Goal: Task Accomplishment & Management: Manage account settings

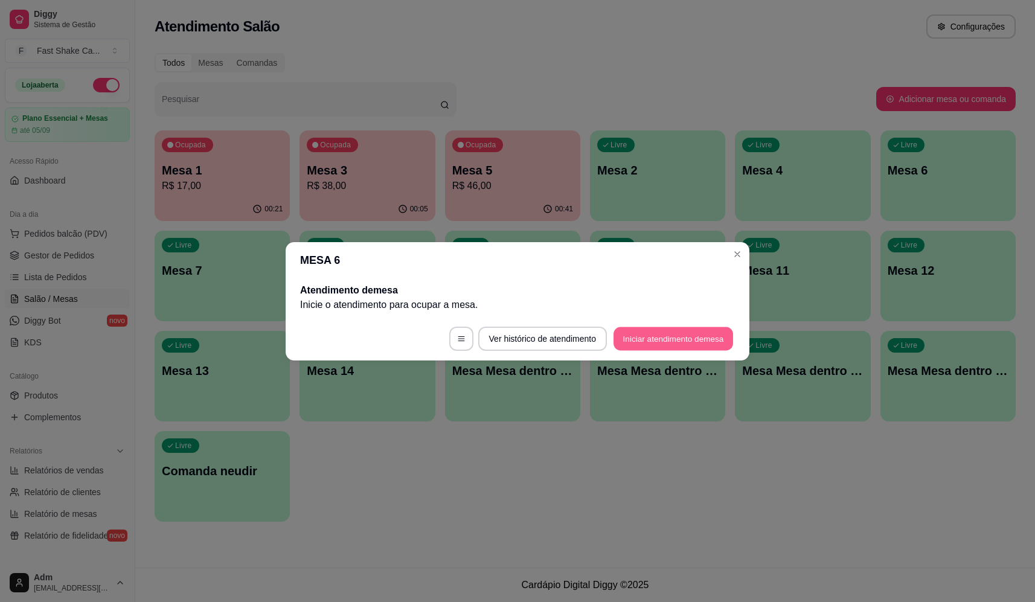
click at [658, 333] on button "Iniciar atendimento de mesa" at bounding box center [673, 339] width 120 height 24
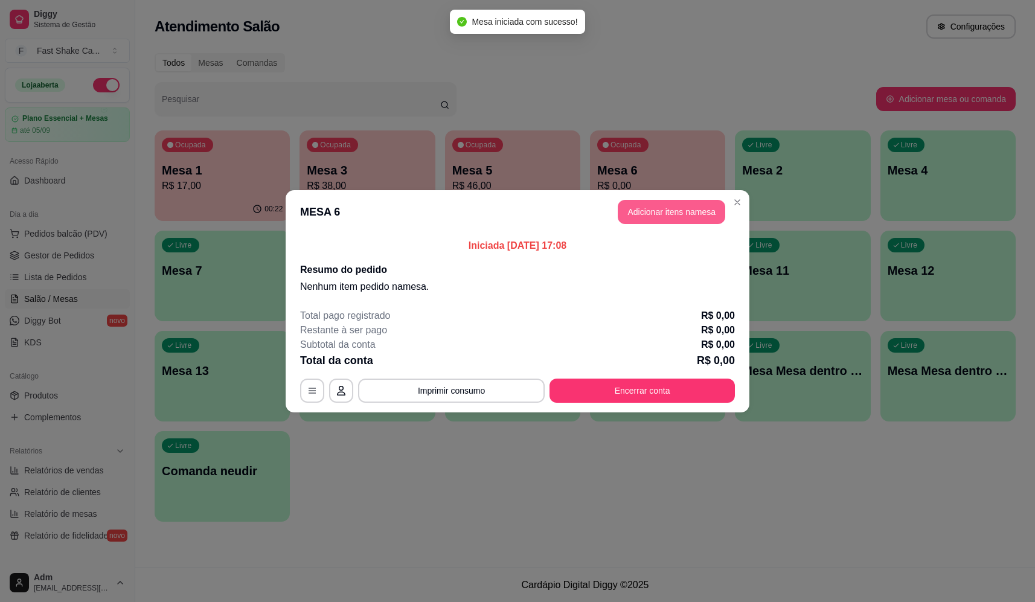
click at [653, 209] on button "Adicionar itens na mesa" at bounding box center [671, 212] width 107 height 24
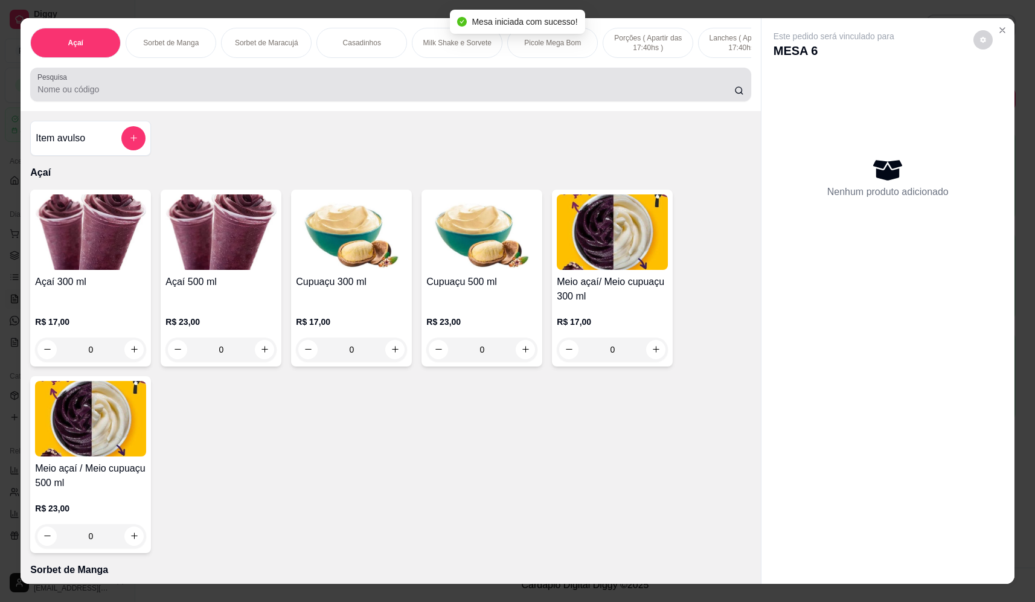
click at [394, 95] on input "Pesquisa" at bounding box center [385, 89] width 697 height 12
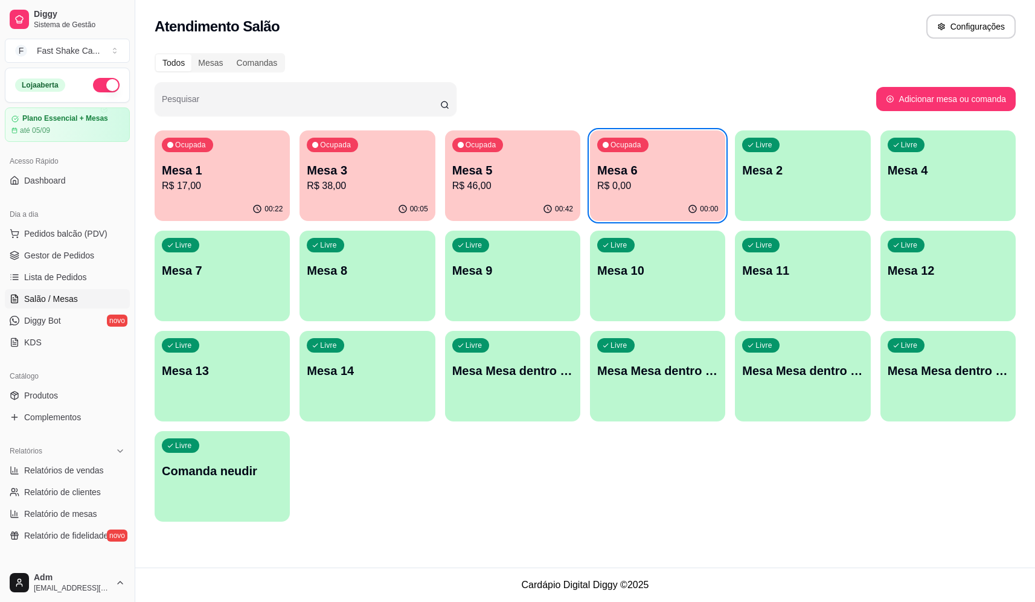
click at [672, 167] on p "Mesa 6" at bounding box center [657, 170] width 121 height 17
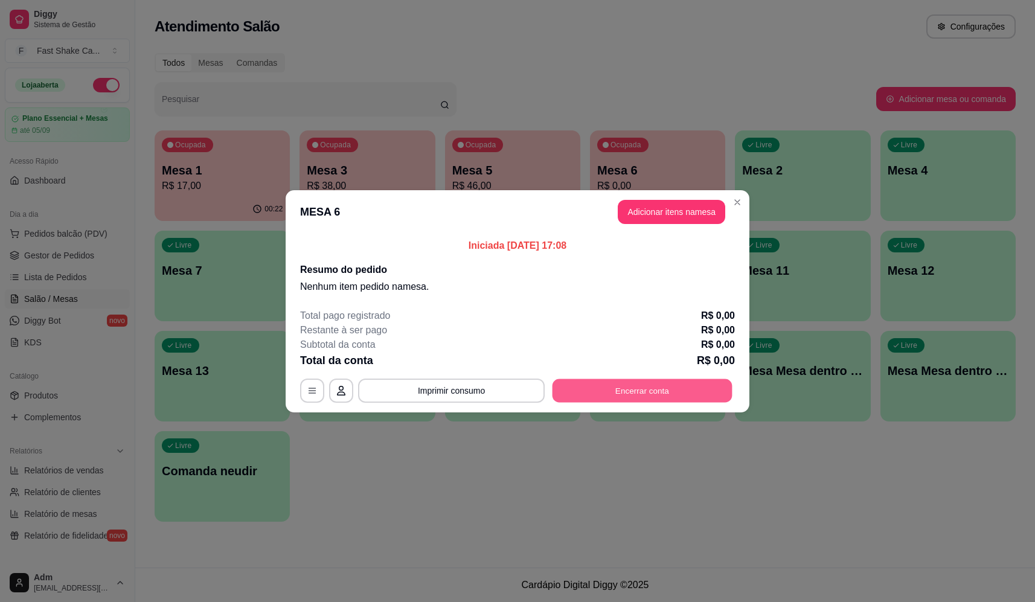
click at [664, 391] on button "Encerrar conta" at bounding box center [643, 391] width 180 height 24
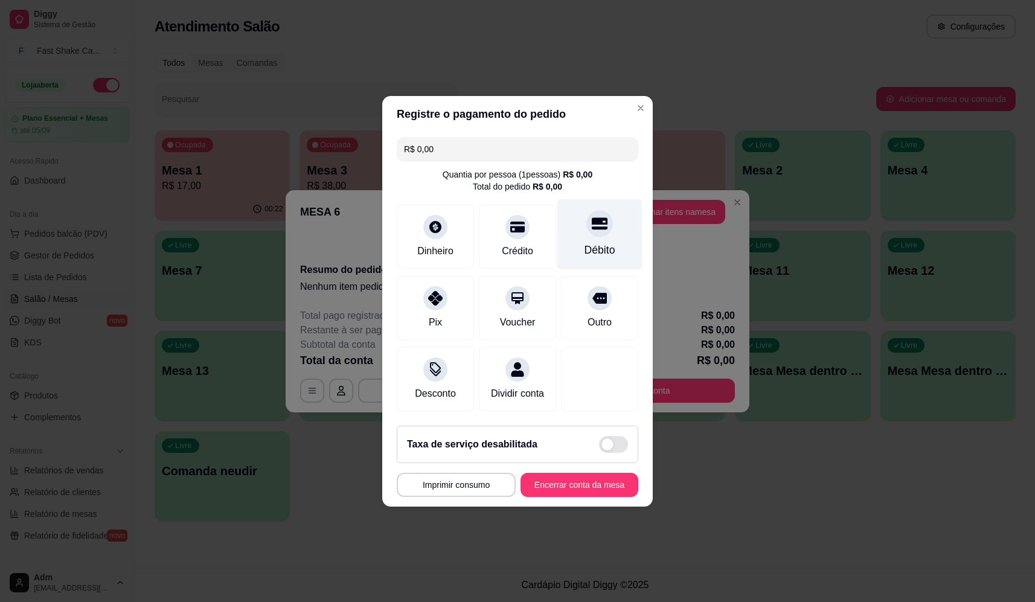
drag, startPoint x: 590, startPoint y: 207, endPoint x: 589, endPoint y: 216, distance: 8.5
click at [591, 208] on div "Débito" at bounding box center [599, 234] width 85 height 71
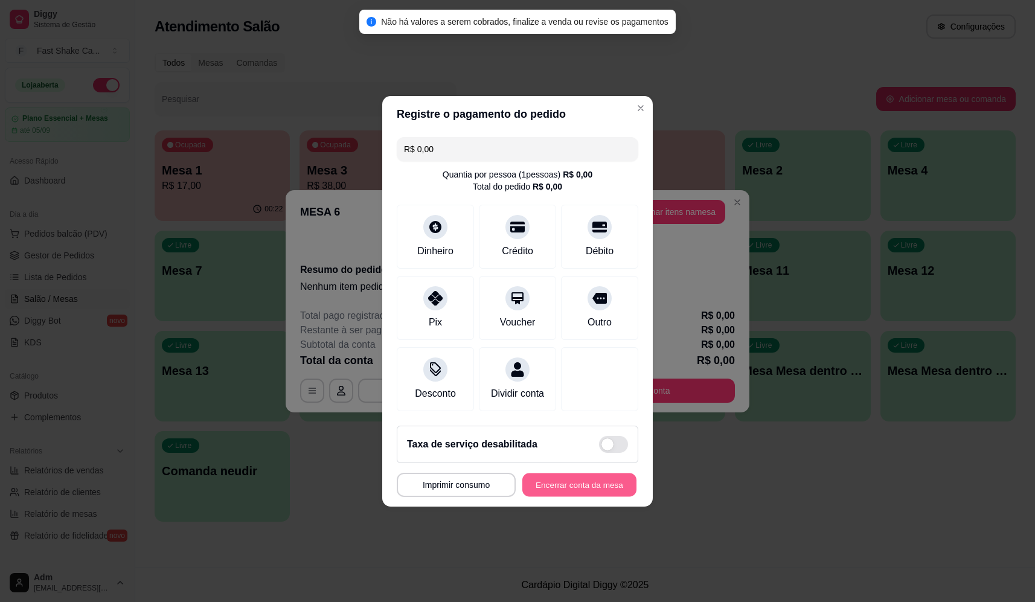
click at [595, 496] on button "Encerrar conta da mesa" at bounding box center [579, 485] width 114 height 24
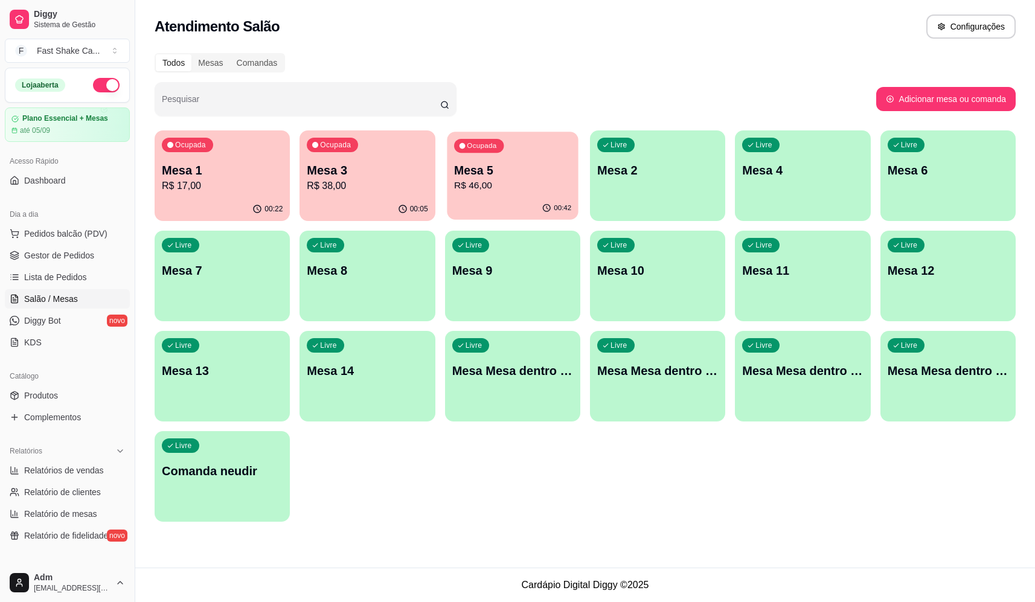
click at [511, 191] on p "R$ 46,00" at bounding box center [512, 186] width 117 height 14
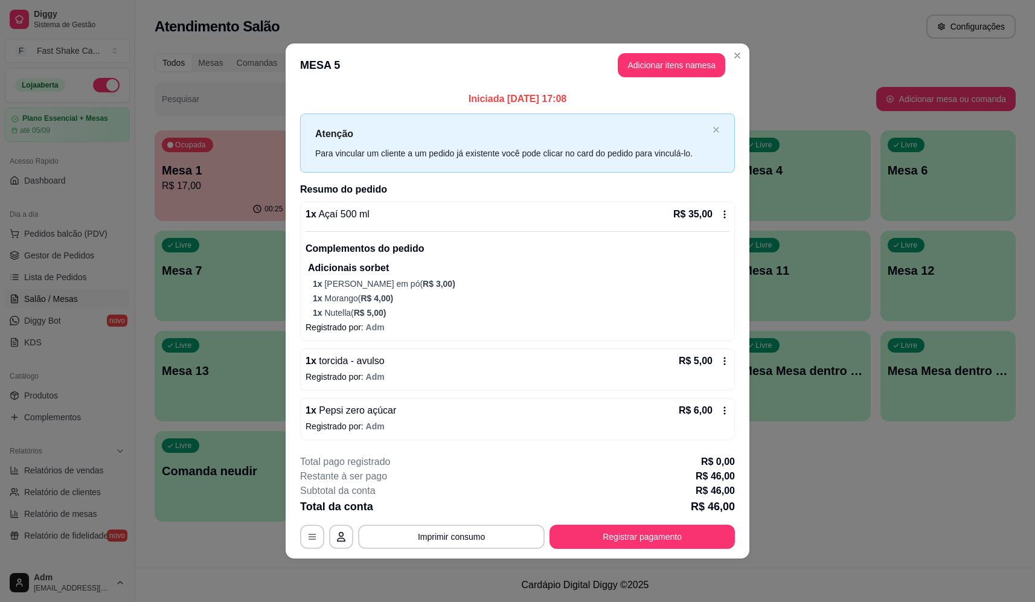
drag, startPoint x: 453, startPoint y: 550, endPoint x: 458, endPoint y: 545, distance: 6.4
click at [455, 548] on footer "**********" at bounding box center [518, 502] width 464 height 114
click at [463, 536] on button "Imprimir consumo" at bounding box center [451, 537] width 187 height 24
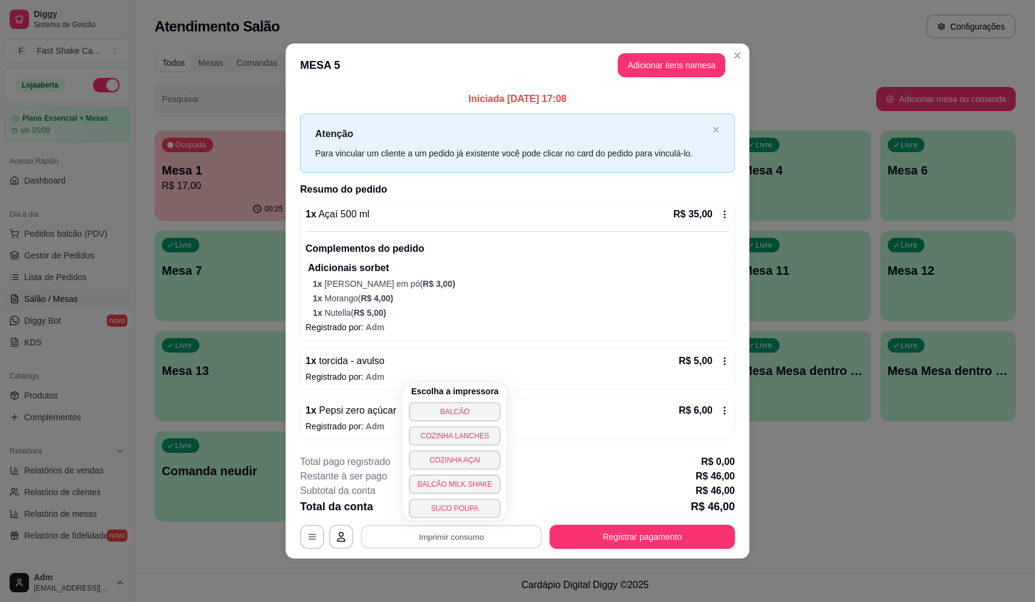
click at [475, 403] on button "BALCÃO" at bounding box center [455, 411] width 92 height 19
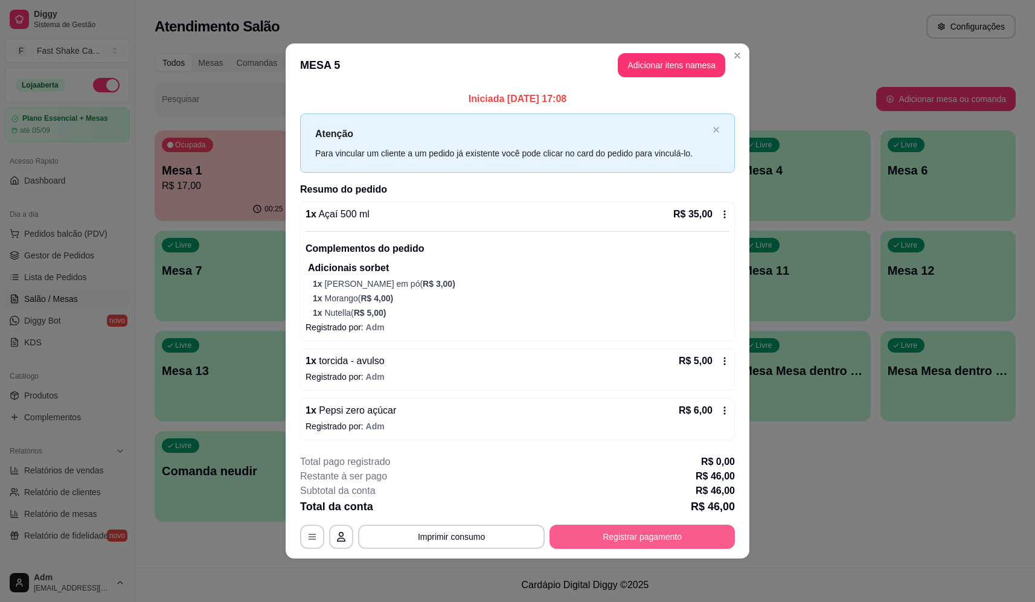
click at [655, 539] on button "Registrar pagamento" at bounding box center [641, 537] width 185 height 24
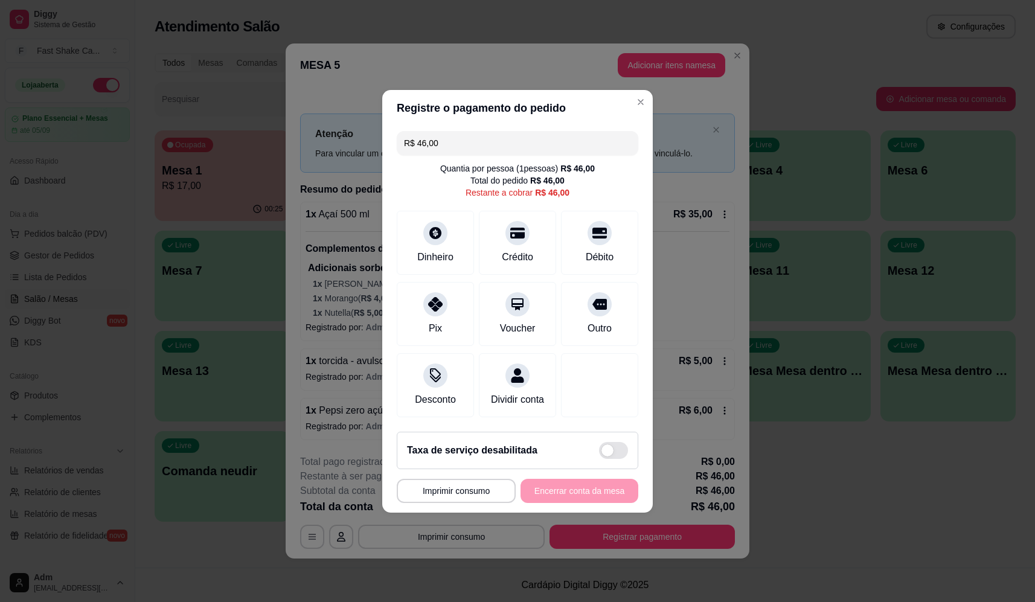
click at [598, 198] on div "R$ 46,00 Quantia por pessoa ( 1 pessoas) R$ 46,00 Total do pedido R$ 46,00 Rest…" at bounding box center [517, 274] width 271 height 296
click at [598, 235] on div "Débito" at bounding box center [599, 240] width 85 height 71
type input "R$ 0,00"
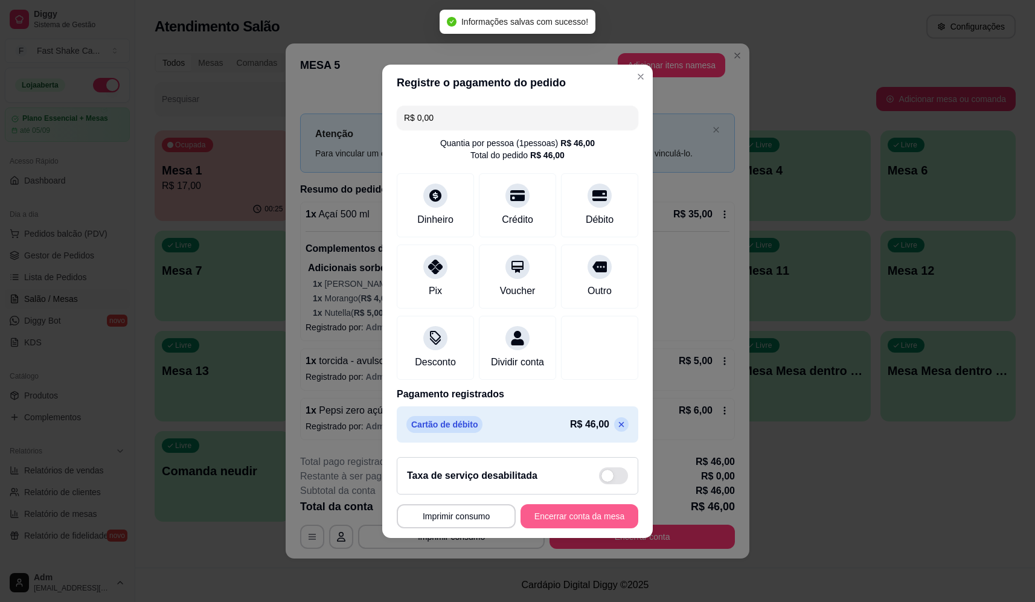
click at [583, 520] on button "Encerrar conta da mesa" at bounding box center [580, 516] width 118 height 24
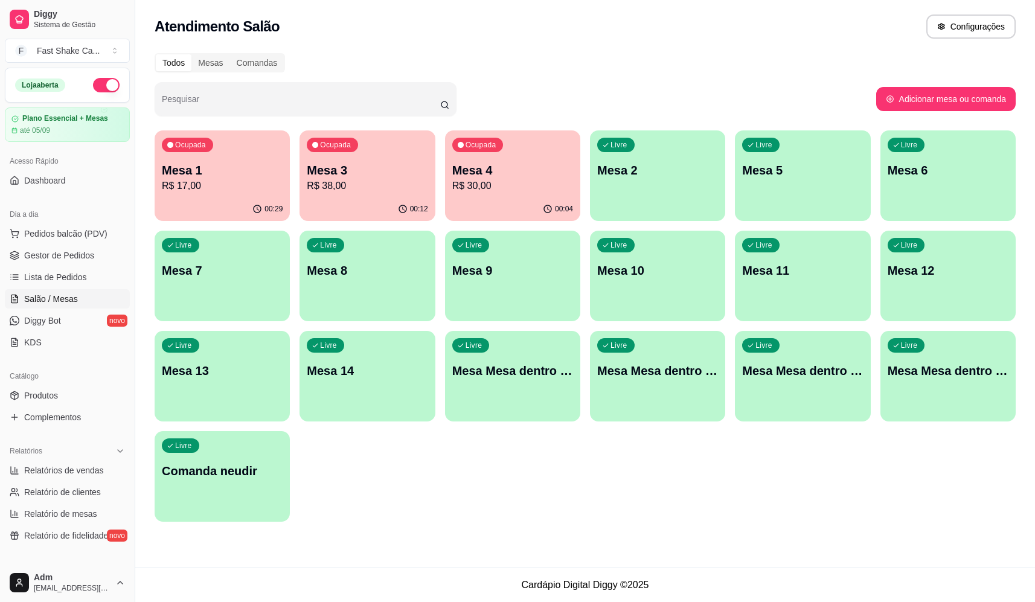
click at [255, 170] on p "Mesa 1" at bounding box center [222, 170] width 121 height 17
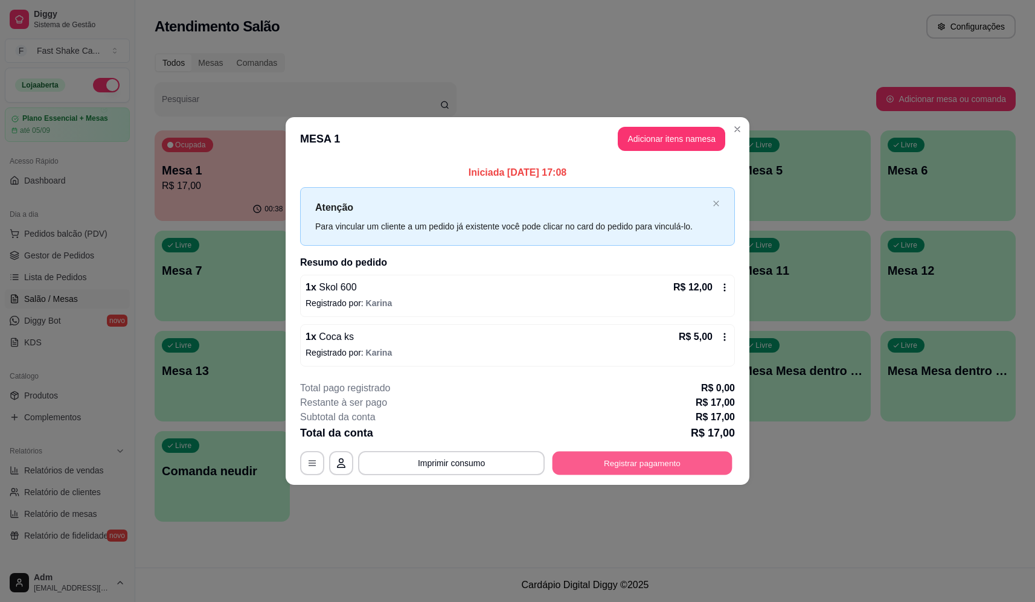
click at [621, 464] on button "Registrar pagamento" at bounding box center [643, 464] width 180 height 24
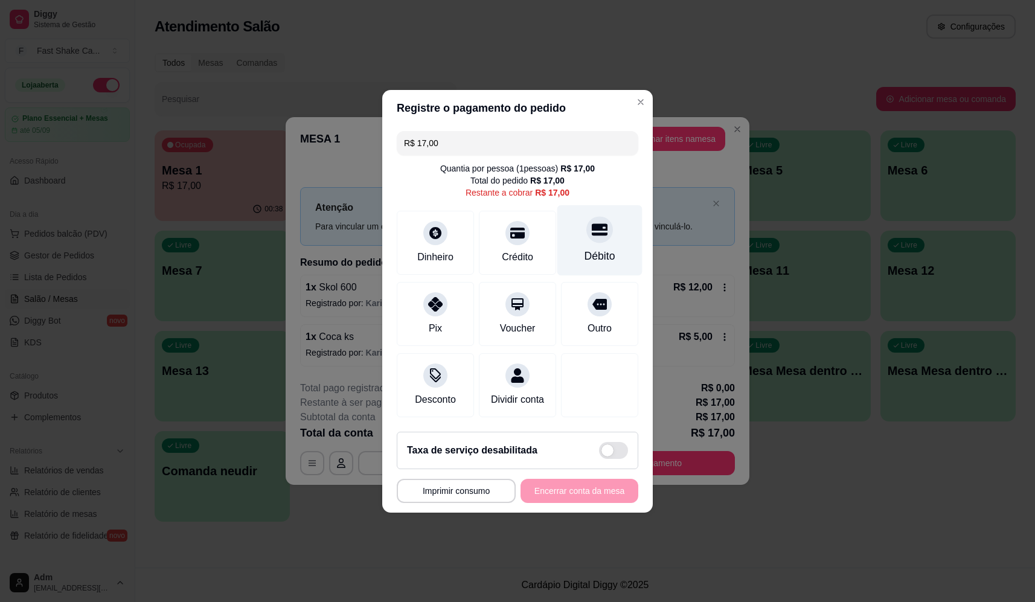
click at [603, 225] on div at bounding box center [599, 229] width 27 height 27
type input "R$ 0,00"
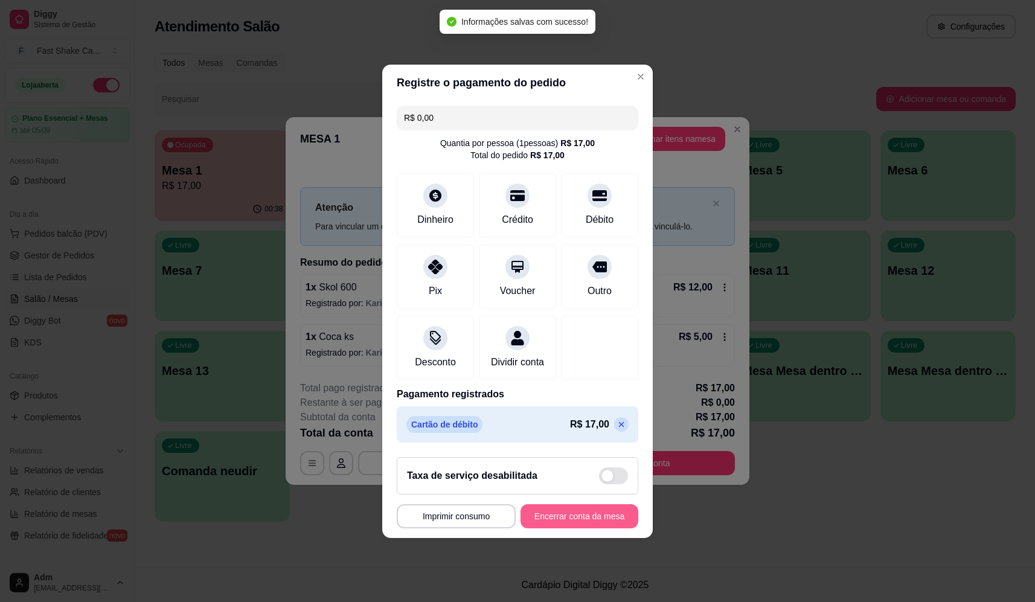
click at [559, 521] on button "Encerrar conta da mesa" at bounding box center [580, 516] width 118 height 24
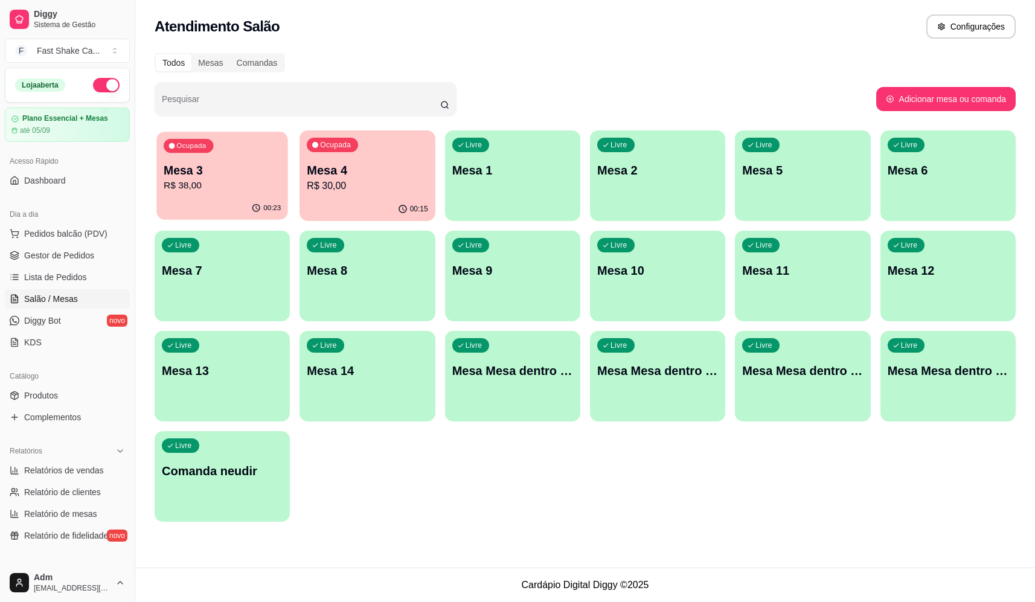
click at [266, 169] on p "Mesa 3" at bounding box center [222, 170] width 117 height 16
click at [917, 170] on p "Mesa 6" at bounding box center [947, 170] width 117 height 16
click at [819, 455] on div "Ocupada Mesa 3 R$ 38,00 00:23 Ocupada Mesa 4 R$ 30,00 00:15 Livre Mesa 1 Livre …" at bounding box center [585, 325] width 861 height 391
click at [648, 168] on p "Mesa 2" at bounding box center [657, 170] width 121 height 17
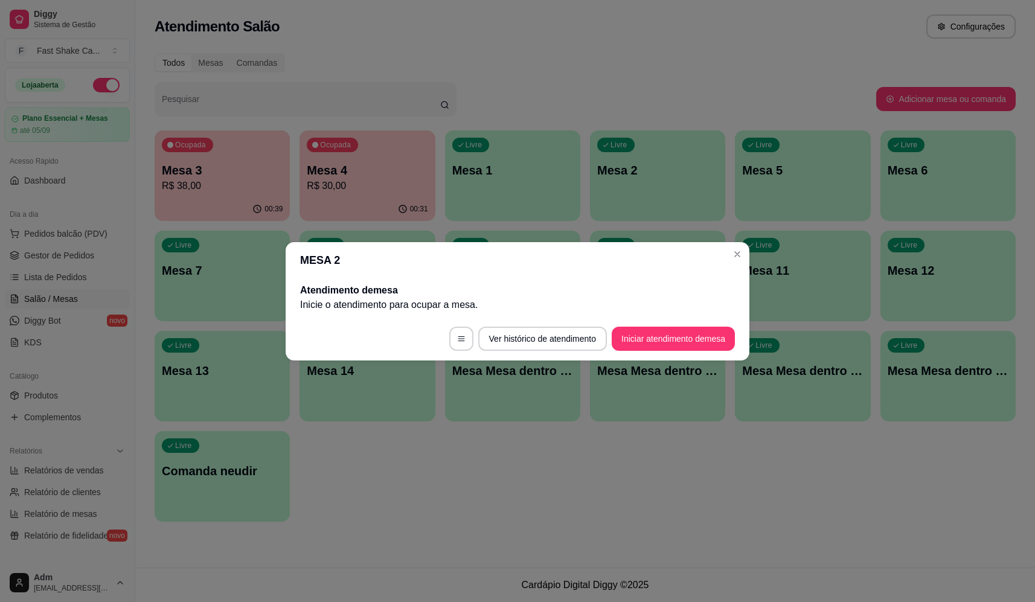
click at [665, 339] on button "Iniciar atendimento de mesa" at bounding box center [673, 339] width 123 height 24
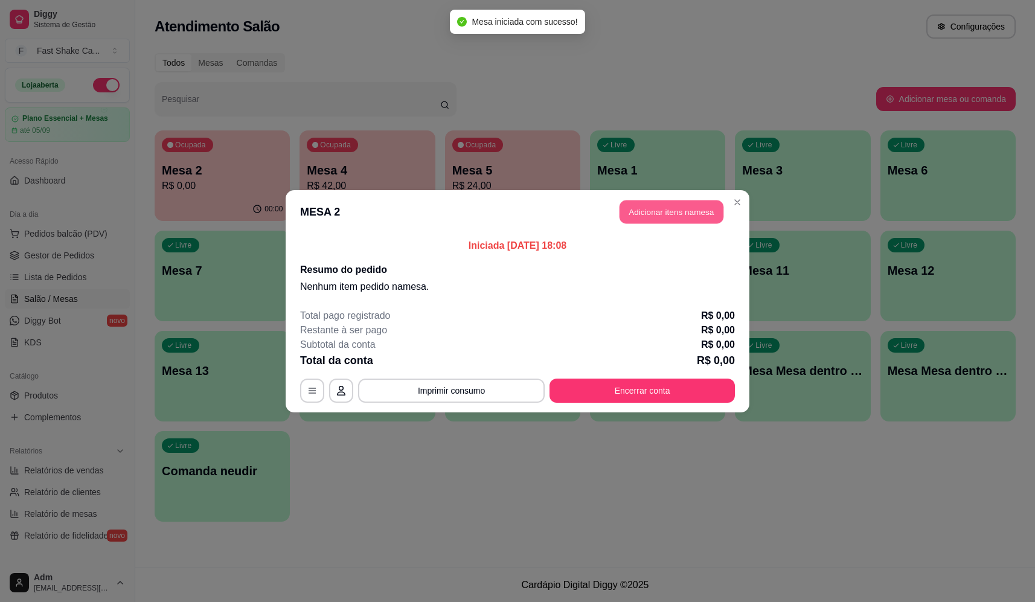
click at [639, 211] on button "Adicionar itens na mesa" at bounding box center [672, 212] width 104 height 24
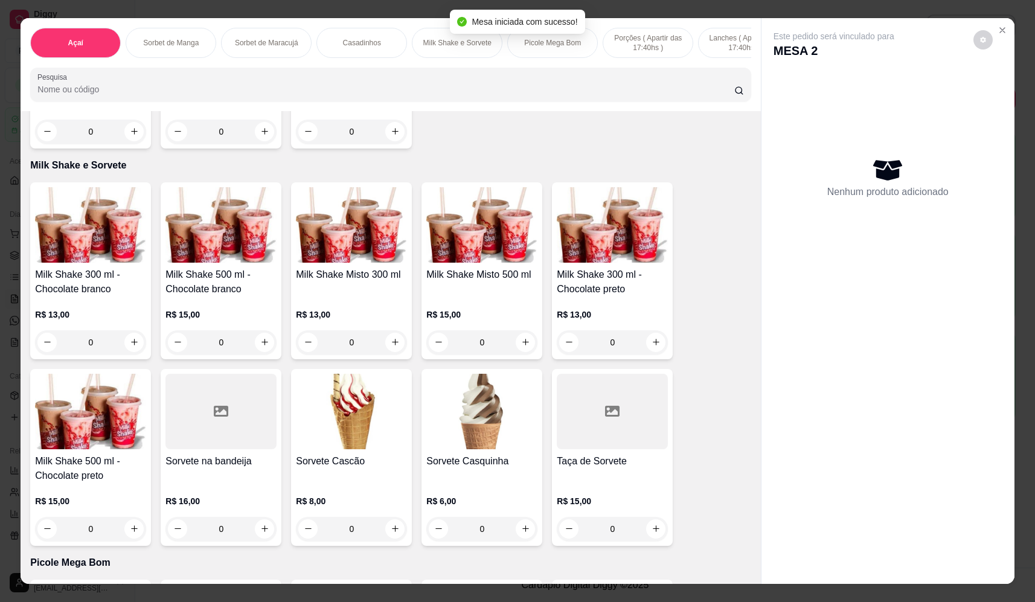
scroll to position [1449, 0]
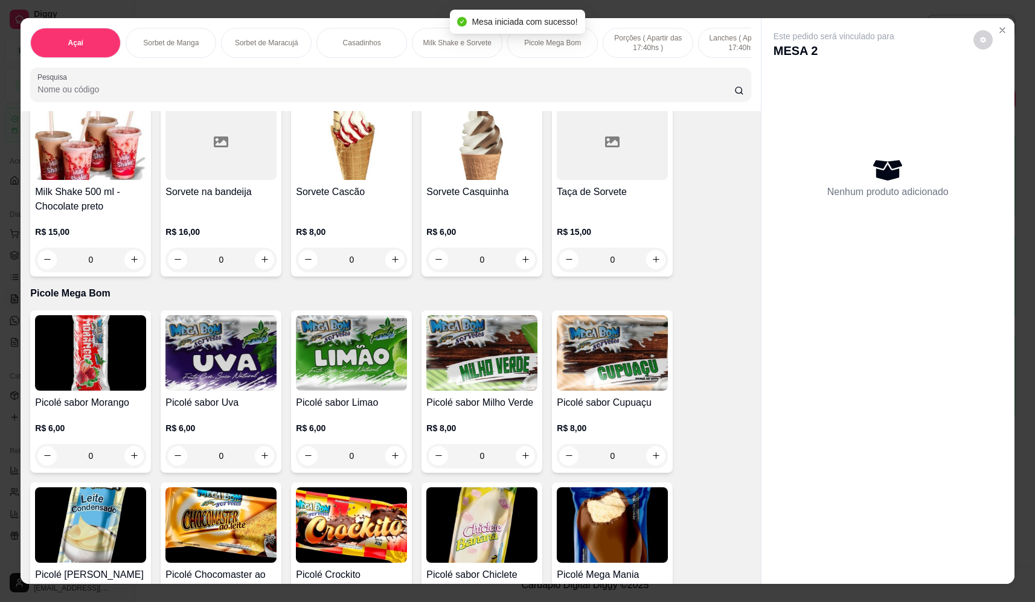
click at [521, 263] on div "0" at bounding box center [481, 260] width 111 height 24
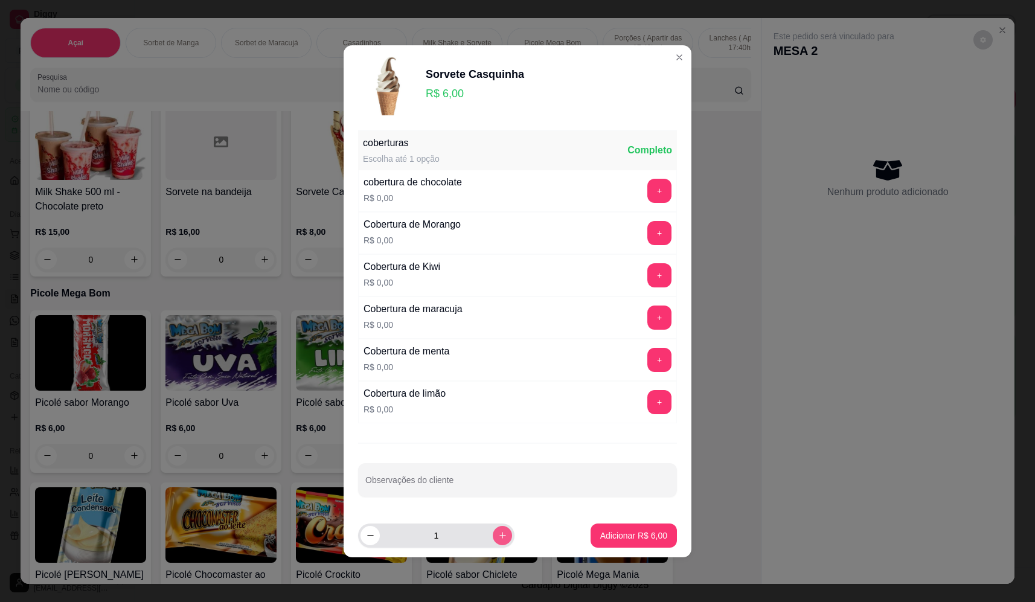
click at [496, 528] on button "increase-product-quantity" at bounding box center [502, 535] width 19 height 19
type input "2"
click at [636, 533] on p "Adicionar R$ 12,00" at bounding box center [631, 536] width 72 height 12
type input "2"
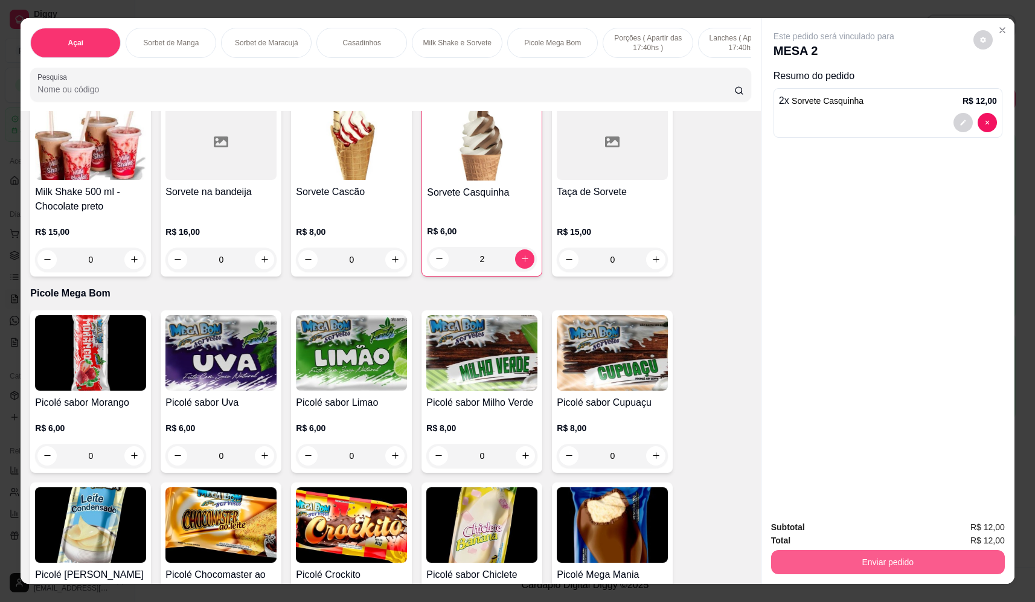
click at [909, 563] on button "Enviar pedido" at bounding box center [888, 562] width 234 height 24
click at [873, 540] on button "Não registrar e enviar pedido" at bounding box center [848, 532] width 126 height 23
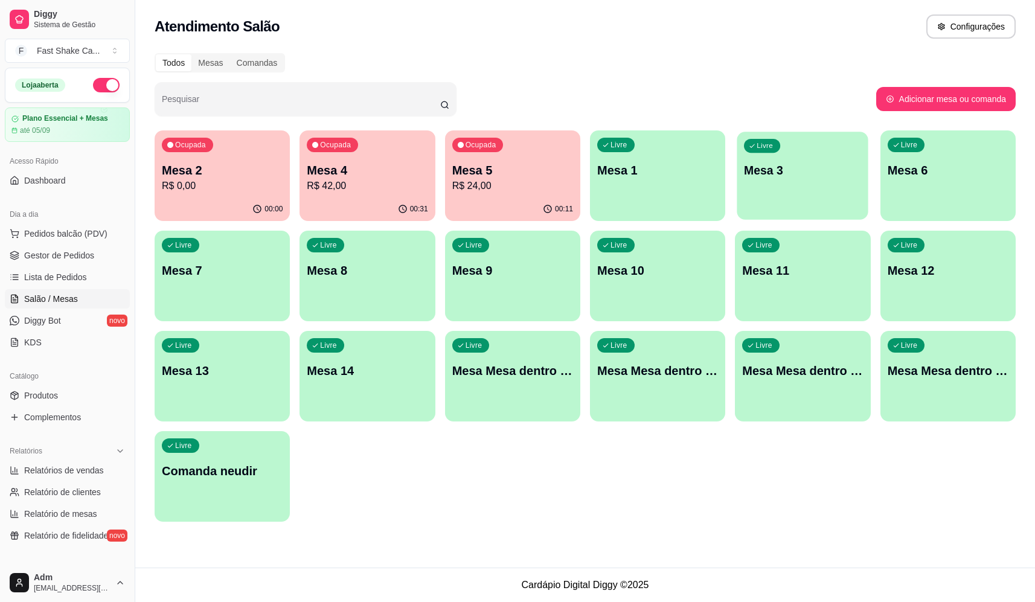
click at [764, 175] on p "Mesa 3" at bounding box center [802, 170] width 117 height 16
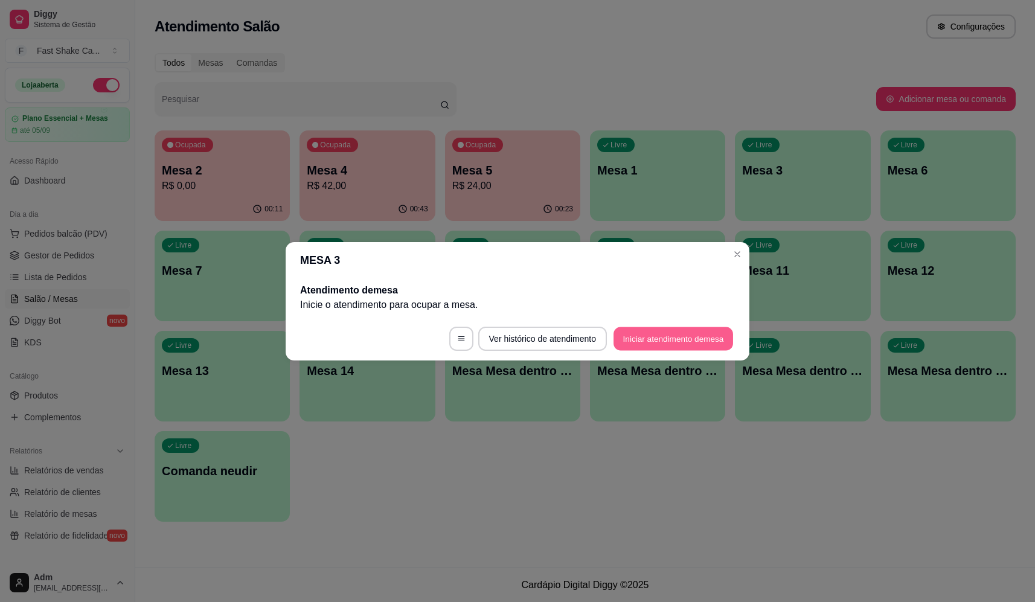
click at [639, 343] on button "Iniciar atendimento de mesa" at bounding box center [673, 339] width 120 height 24
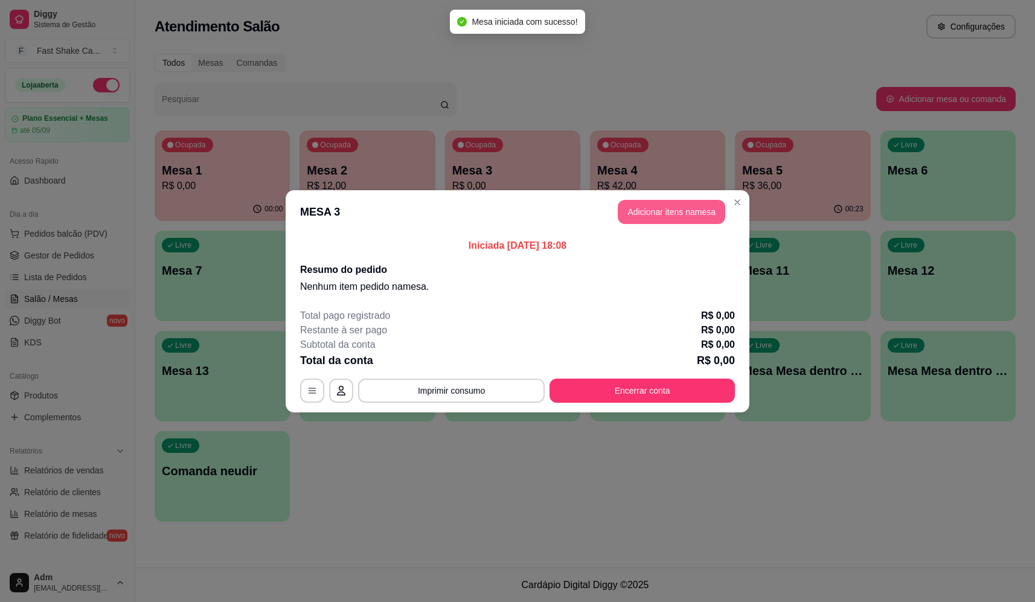
click at [650, 210] on button "Adicionar itens na mesa" at bounding box center [671, 212] width 107 height 24
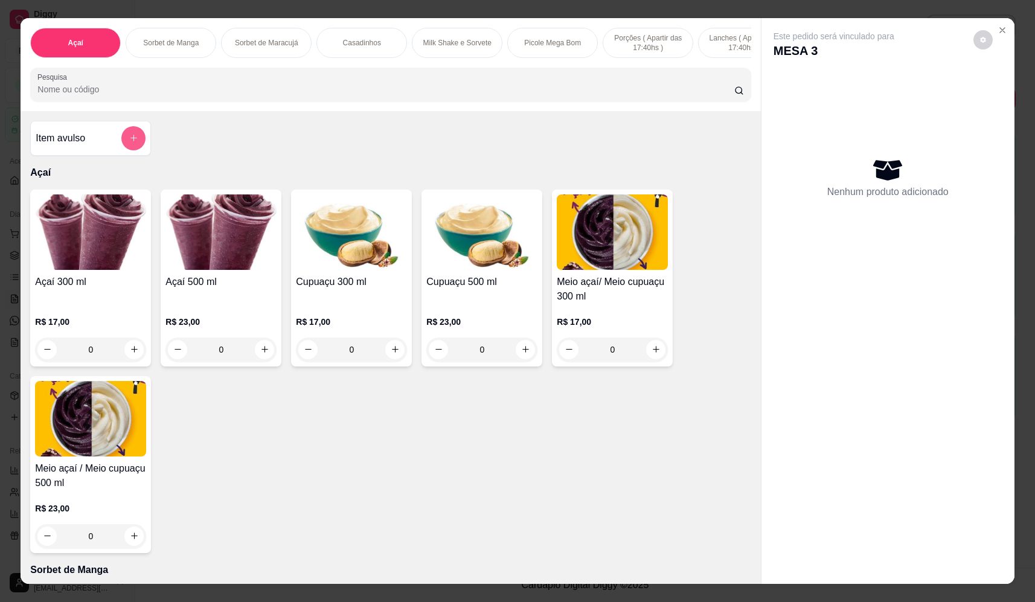
click at [138, 146] on button "add-separate-item" at bounding box center [133, 138] width 24 height 24
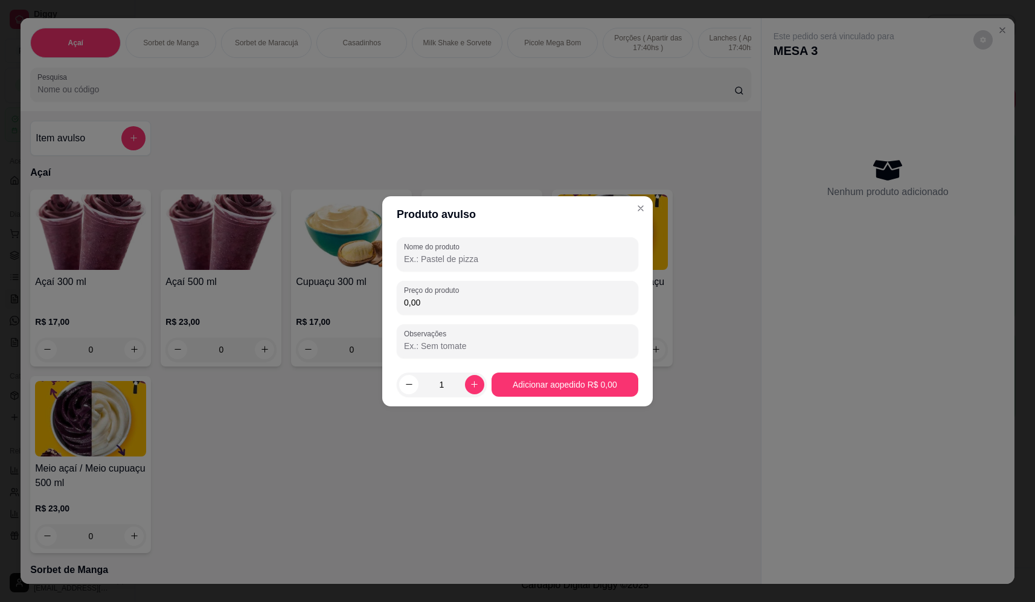
click at [458, 274] on div "Nome do produto Preço do produto 0,00 Observações" at bounding box center [518, 297] width 242 height 121
click at [463, 261] on input "Nome do produto" at bounding box center [517, 259] width 227 height 12
type input "sorvete"
click at [589, 298] on input "0,00" at bounding box center [517, 302] width 227 height 12
type input "14,96"
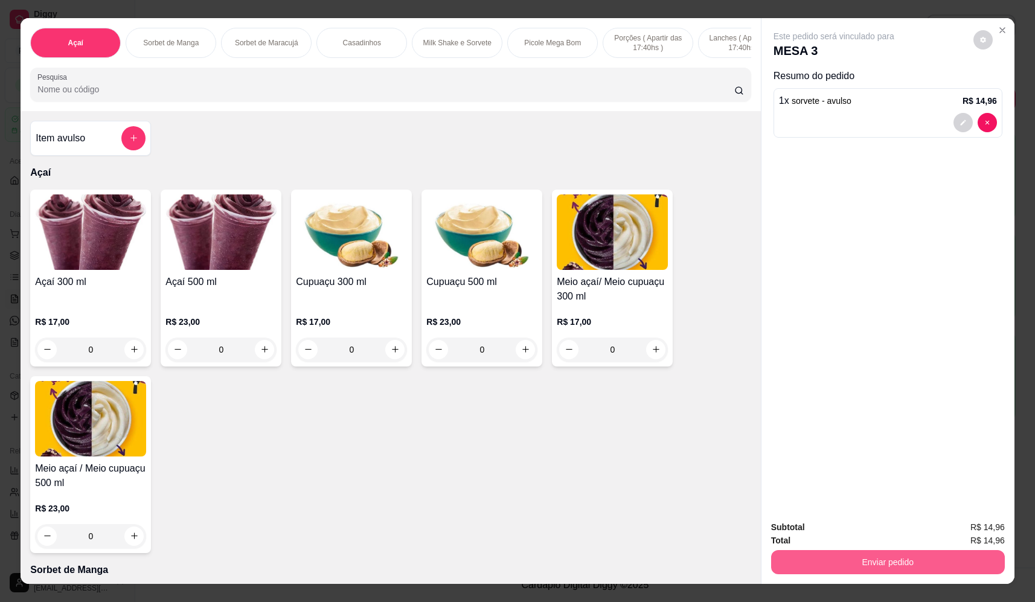
click at [883, 560] on button "Enviar pedido" at bounding box center [888, 562] width 234 height 24
click at [862, 532] on button "Não registrar e enviar pedido" at bounding box center [848, 532] width 122 height 22
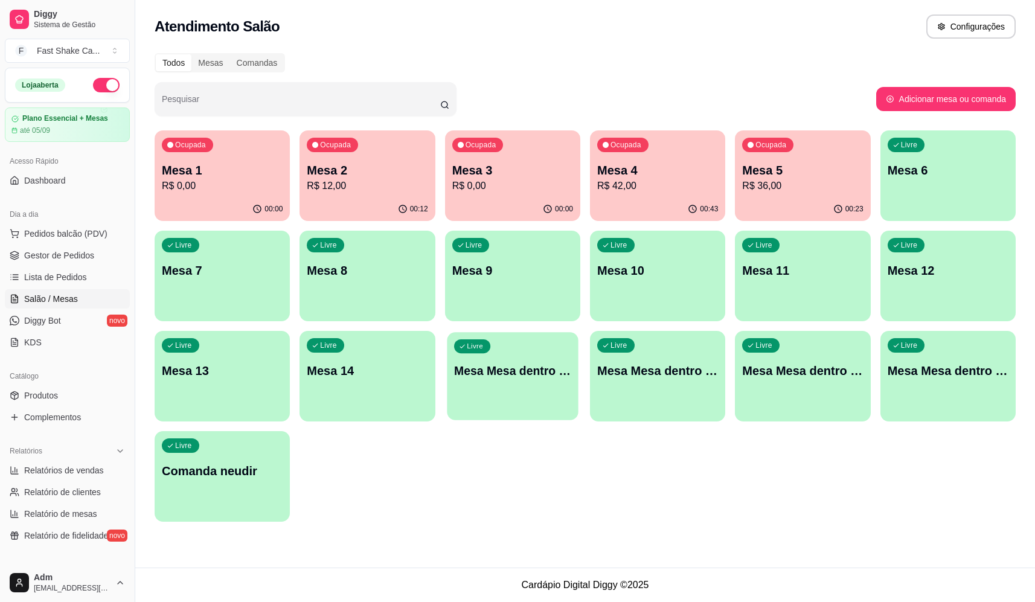
click at [533, 365] on p "Mesa Mesa dentro azul" at bounding box center [512, 371] width 117 height 16
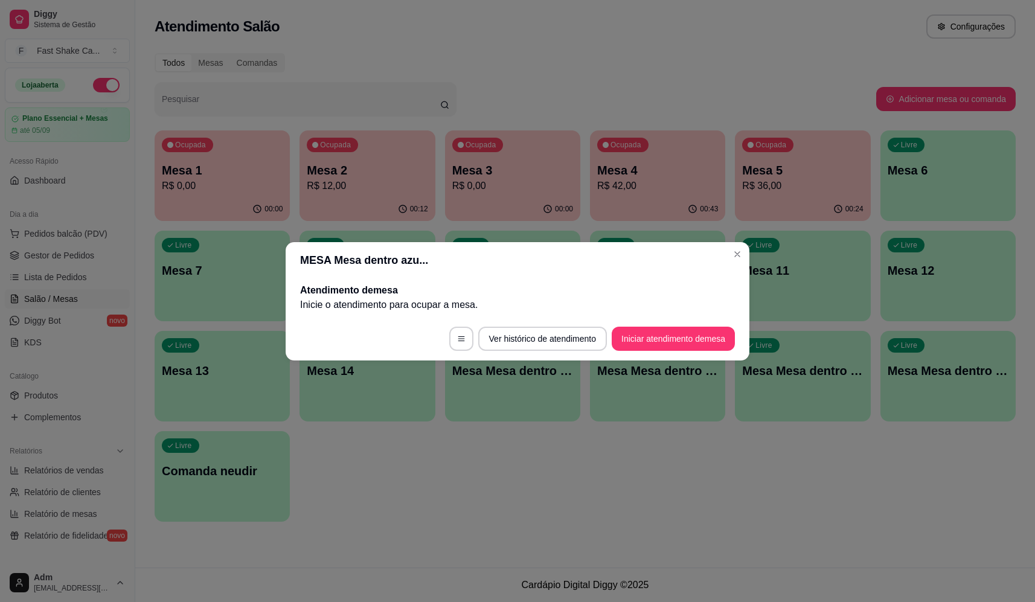
drag, startPoint x: 646, startPoint y: 325, endPoint x: 656, endPoint y: 329, distance: 11.1
click at [655, 329] on footer "Ver histórico de atendimento Iniciar atendimento de mesa" at bounding box center [518, 338] width 464 height 43
click at [657, 329] on button "Iniciar atendimento de mesa" at bounding box center [673, 339] width 123 height 24
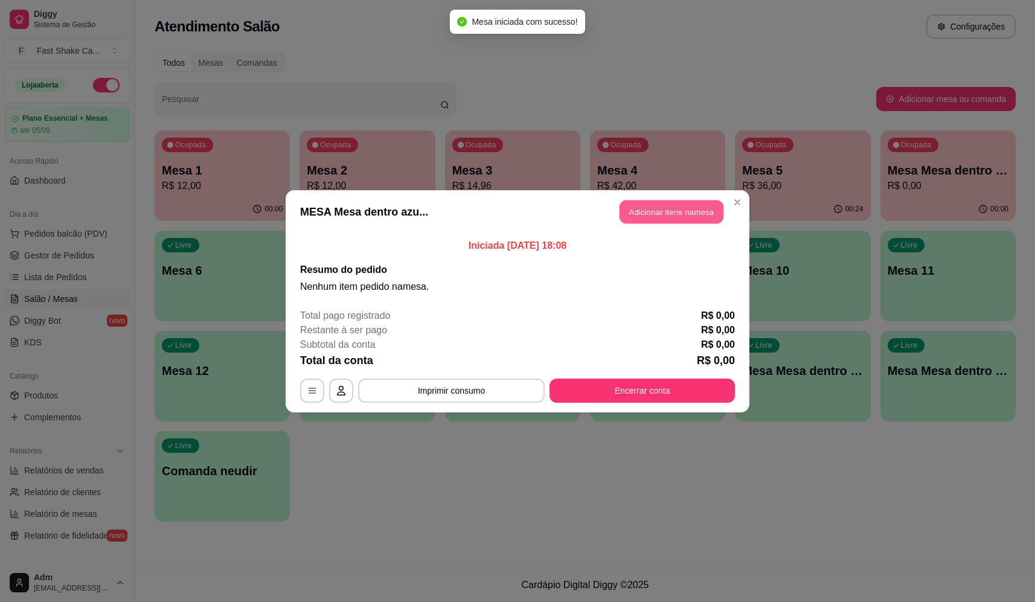
click at [635, 213] on button "Adicionar itens na mesa" at bounding box center [672, 212] width 104 height 24
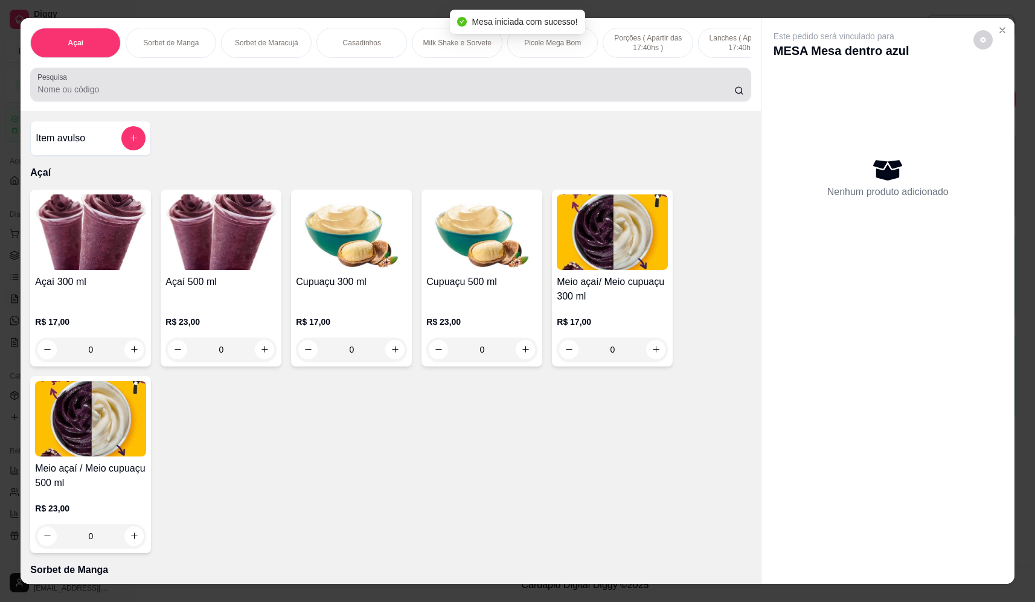
click at [205, 95] on input "Pesquisa" at bounding box center [385, 89] width 697 height 12
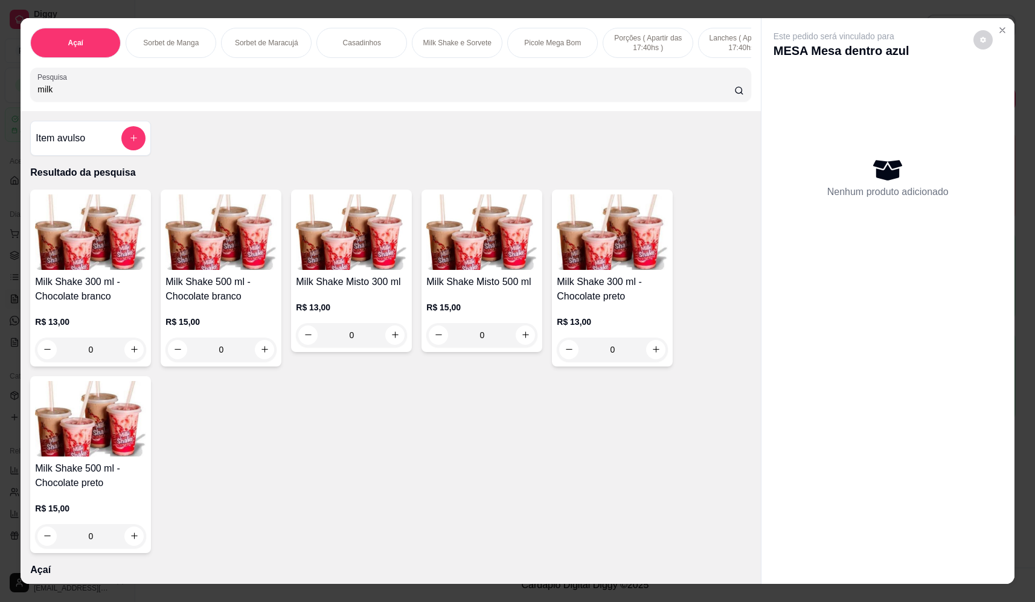
type input "milk"
click at [392, 341] on div "0" at bounding box center [351, 335] width 111 height 24
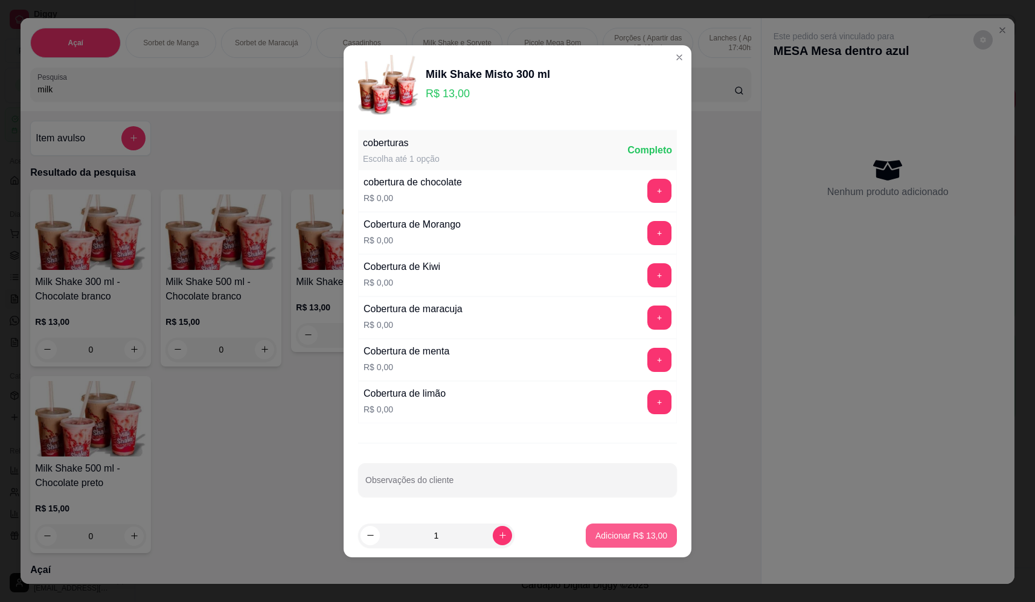
click at [621, 536] on p "Adicionar R$ 13,00" at bounding box center [631, 536] width 72 height 12
type input "1"
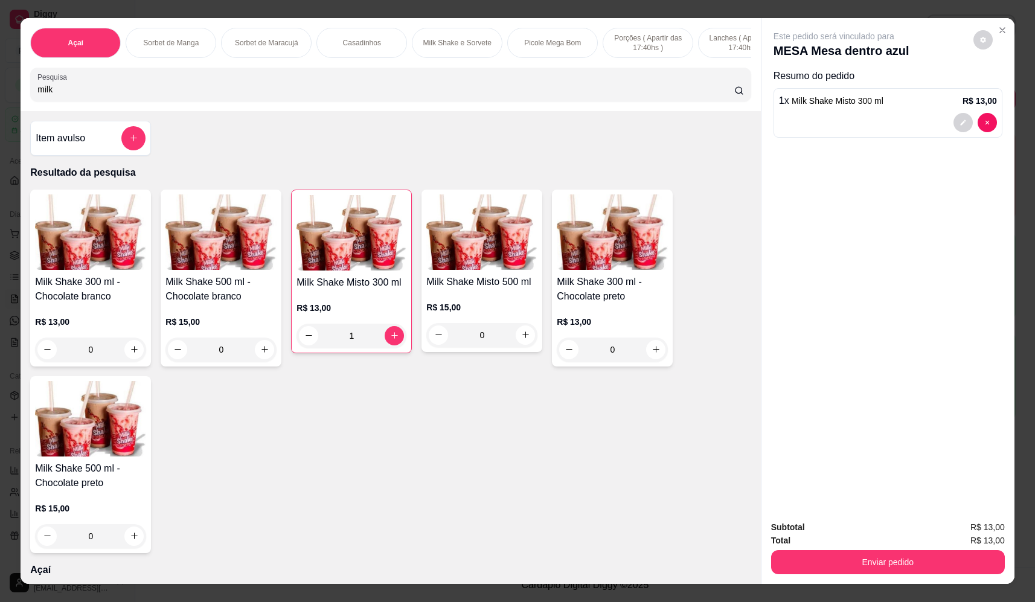
drag, startPoint x: 62, startPoint y: 103, endPoint x: -30, endPoint y: 106, distance: 92.4
click at [0, 106] on html "Diggy Sistema de Gestão F Fast Shake Ca ... Loja aberta Plano Essencial + Mesas…" at bounding box center [517, 301] width 1035 height 602
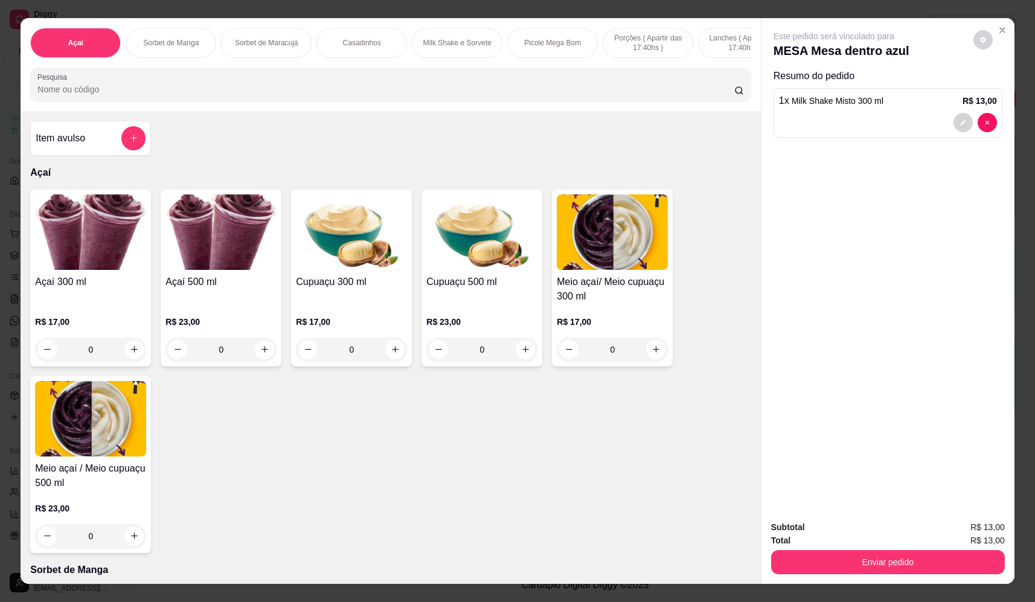
click at [158, 87] on div at bounding box center [390, 84] width 706 height 24
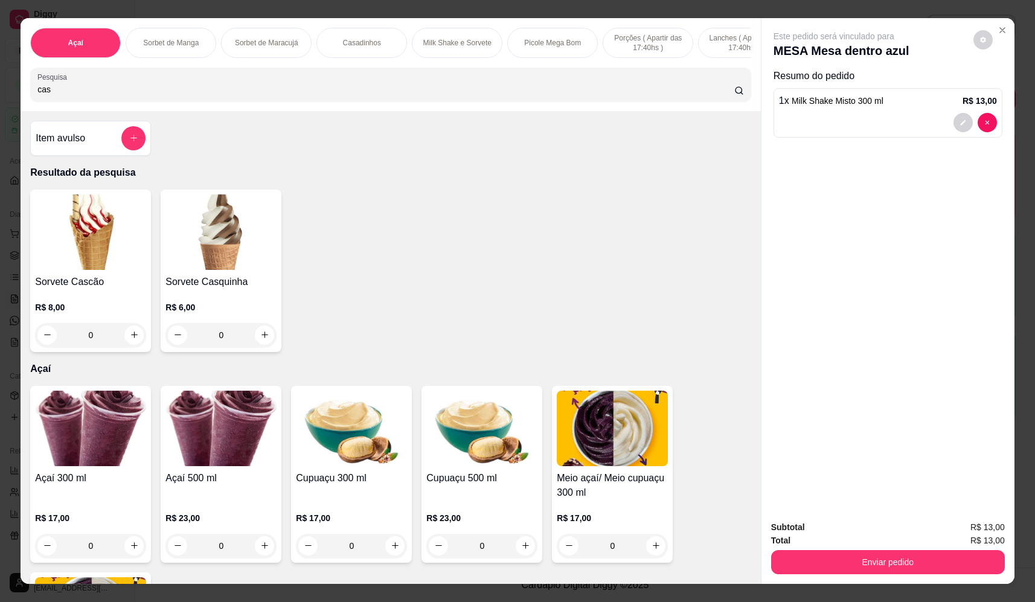
type input "cas"
click at [124, 344] on div "0" at bounding box center [90, 335] width 111 height 24
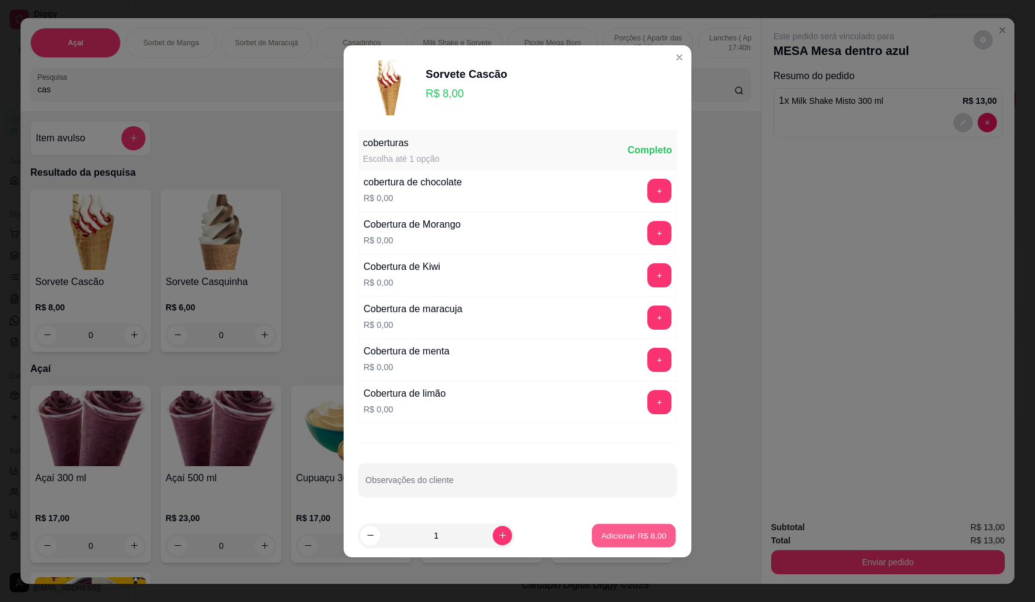
click at [623, 530] on p "Adicionar R$ 8,00" at bounding box center [633, 535] width 65 height 11
type input "1"
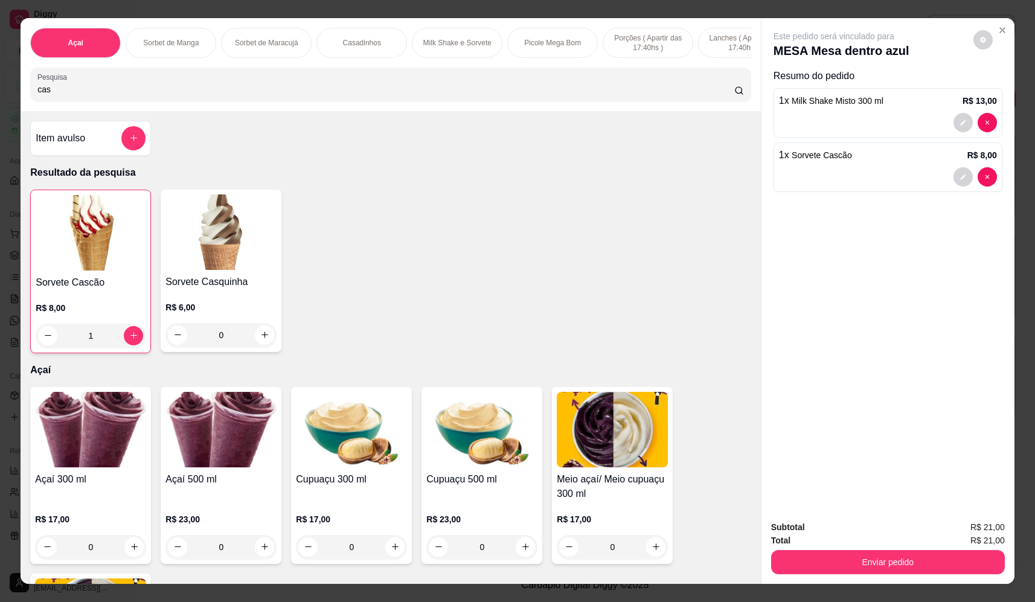
click at [874, 557] on button "Enviar pedido" at bounding box center [888, 562] width 234 height 24
click at [831, 522] on button "Não registrar e enviar pedido" at bounding box center [848, 532] width 126 height 23
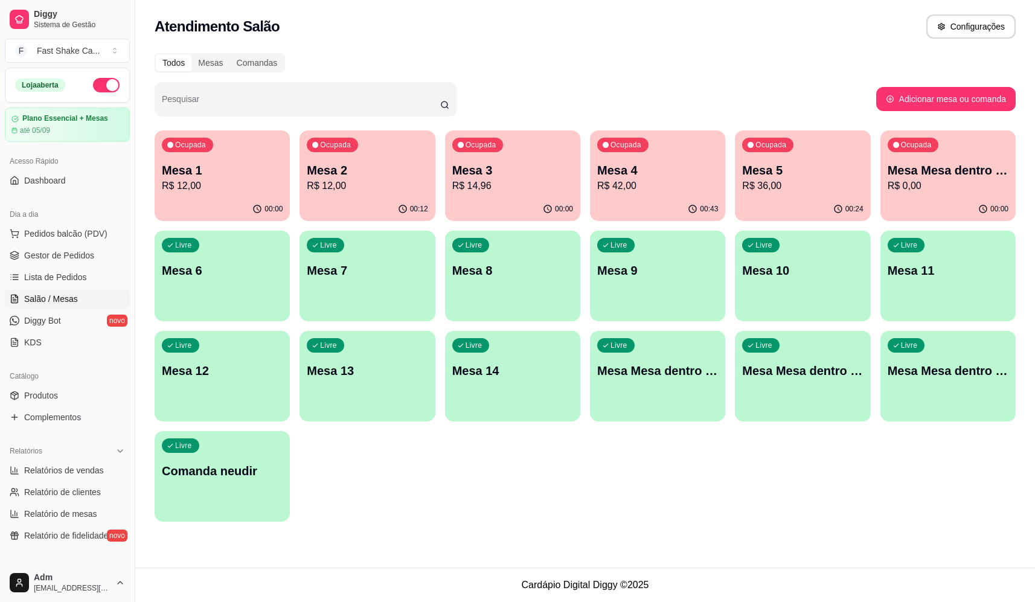
click at [949, 187] on p "R$ 0,00" at bounding box center [948, 186] width 121 height 14
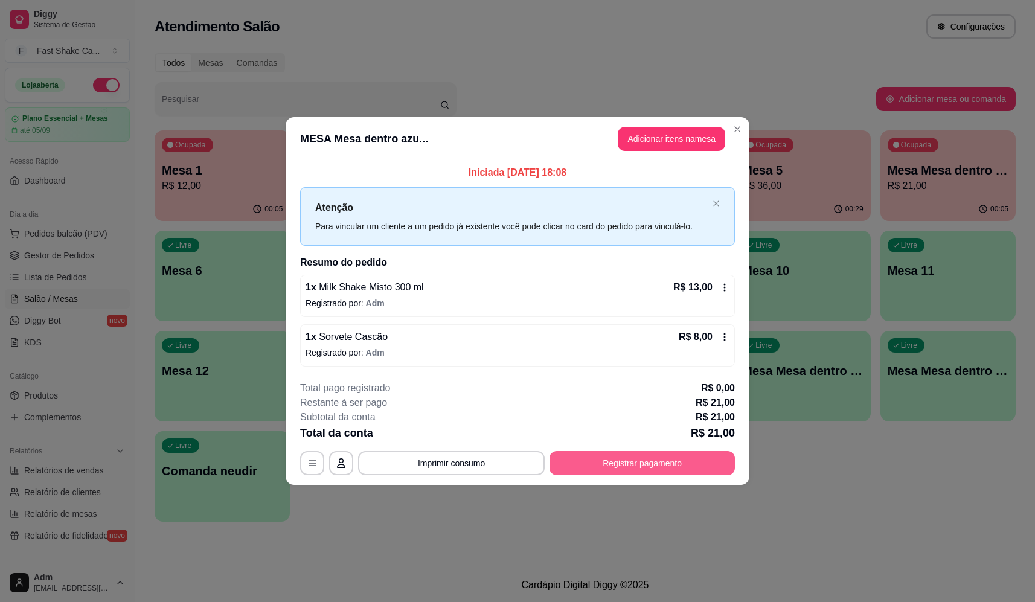
click at [609, 454] on button "Registrar pagamento" at bounding box center [641, 463] width 185 height 24
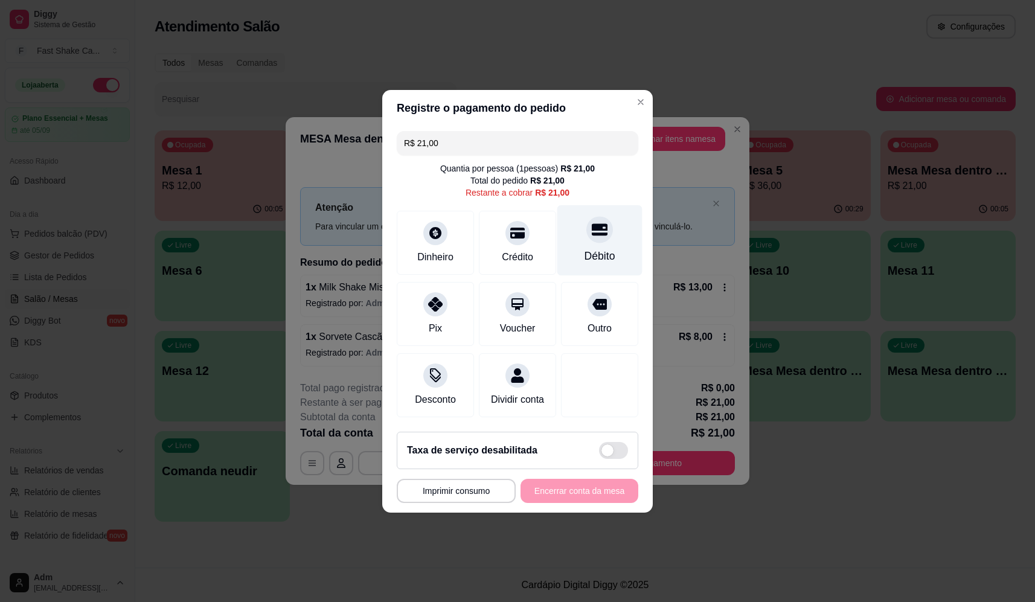
click at [589, 234] on div at bounding box center [599, 229] width 27 height 27
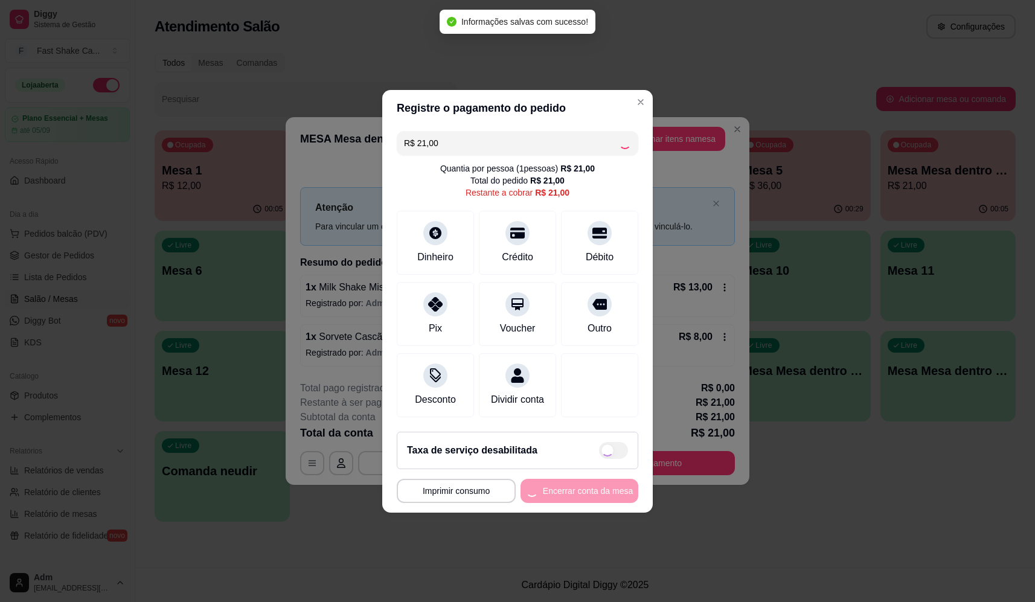
type input "R$ 0,00"
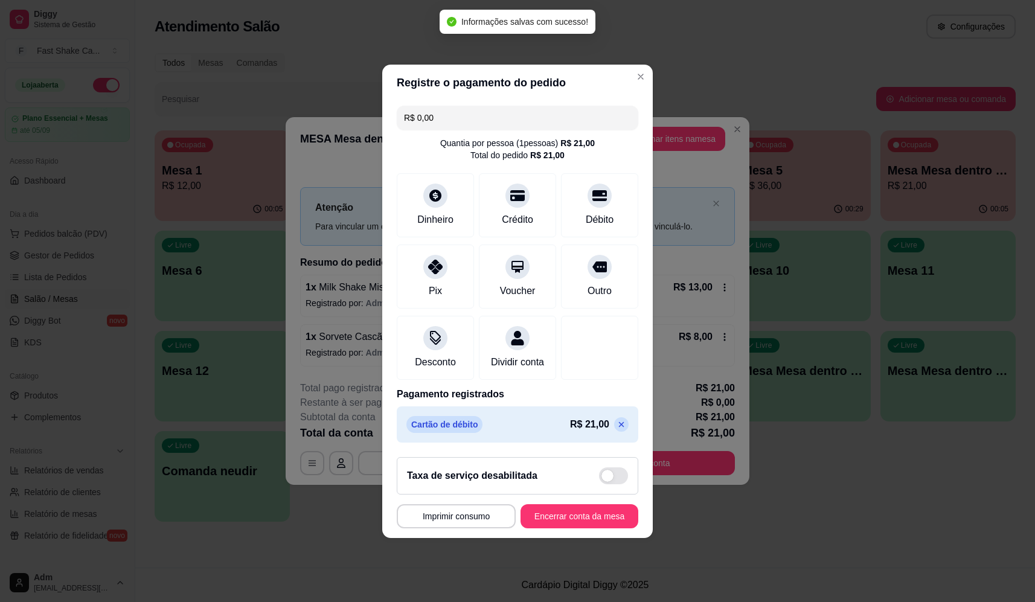
click at [595, 536] on footer "**********" at bounding box center [517, 492] width 271 height 91
click at [595, 528] on button "Encerrar conta da mesa" at bounding box center [579, 516] width 114 height 24
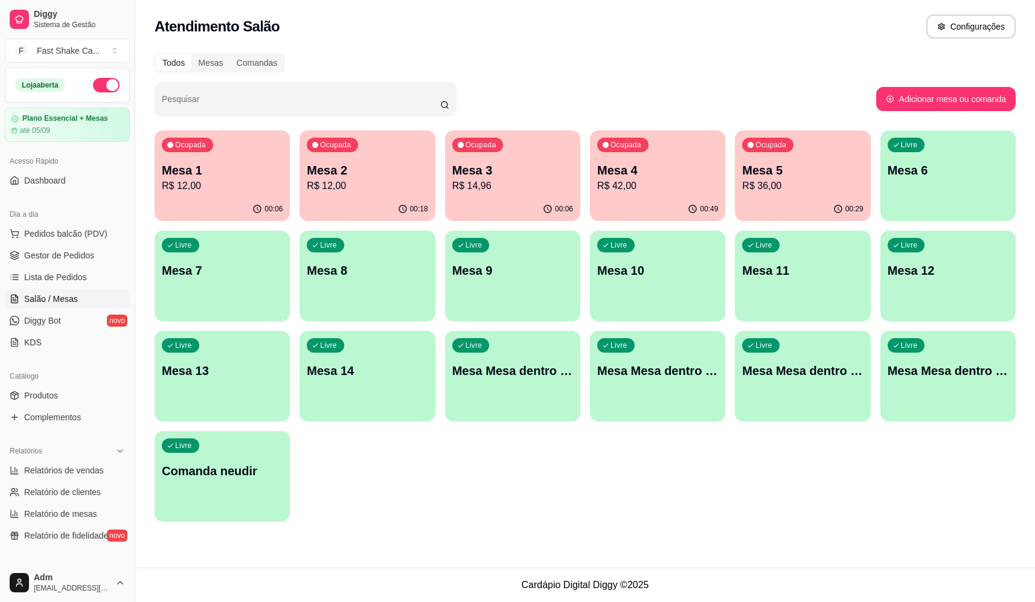
click at [335, 170] on p "Mesa 2" at bounding box center [367, 170] width 121 height 17
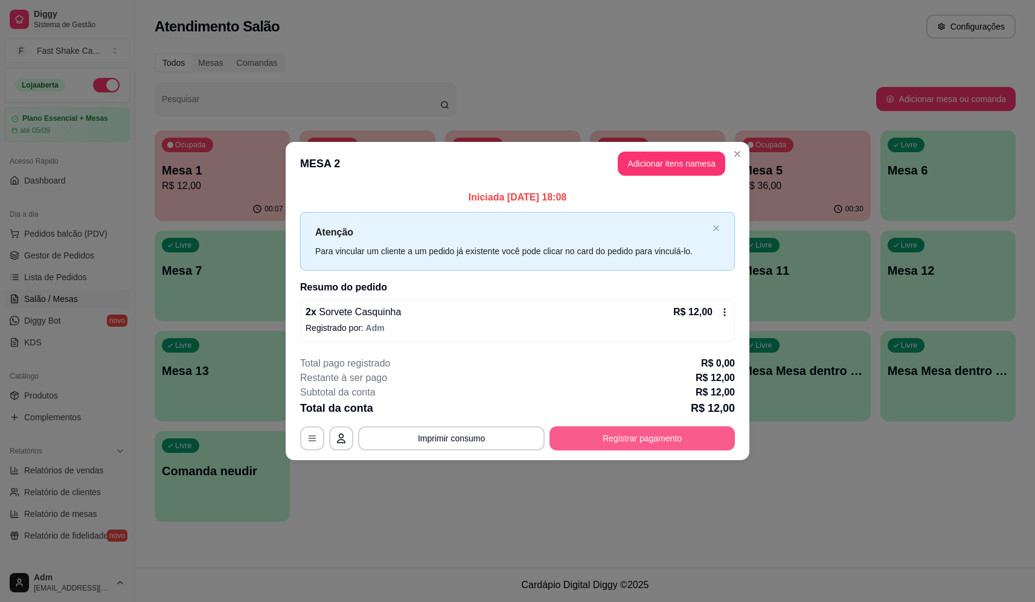
click at [664, 441] on button "Registrar pagamento" at bounding box center [641, 438] width 185 height 24
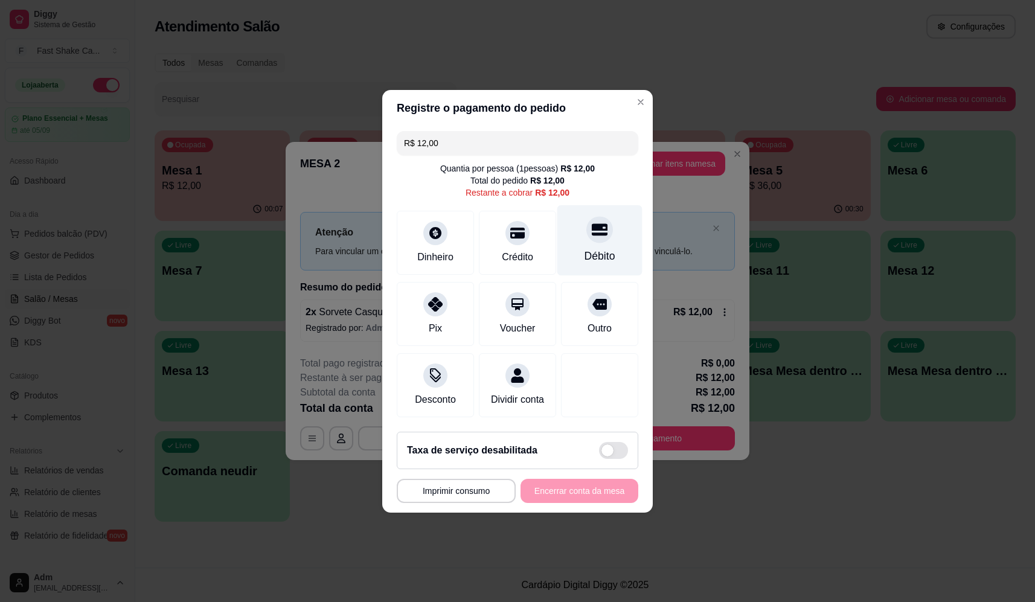
click at [586, 249] on div "Débito" at bounding box center [600, 256] width 31 height 16
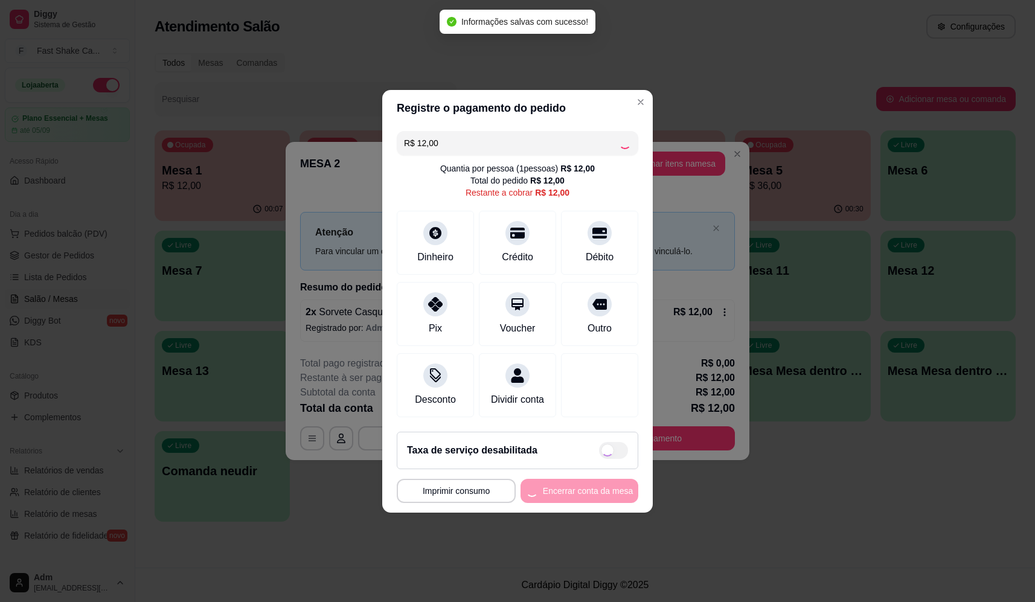
type input "R$ 0,00"
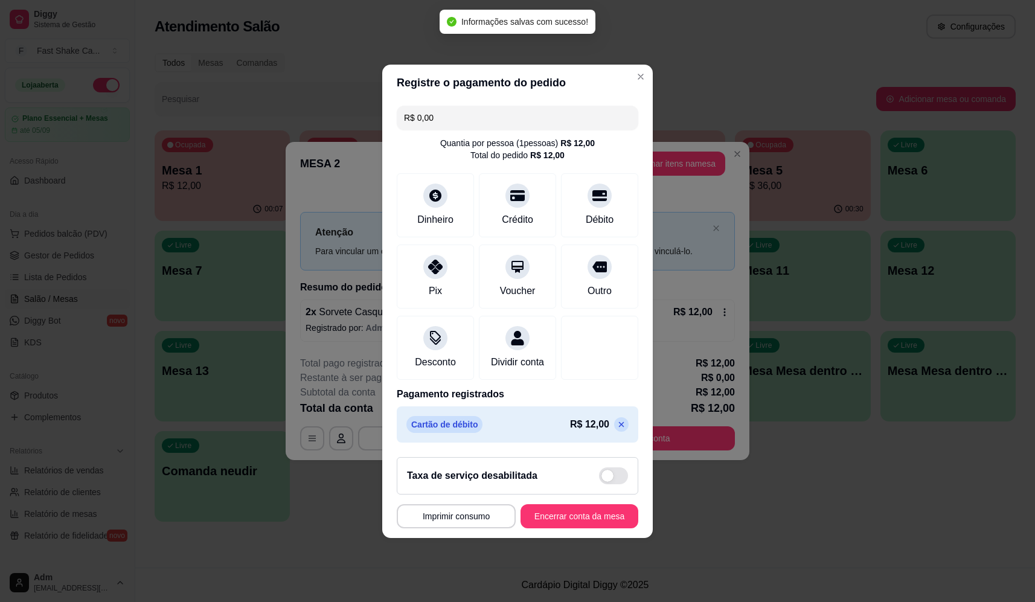
click at [565, 511] on footer "**********" at bounding box center [517, 492] width 271 height 91
click at [565, 516] on button "Encerrar conta da mesa" at bounding box center [579, 516] width 114 height 24
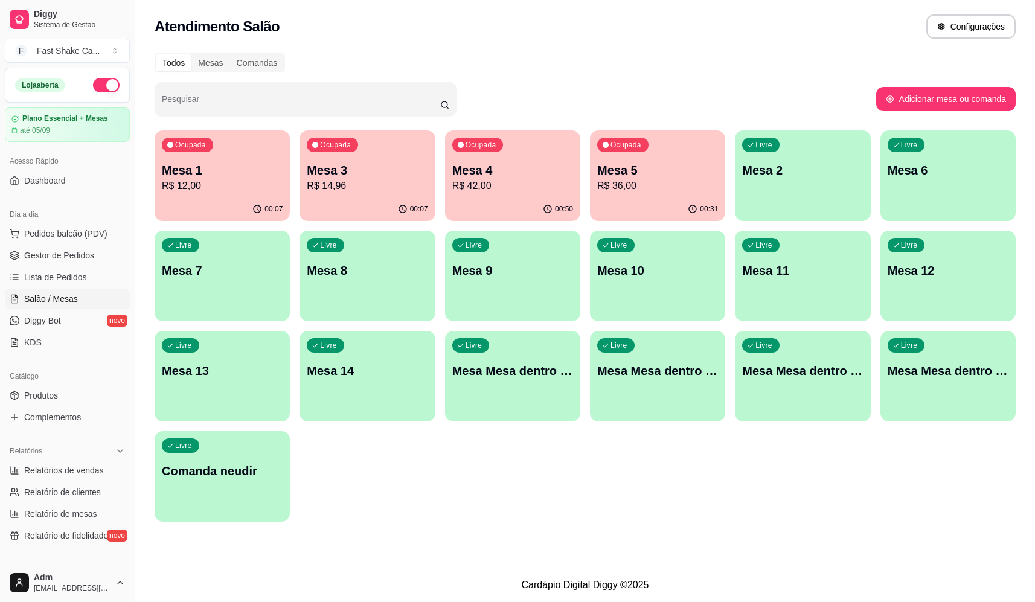
click at [243, 160] on div "Ocupada Mesa 1 R$ 12,00" at bounding box center [222, 163] width 135 height 67
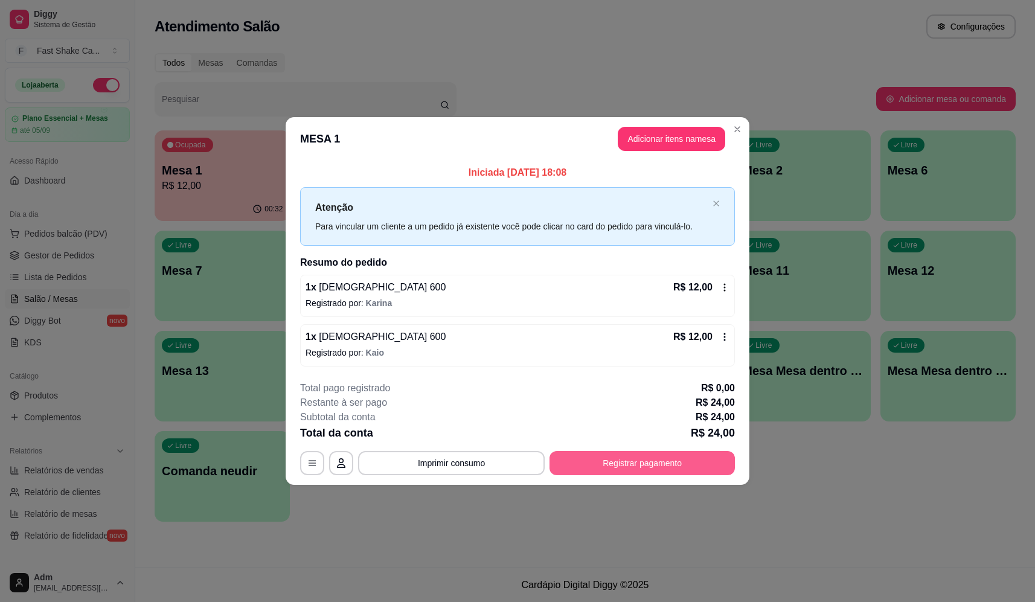
click at [639, 465] on button "Registrar pagamento" at bounding box center [641, 463] width 185 height 24
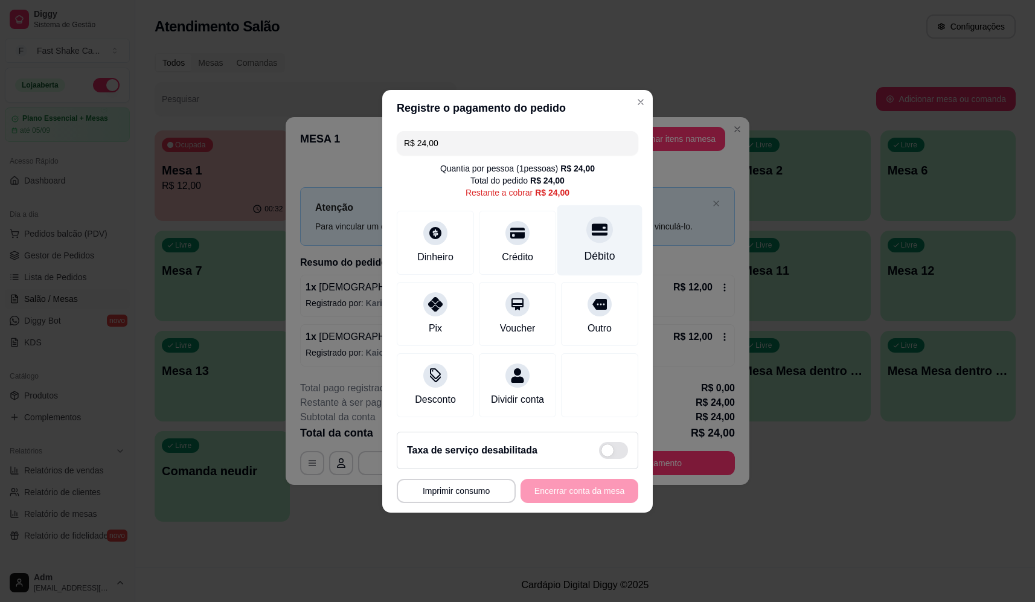
click at [613, 229] on div "Débito" at bounding box center [599, 240] width 85 height 71
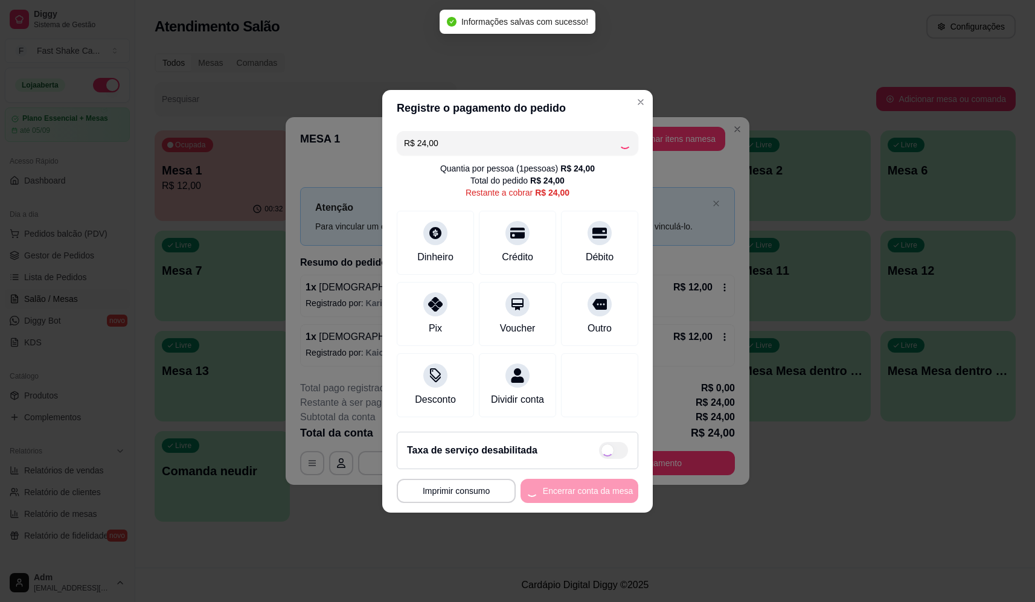
type input "R$ 0,00"
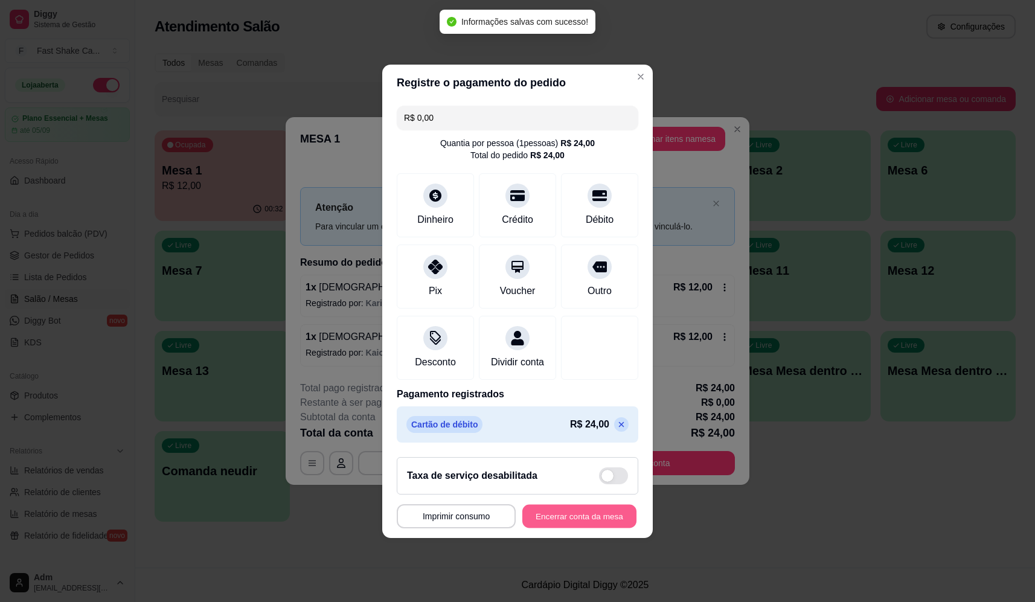
click at [574, 512] on button "Encerrar conta da mesa" at bounding box center [579, 516] width 114 height 24
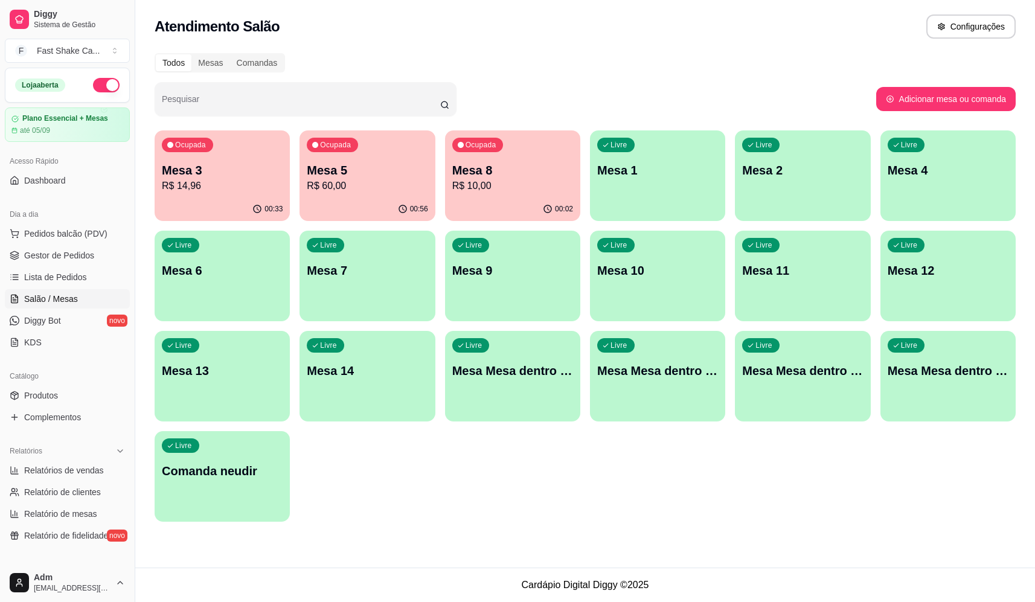
drag, startPoint x: 587, startPoint y: 38, endPoint x: -70, endPoint y: 155, distance: 667.2
click at [66, 226] on button "Pedidos balcão (PDV)" at bounding box center [67, 233] width 125 height 19
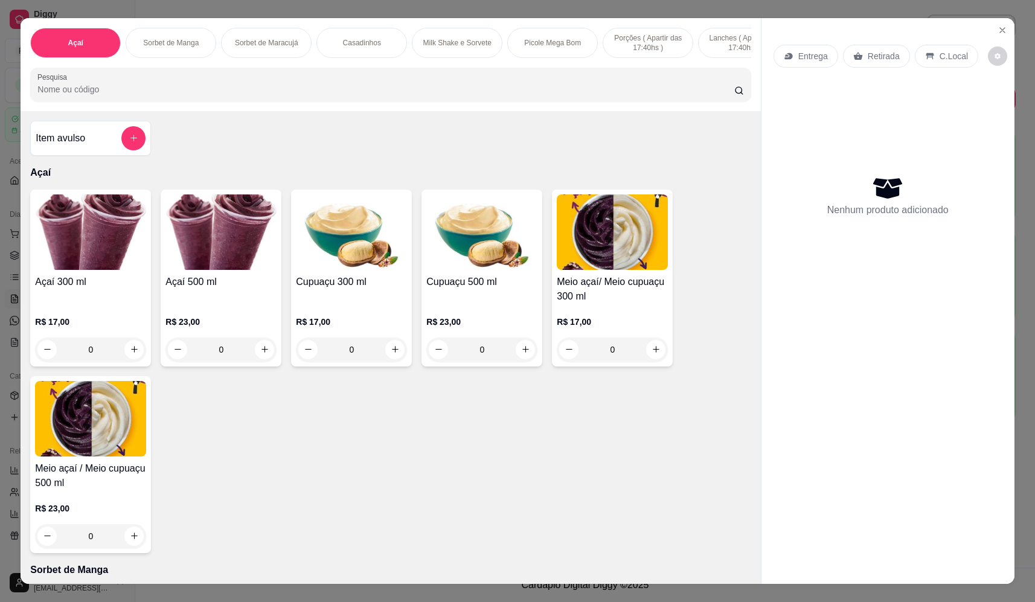
click at [658, 362] on div "0" at bounding box center [612, 350] width 111 height 24
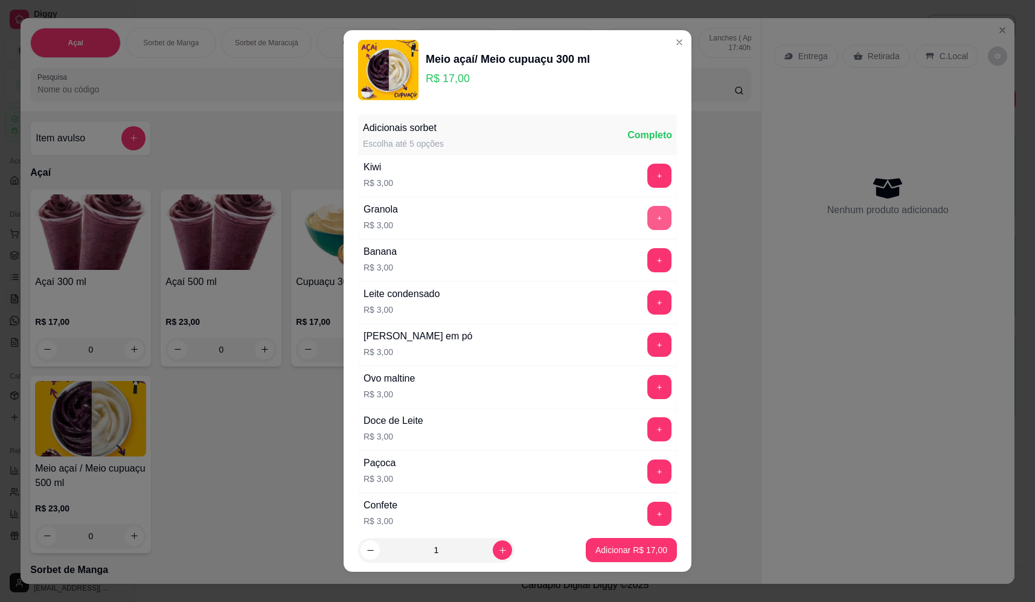
click at [647, 219] on button "+" at bounding box center [659, 218] width 24 height 24
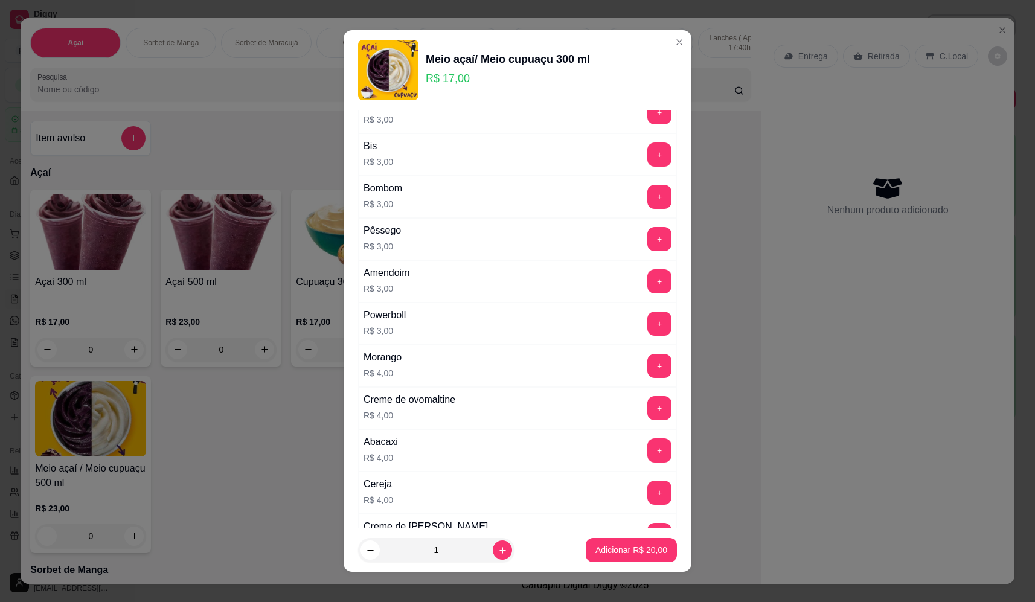
scroll to position [423, 0]
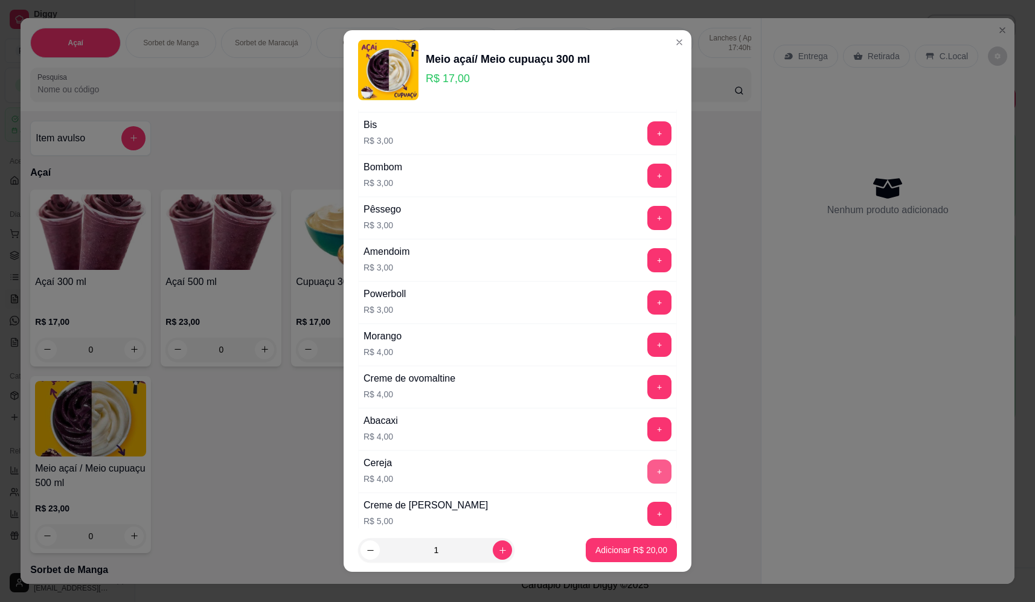
click at [647, 468] on button "+" at bounding box center [659, 472] width 24 height 24
click at [626, 546] on p "Adicionar R$ 24,00" at bounding box center [631, 550] width 72 height 12
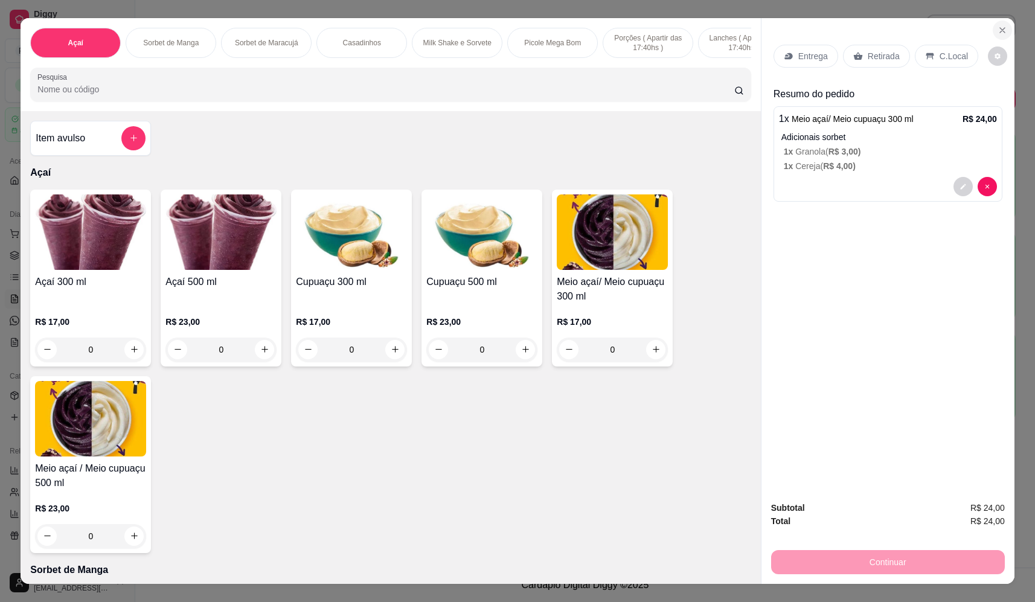
click at [993, 28] on button "Close" at bounding box center [1002, 30] width 19 height 19
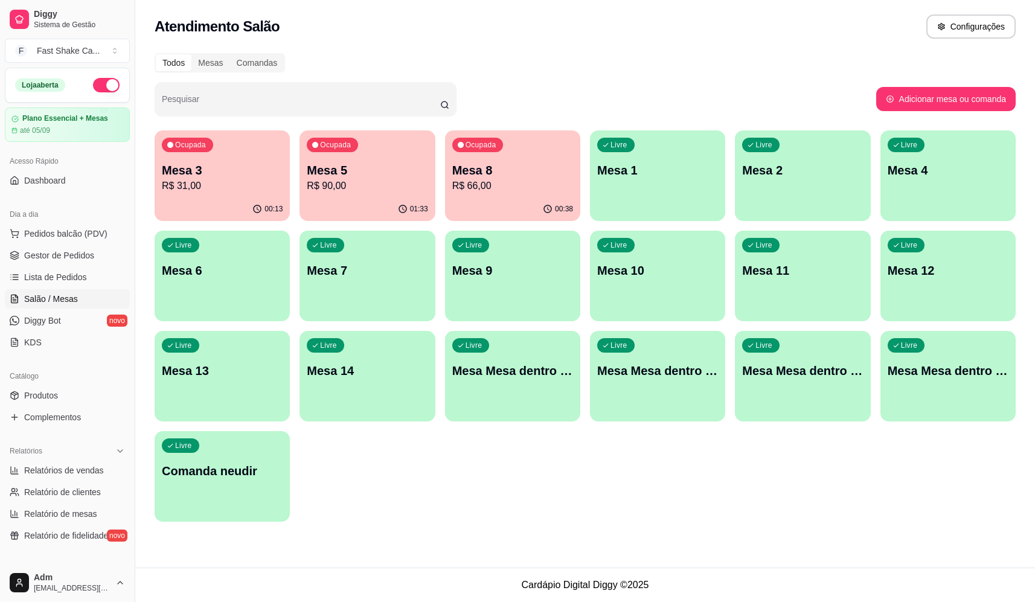
click at [337, 183] on p "R$ 90,00" at bounding box center [367, 186] width 121 height 14
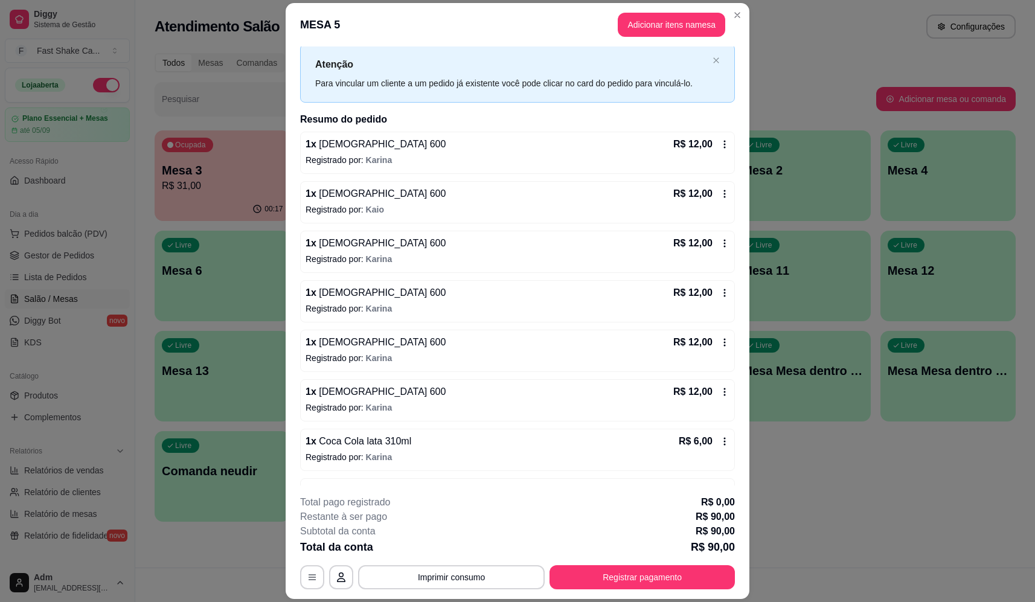
scroll to position [69, 0]
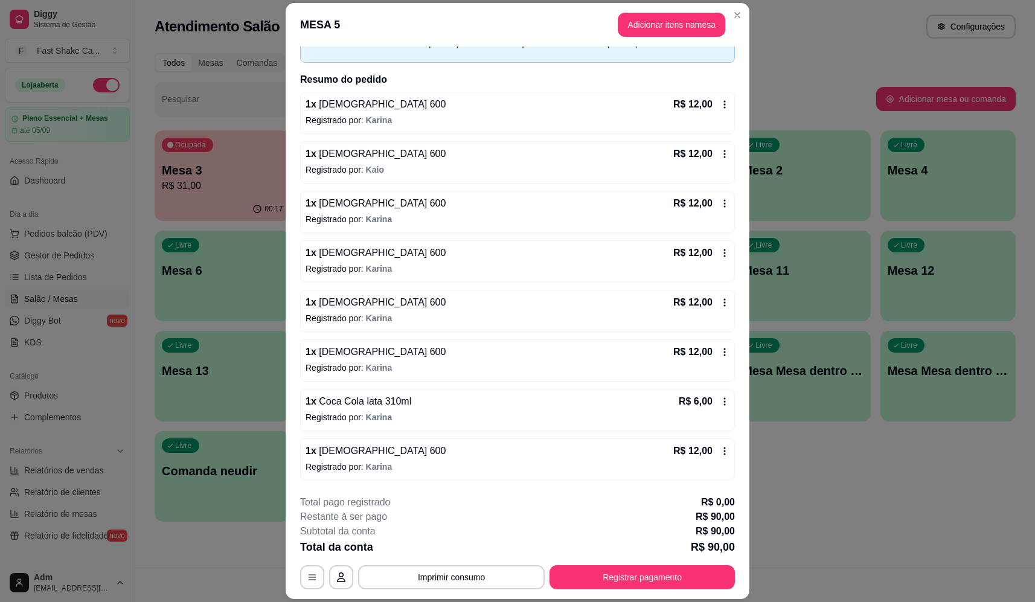
click at [463, 405] on div "1 x Coca Cola lata 310ml R$ 6,00" at bounding box center [518, 401] width 424 height 14
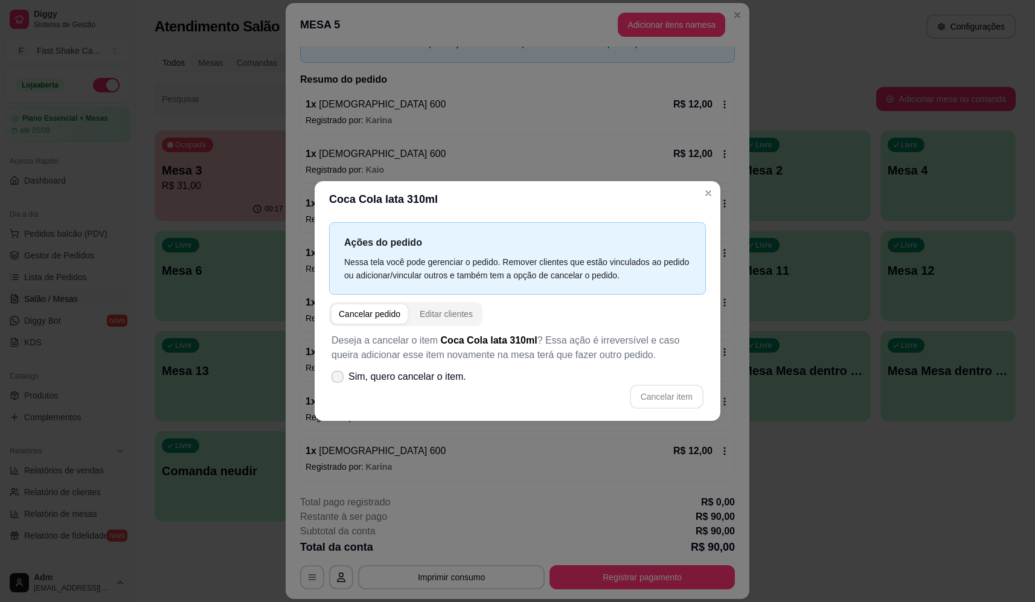
click at [428, 380] on span "Sim, quero cancelar o item." at bounding box center [407, 377] width 118 height 14
click at [339, 380] on input "Sim, quero cancelar o item." at bounding box center [335, 383] width 8 height 8
checkbox input "true"
click at [657, 403] on button "Cancelar item" at bounding box center [666, 397] width 72 height 24
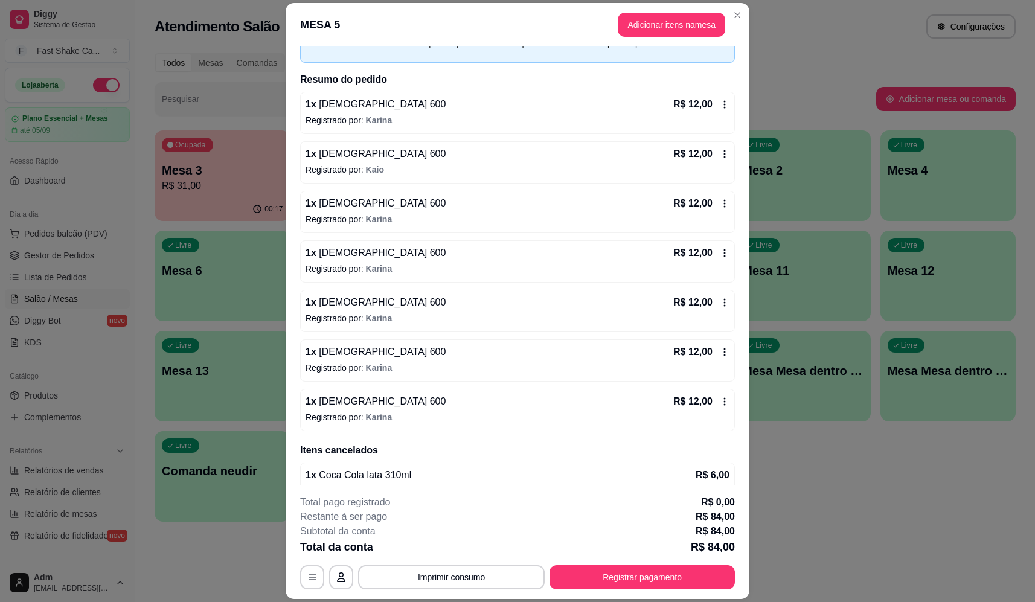
click at [623, 417] on p "Registrado por: Karina" at bounding box center [518, 417] width 424 height 12
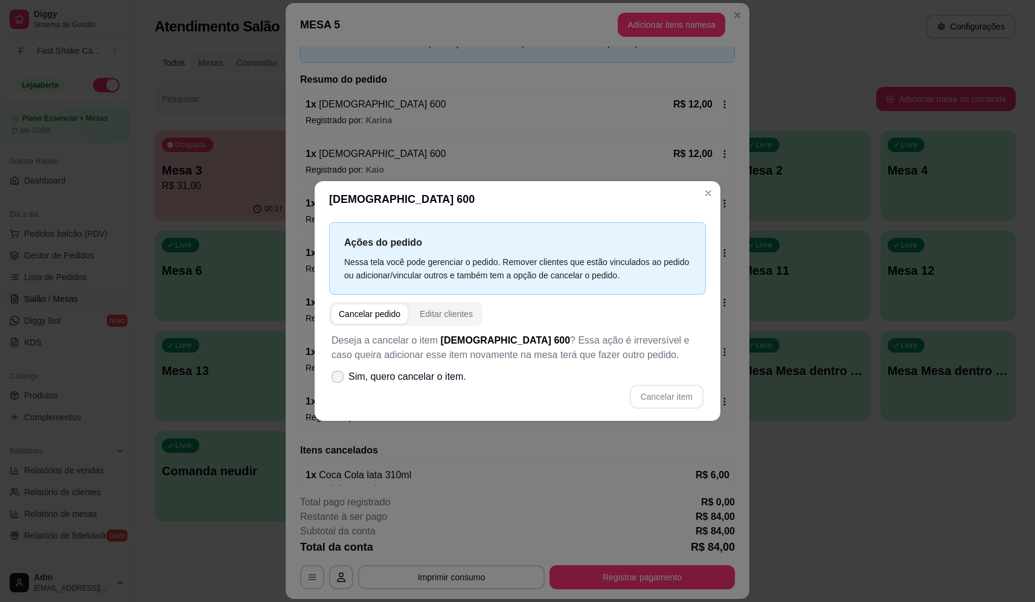
click at [426, 385] on label "Sim, quero cancelar o item." at bounding box center [399, 377] width 144 height 24
click at [339, 385] on input "Sim, quero cancelar o item." at bounding box center [335, 383] width 8 height 8
checkbox input "true"
click at [660, 402] on button "Cancelar item" at bounding box center [667, 397] width 74 height 24
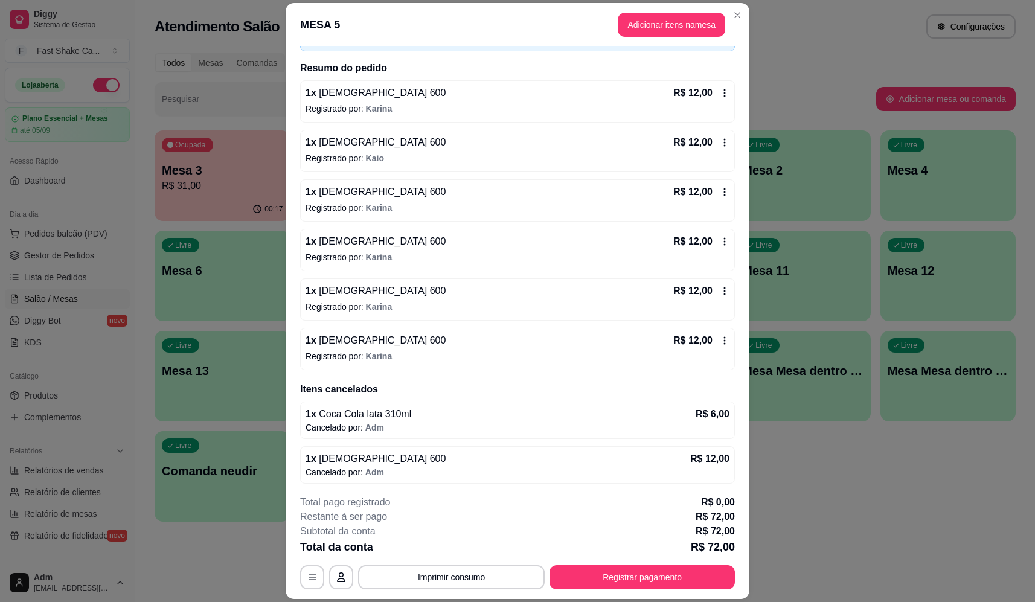
scroll to position [83, 0]
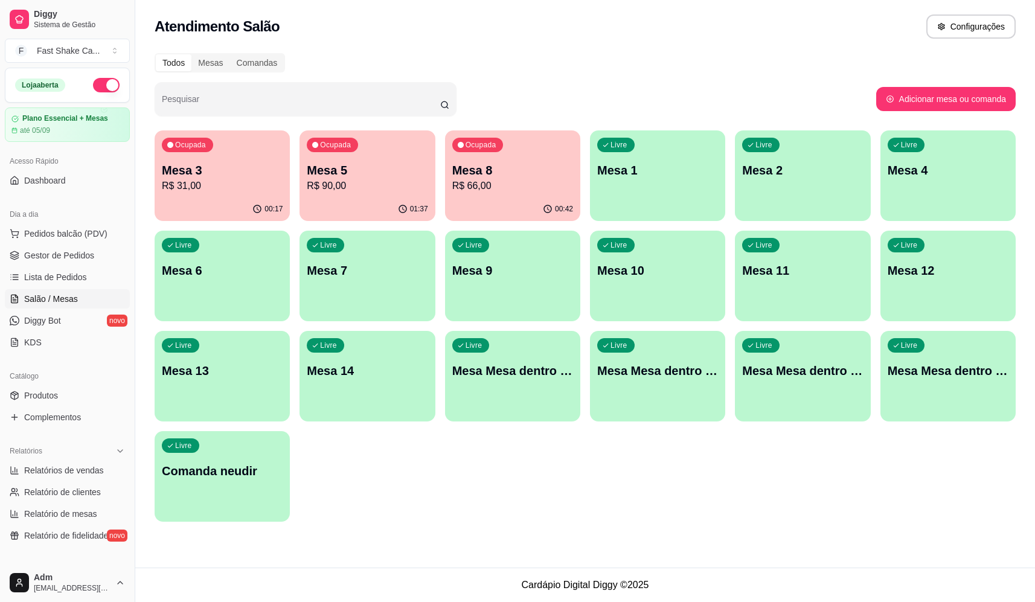
click at [255, 178] on div "Mesa 3 R$ 31,00" at bounding box center [222, 177] width 121 height 31
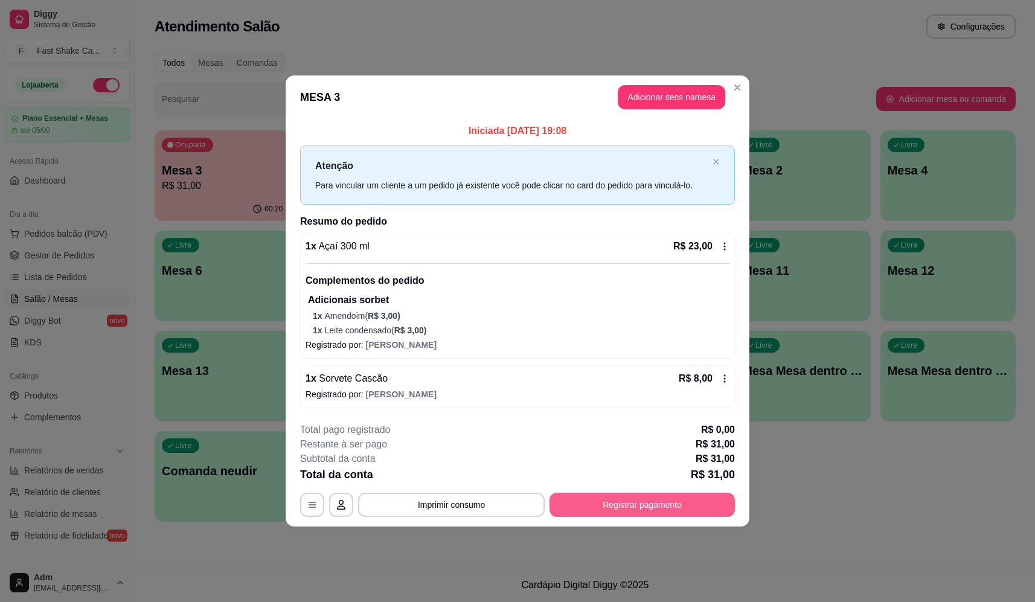
click at [662, 513] on button "Registrar pagamento" at bounding box center [641, 505] width 185 height 24
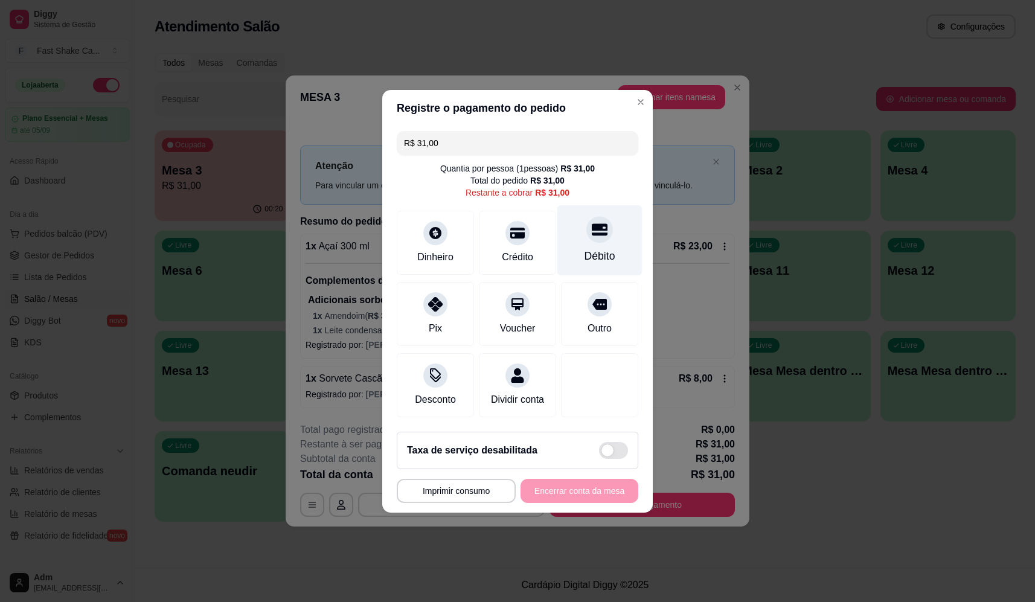
click at [594, 239] on div "Débito" at bounding box center [599, 240] width 85 height 71
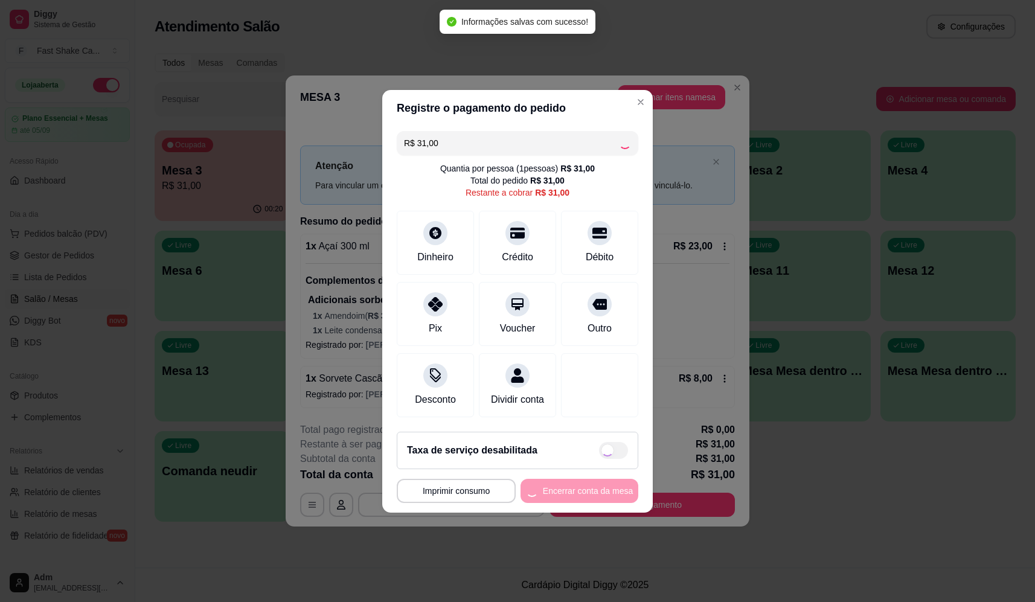
type input "R$ 0,00"
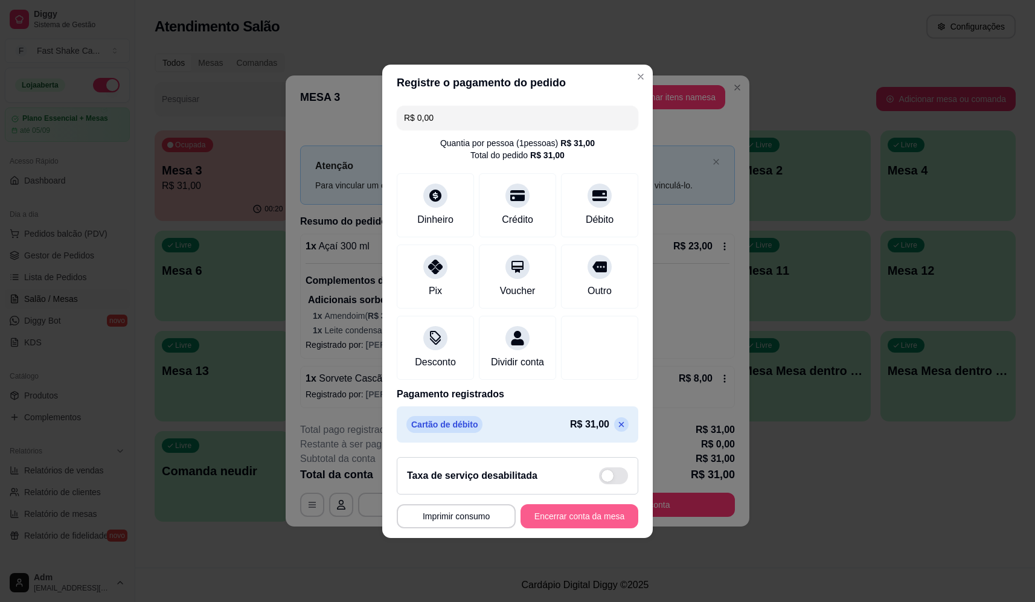
click at [592, 515] on button "Encerrar conta da mesa" at bounding box center [580, 516] width 118 height 24
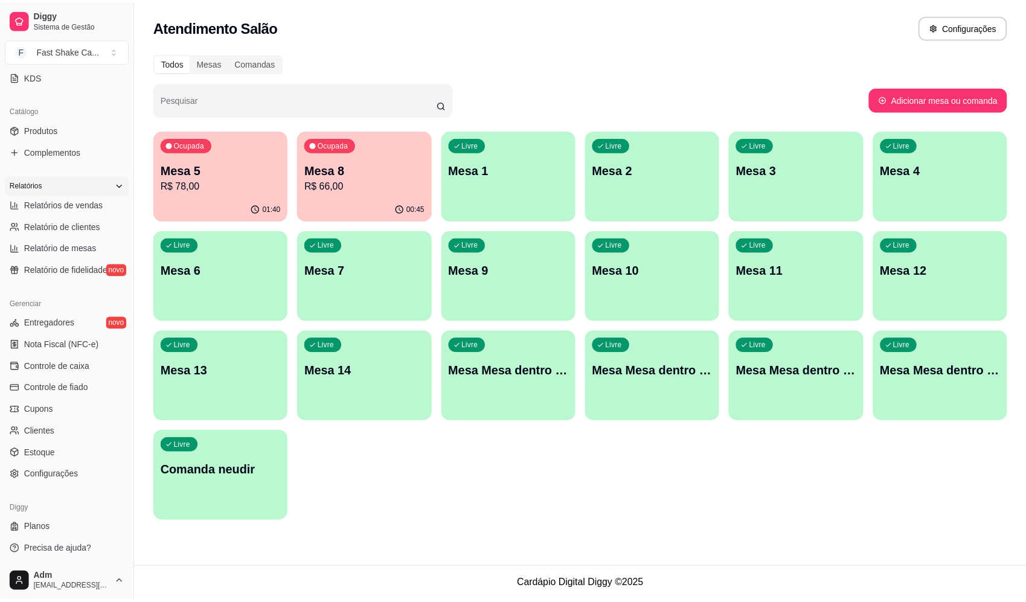
scroll to position [267, 0]
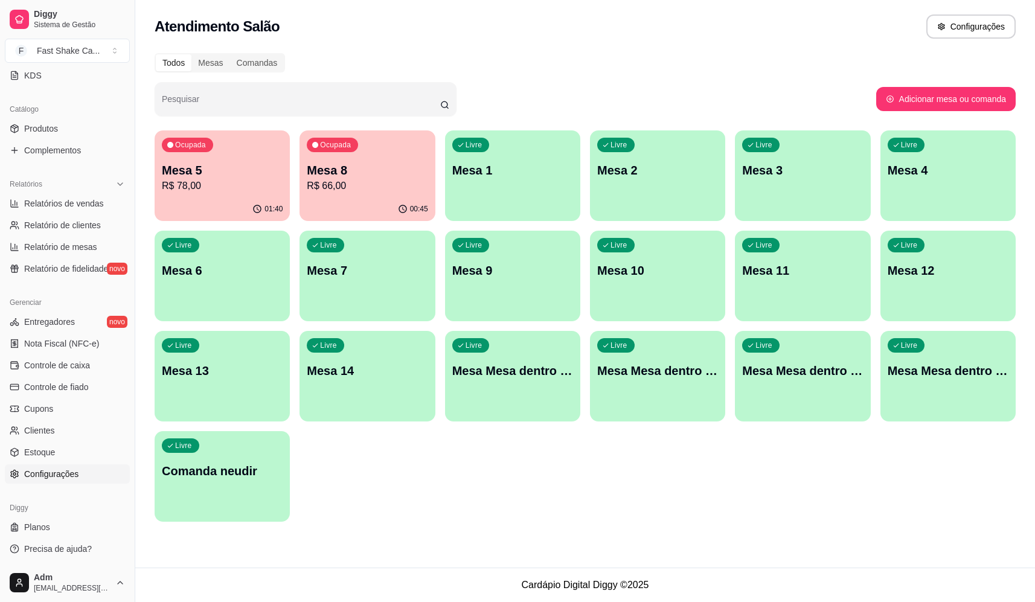
click at [72, 469] on span "Configurações" at bounding box center [51, 474] width 54 height 12
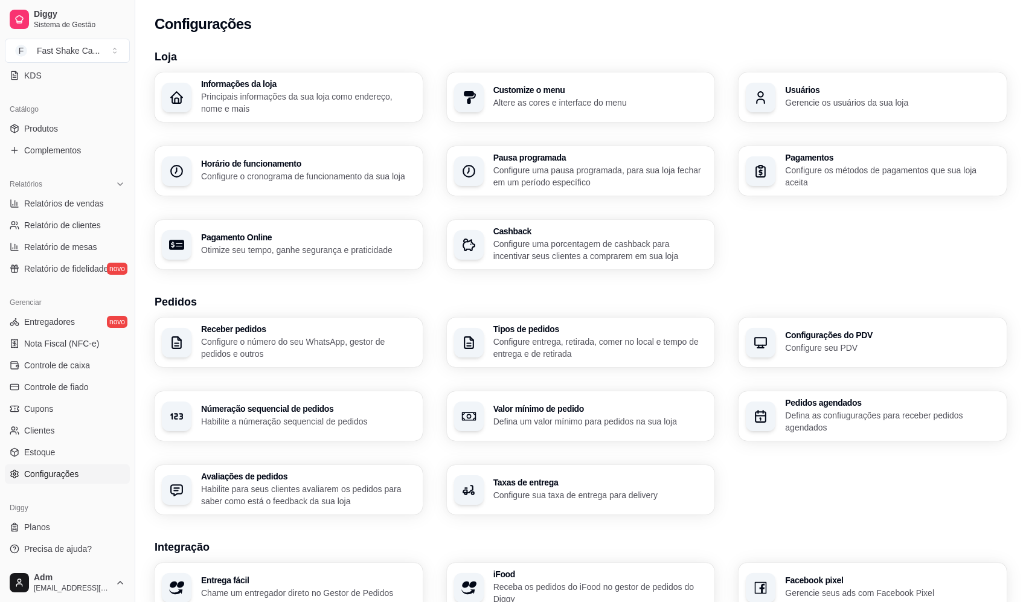
click at [266, 415] on div "Númeração sequencial de pedidos Habilite a númeração sequencial de pedidos" at bounding box center [308, 416] width 214 height 23
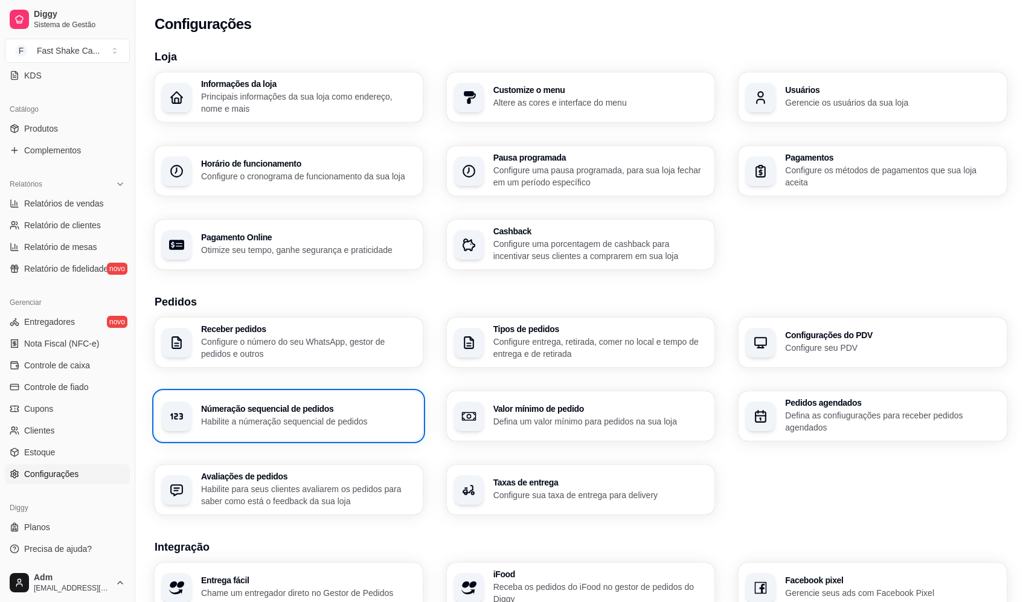
click at [813, 344] on p "Configure seu PDV" at bounding box center [892, 348] width 214 height 12
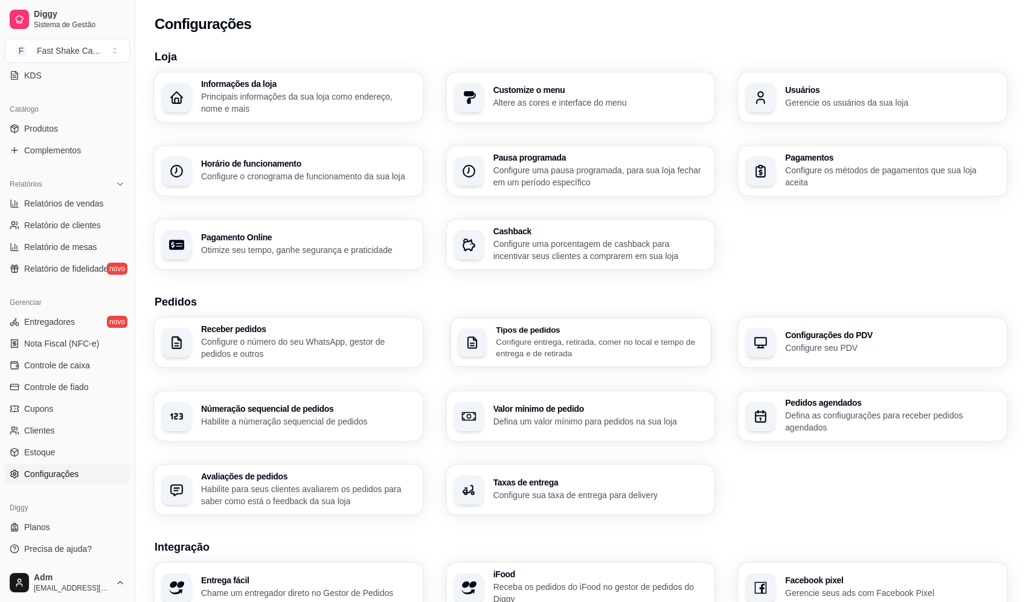
click at [542, 347] on p "Configure entrega, retirada, comer no local e tempo de entrega e de retirada" at bounding box center [600, 348] width 208 height 24
click at [343, 345] on p "Configure o número do seu WhatsApp, gestor de pedidos e outros" at bounding box center [308, 348] width 214 height 24
click at [313, 483] on p "Habilite para seus clientes avaliarem os pedidos para saber como está o feedbac…" at bounding box center [307, 495] width 208 height 24
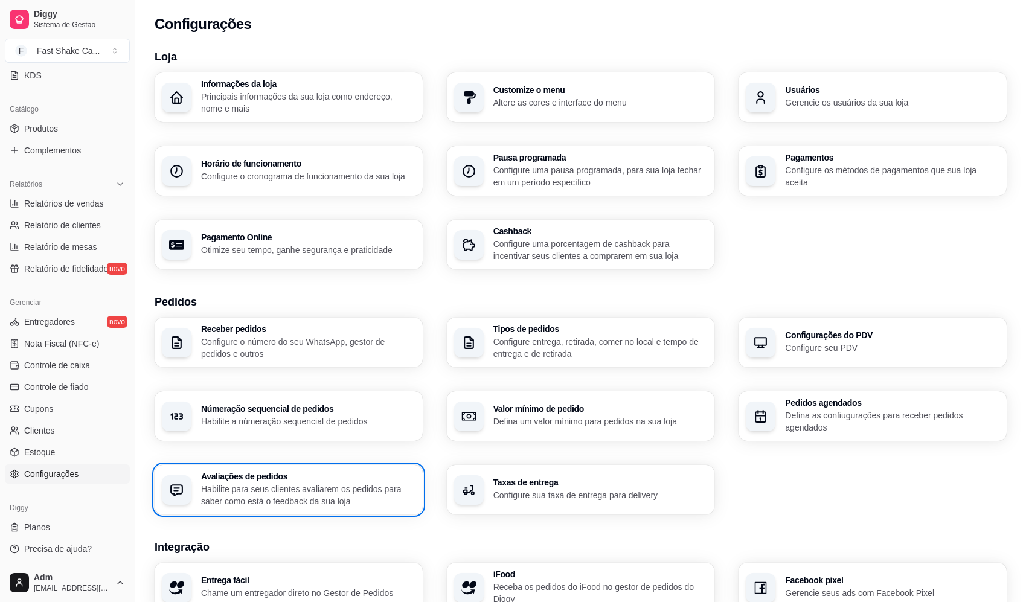
click at [519, 487] on h3 "Taxas de entrega" at bounding box center [600, 482] width 214 height 8
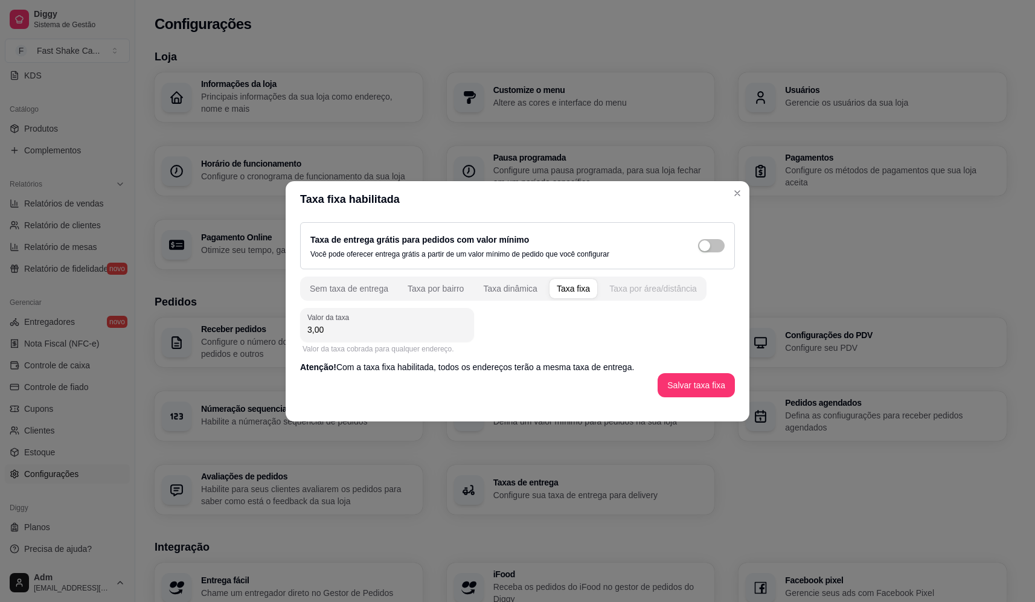
click at [627, 292] on div "Taxa por área/distância" at bounding box center [653, 289] width 88 height 12
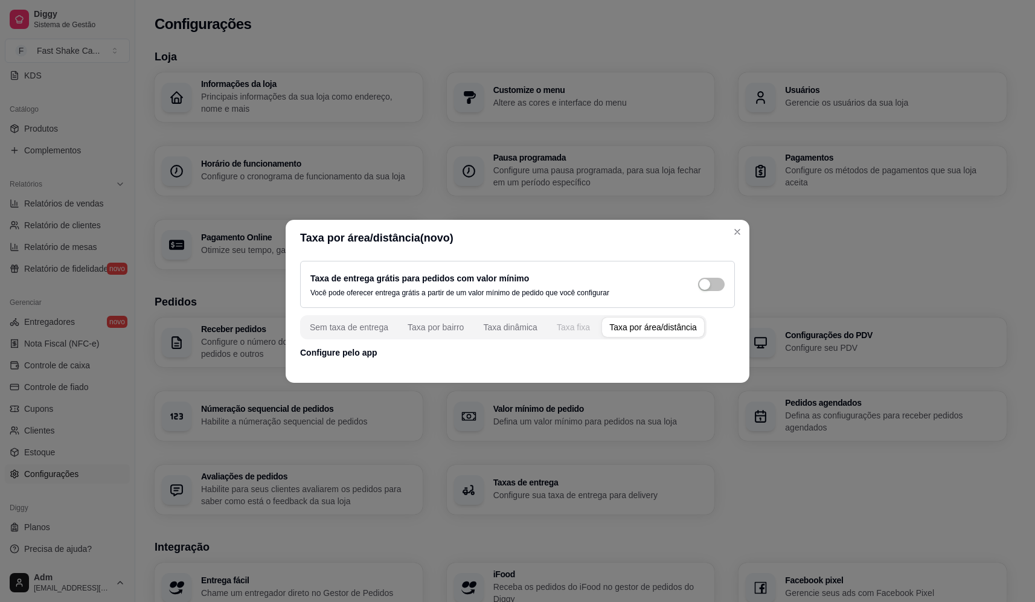
click at [557, 328] on div "Taxa fixa" at bounding box center [573, 327] width 33 height 12
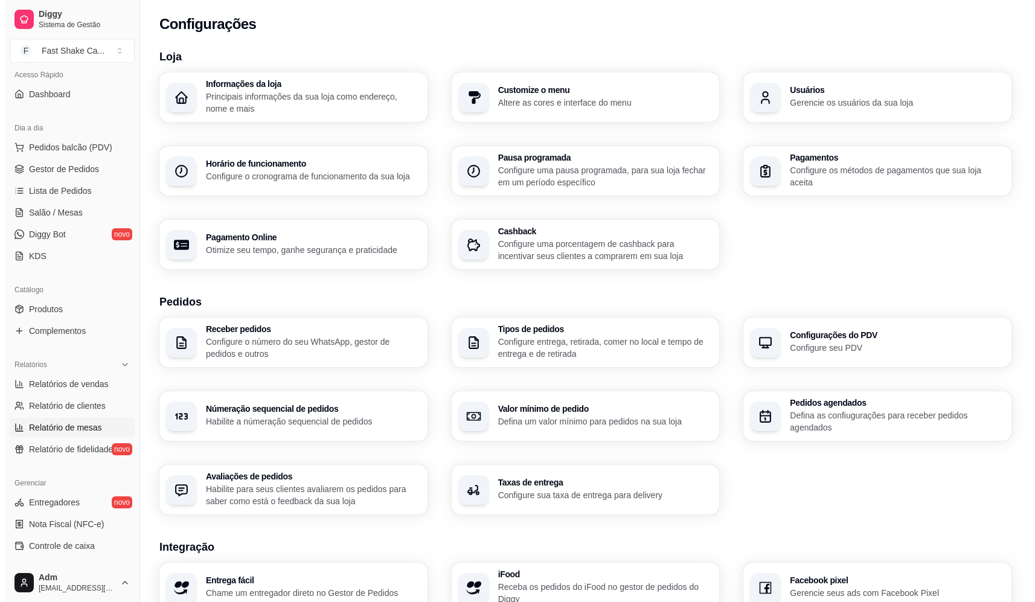
scroll to position [86, 0]
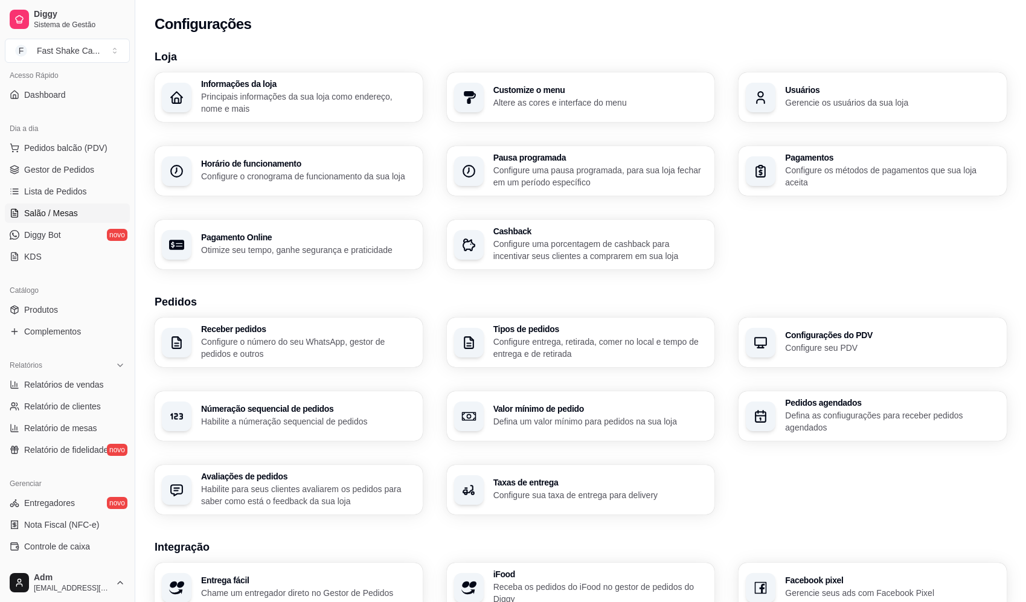
click at [35, 215] on span "Salão / Mesas" at bounding box center [51, 213] width 54 height 12
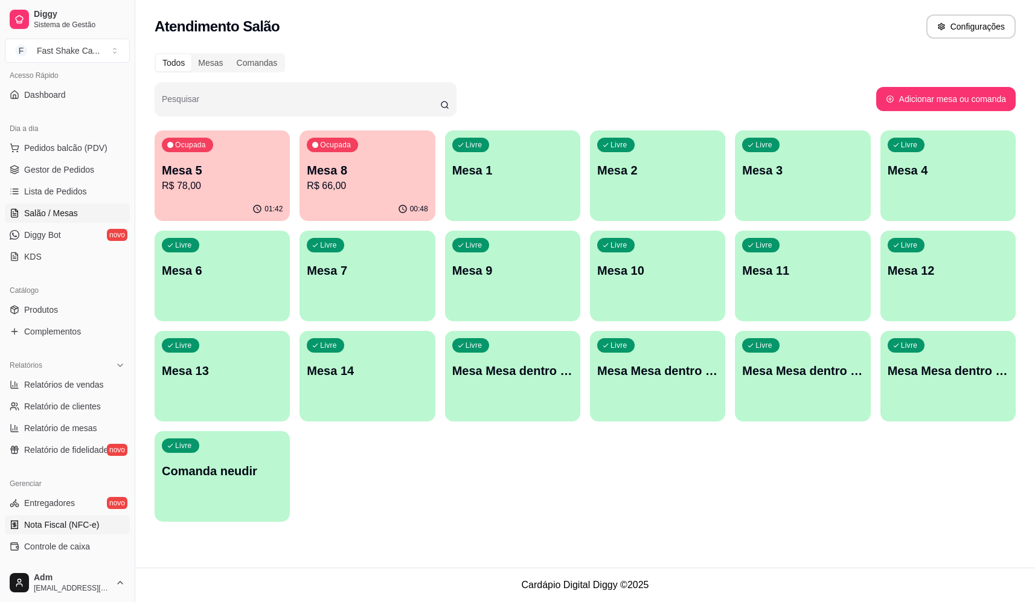
click at [115, 519] on link "Nota Fiscal (NFC-e)" at bounding box center [67, 524] width 125 height 19
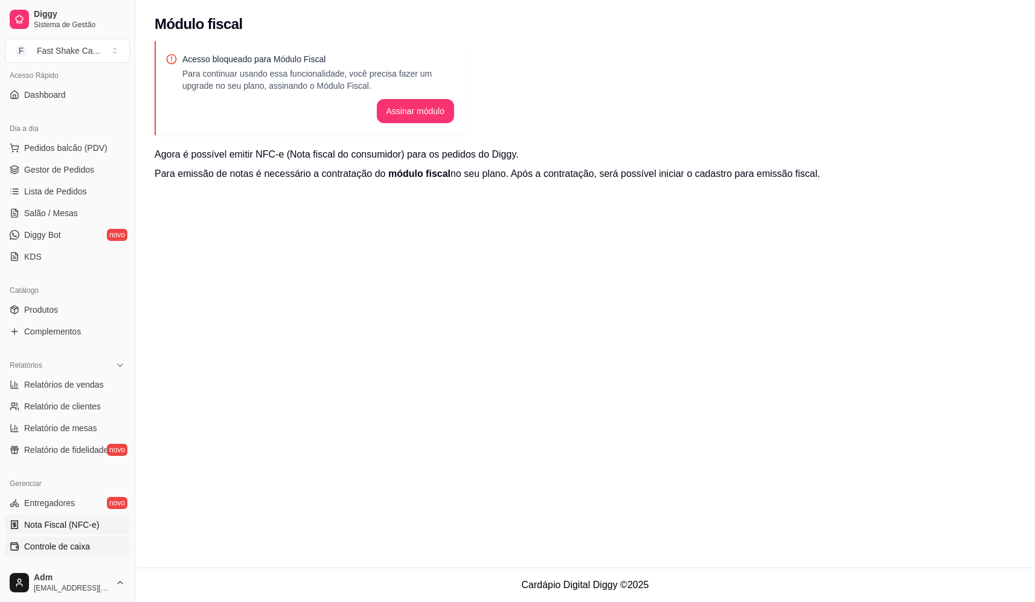
click at [58, 549] on span "Controle de caixa" at bounding box center [57, 546] width 66 height 12
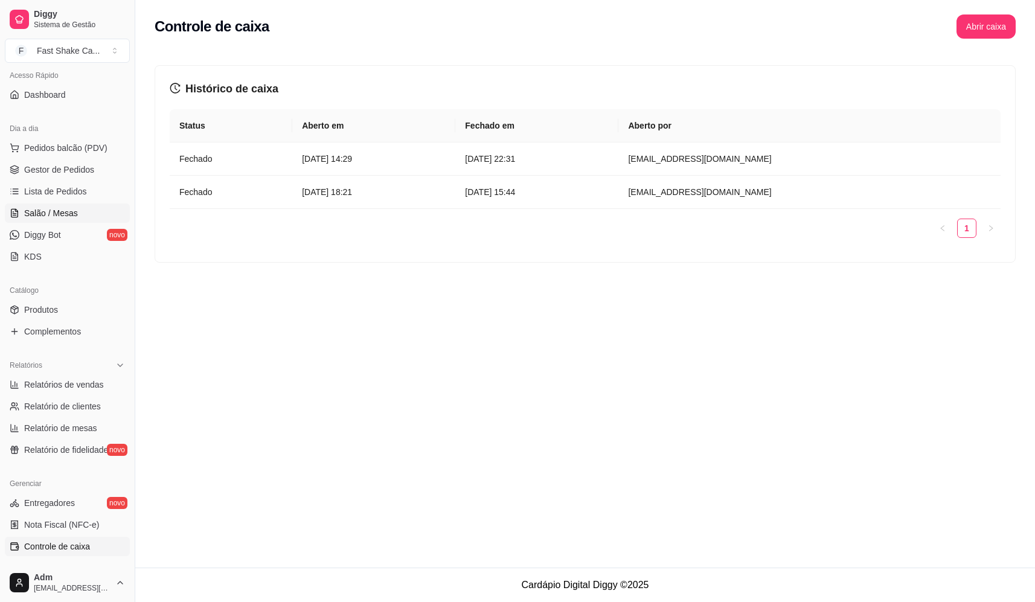
click at [63, 210] on span "Salão / Mesas" at bounding box center [51, 213] width 54 height 12
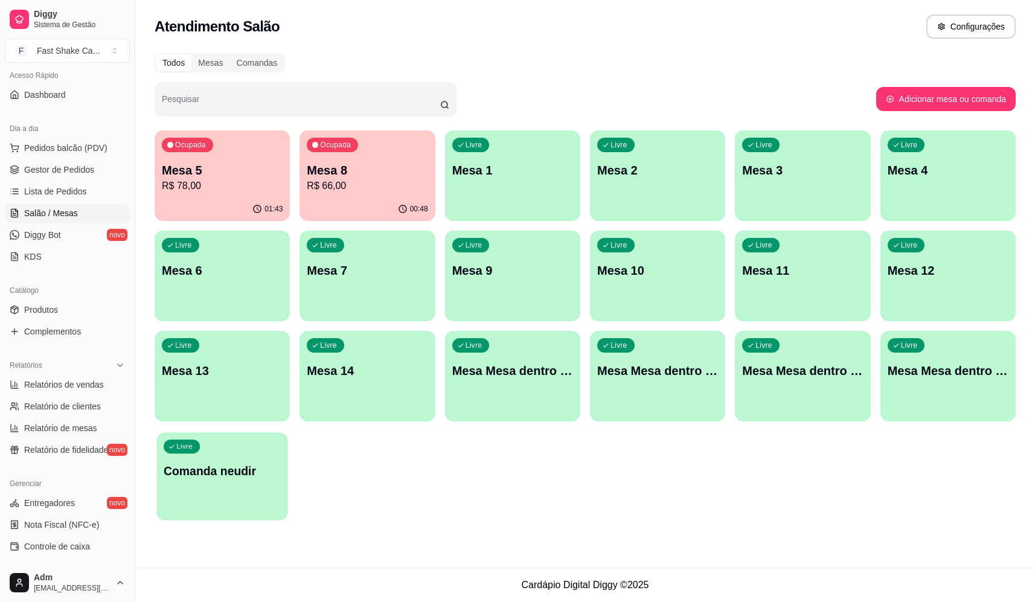
click at [256, 479] on div "Livre Comanda neudir" at bounding box center [222, 469] width 132 height 74
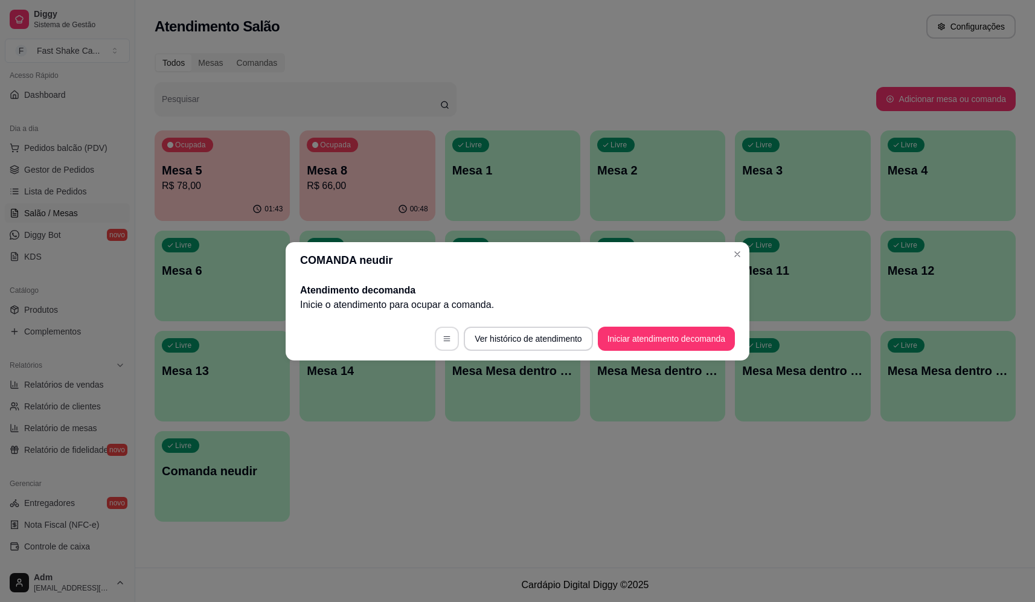
click at [443, 335] on icon "button" at bounding box center [447, 339] width 8 height 8
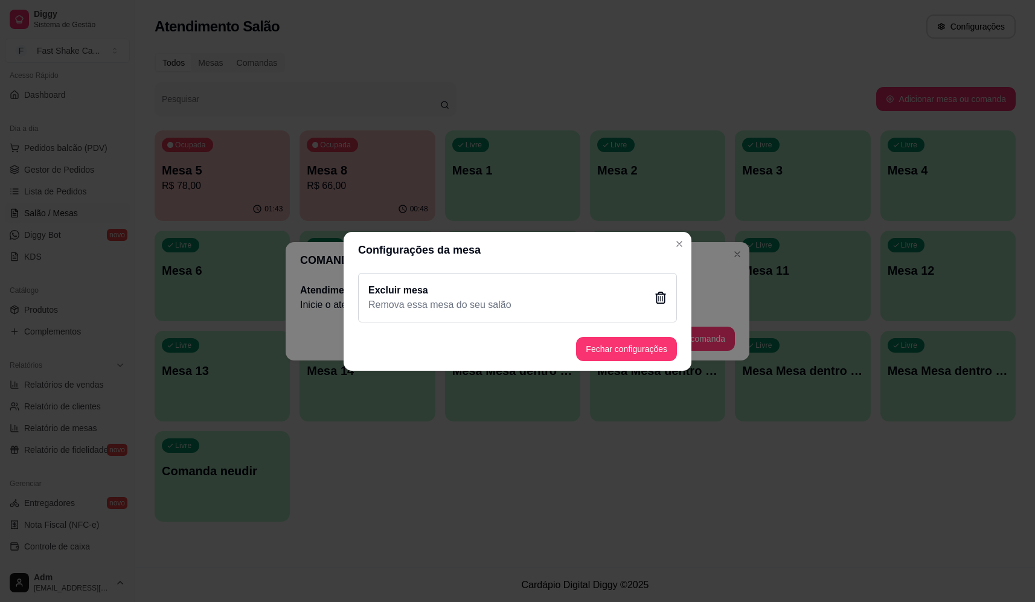
click at [653, 290] on div "Excluir mesa Remova essa mesa do seu salão" at bounding box center [517, 298] width 319 height 50
click at [581, 360] on button "Sim" at bounding box center [580, 365] width 36 height 18
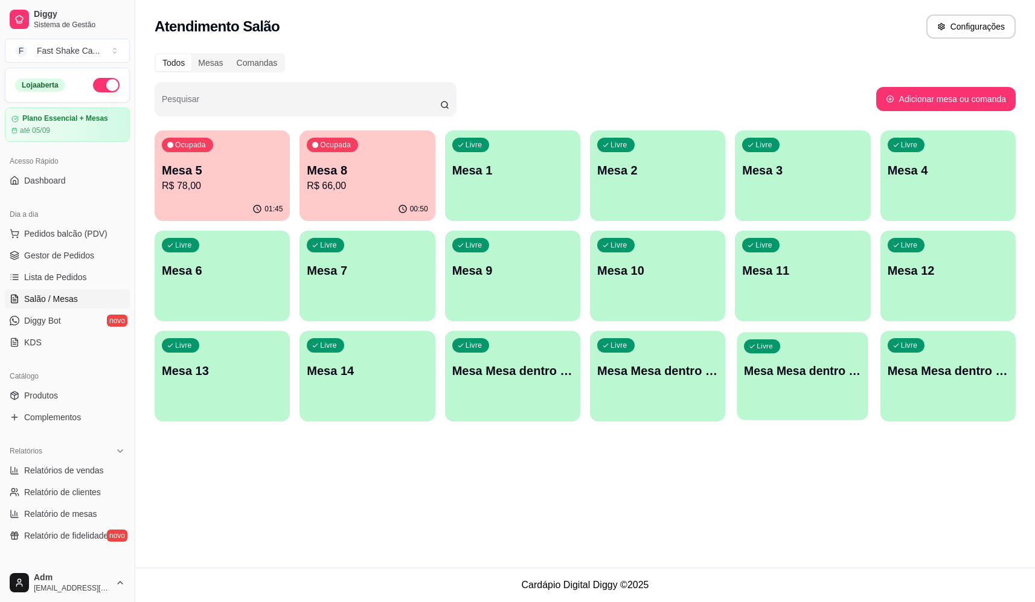
click at [823, 376] on p "Mesa Mesa dentro verde" at bounding box center [802, 371] width 117 height 16
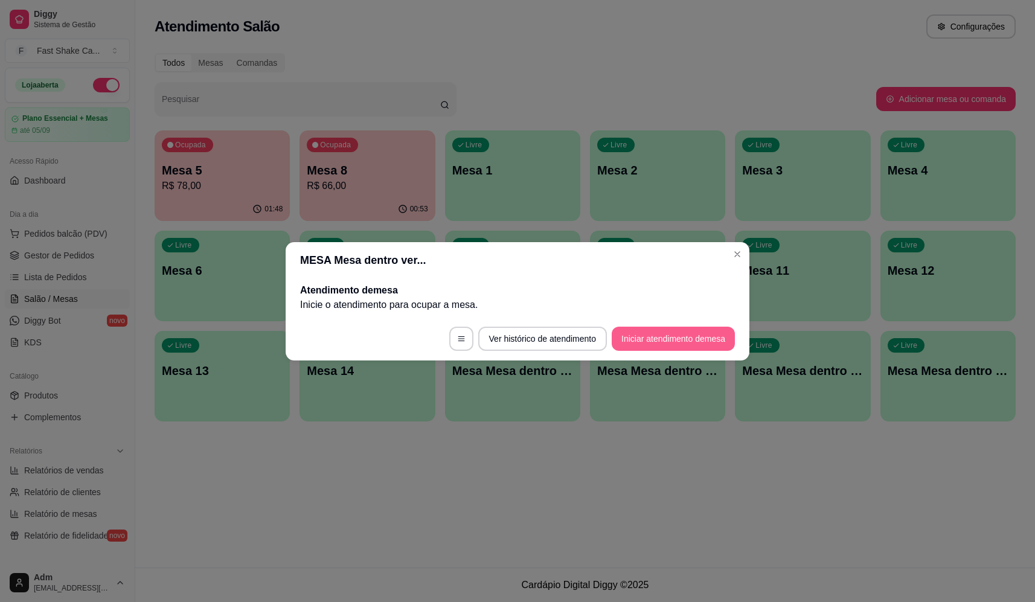
click at [685, 341] on button "Iniciar atendimento de mesa" at bounding box center [673, 339] width 123 height 24
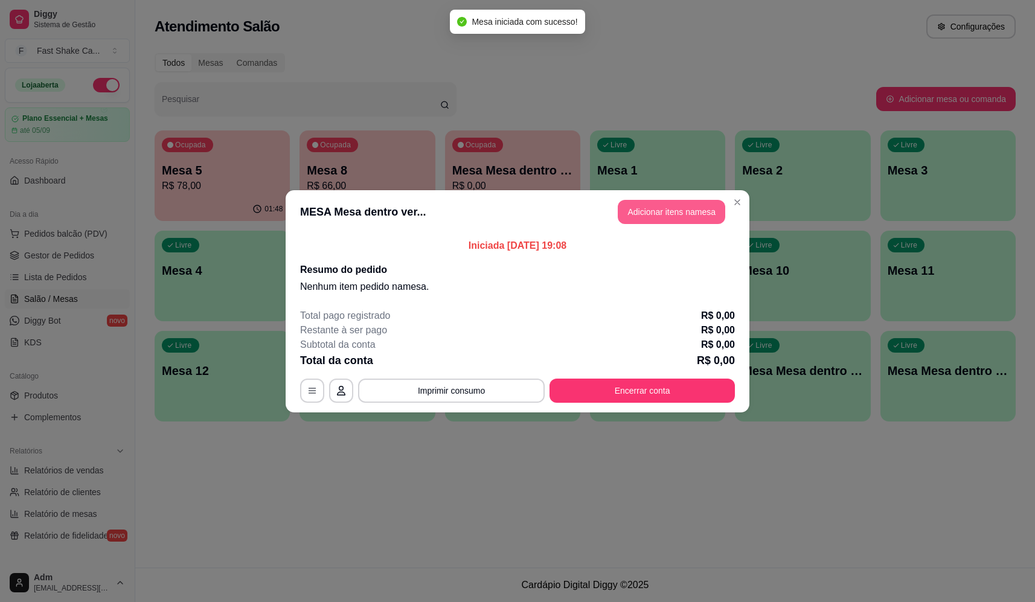
click at [700, 218] on button "Adicionar itens na mesa" at bounding box center [671, 212] width 107 height 24
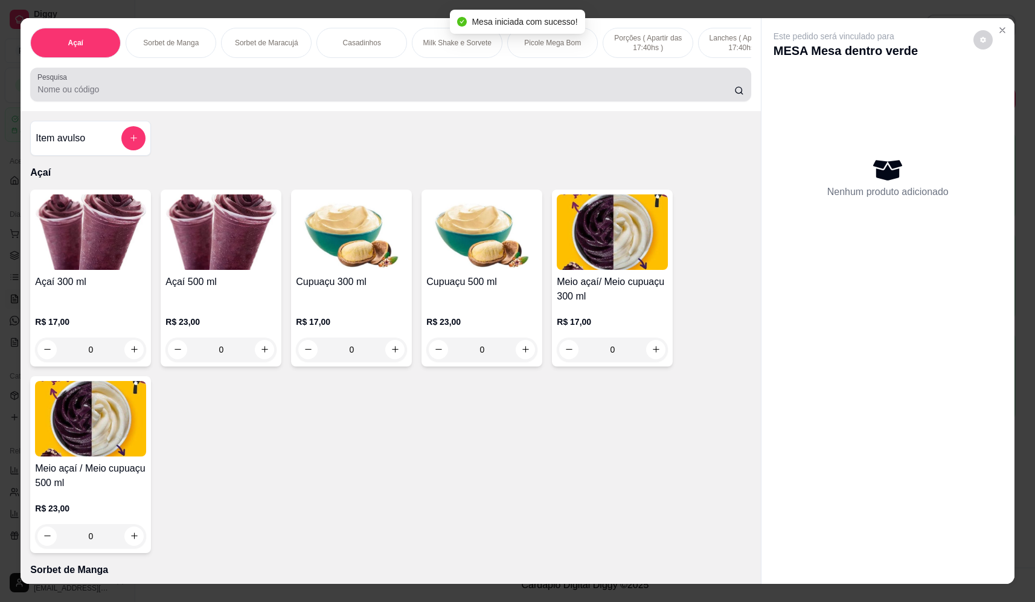
click at [272, 95] on input "Pesquisa" at bounding box center [385, 89] width 697 height 12
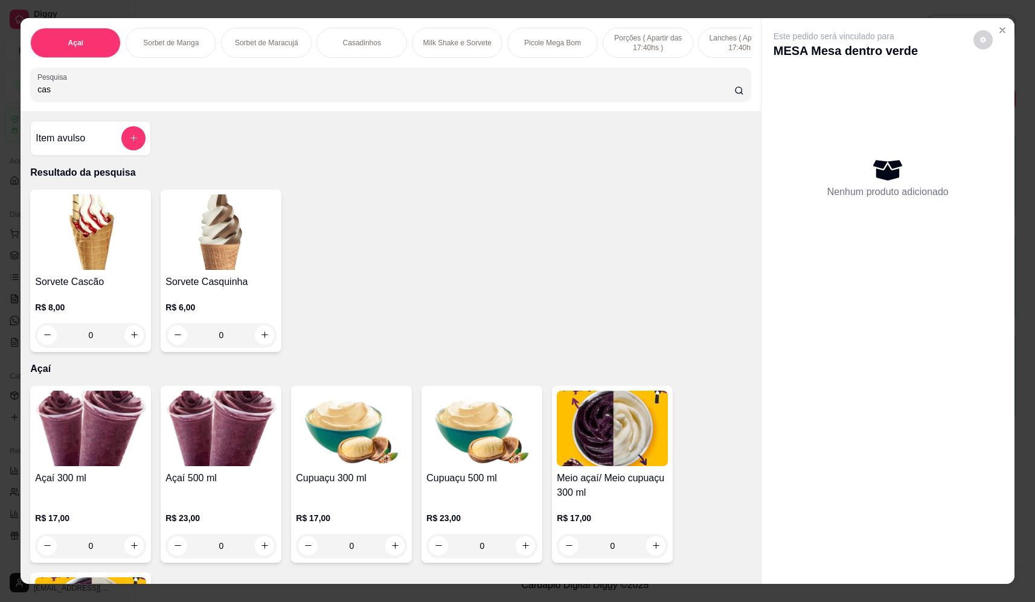
type input "cas"
click at [263, 341] on div "0" at bounding box center [220, 335] width 111 height 24
click at [263, 347] on div "0" at bounding box center [220, 335] width 111 height 24
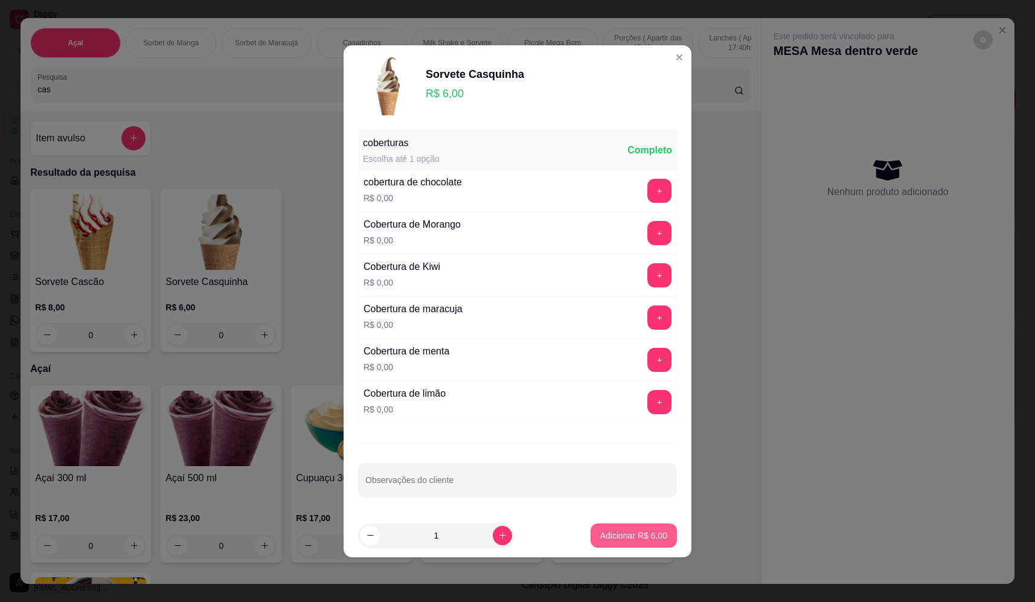
click at [656, 538] on p "Adicionar R$ 6,00" at bounding box center [633, 536] width 67 height 12
type input "1"
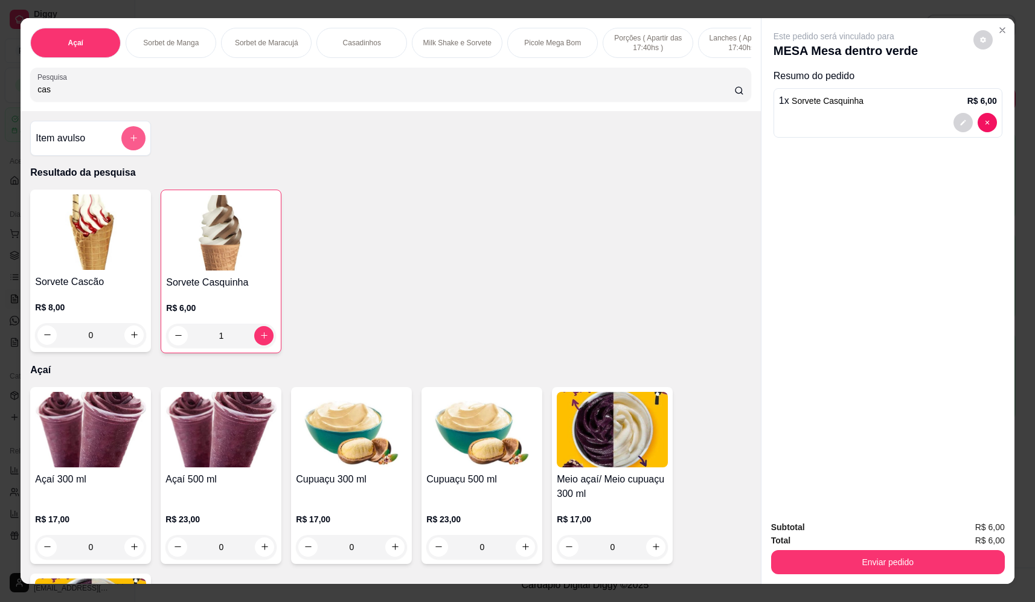
click at [129, 150] on button "add-separate-item" at bounding box center [133, 138] width 24 height 24
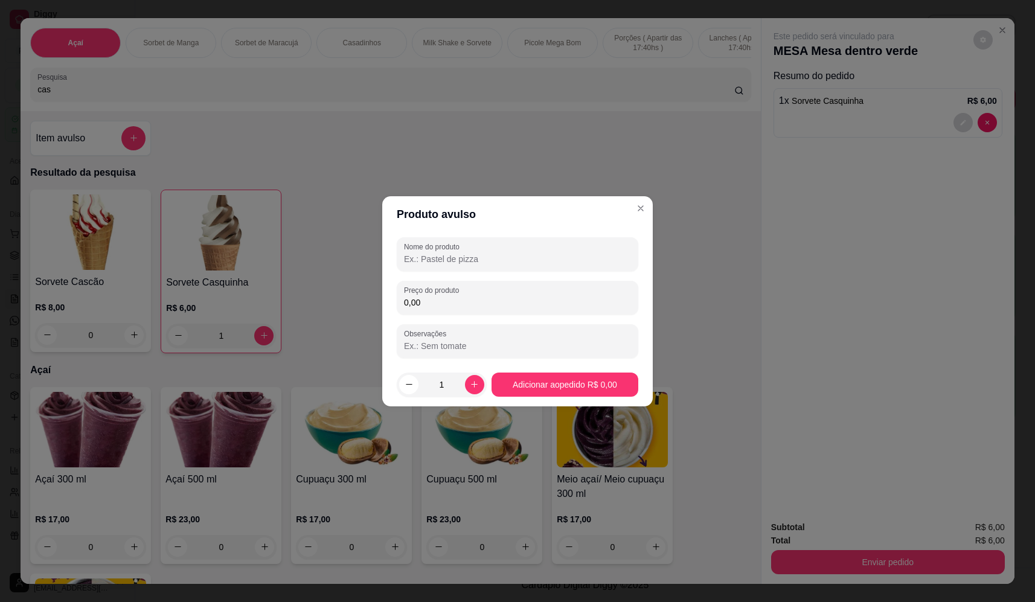
drag, startPoint x: 524, startPoint y: 258, endPoint x: 509, endPoint y: 263, distance: 15.7
click at [524, 258] on input "Nome do produto" at bounding box center [517, 259] width 227 height 12
type input "sorvete"
click at [485, 288] on div "0,00" at bounding box center [517, 298] width 227 height 24
type input "15,30"
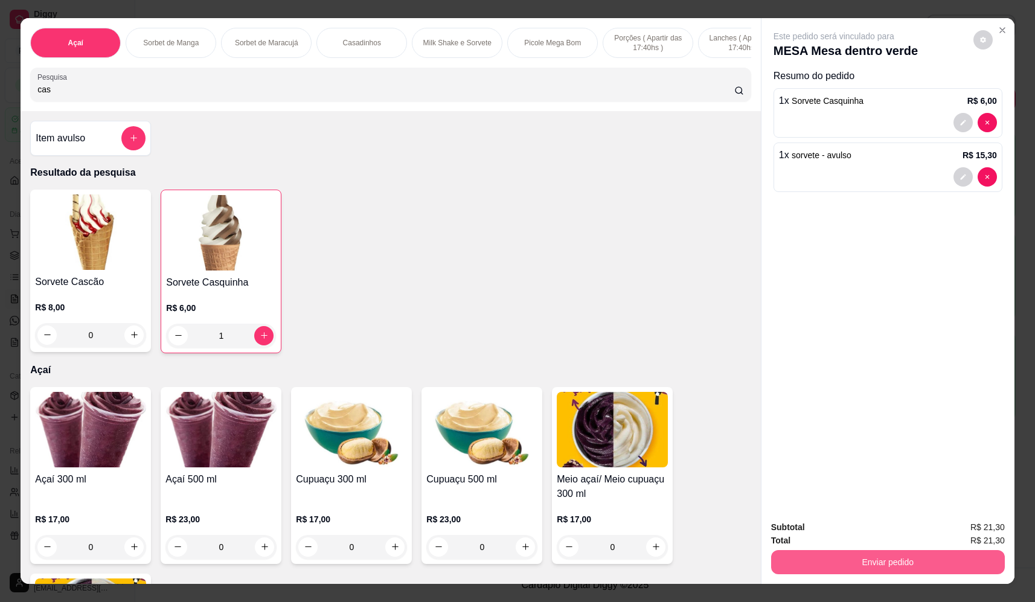
click at [900, 569] on button "Enviar pedido" at bounding box center [888, 562] width 234 height 24
click at [880, 539] on button "Não registrar e enviar pedido" at bounding box center [848, 532] width 122 height 22
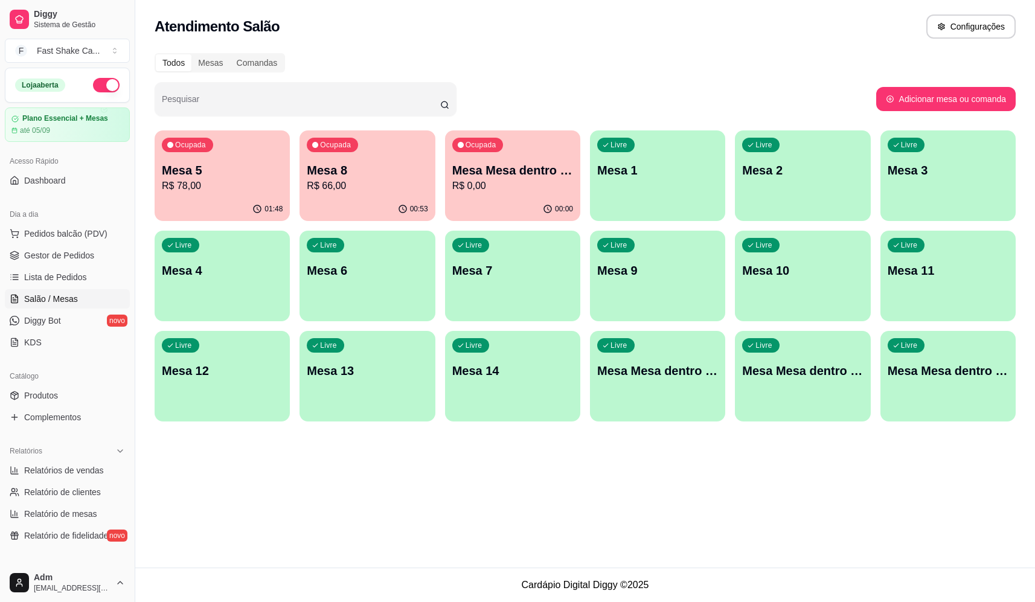
click at [521, 164] on p "Mesa Mesa dentro verde" at bounding box center [512, 170] width 121 height 17
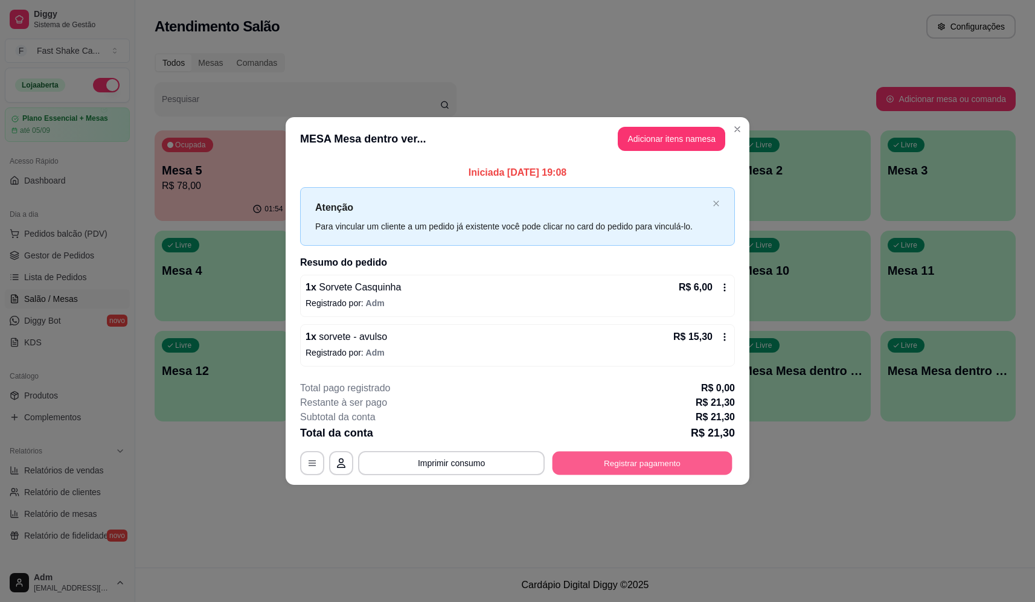
click at [720, 462] on button "Registrar pagamento" at bounding box center [643, 464] width 180 height 24
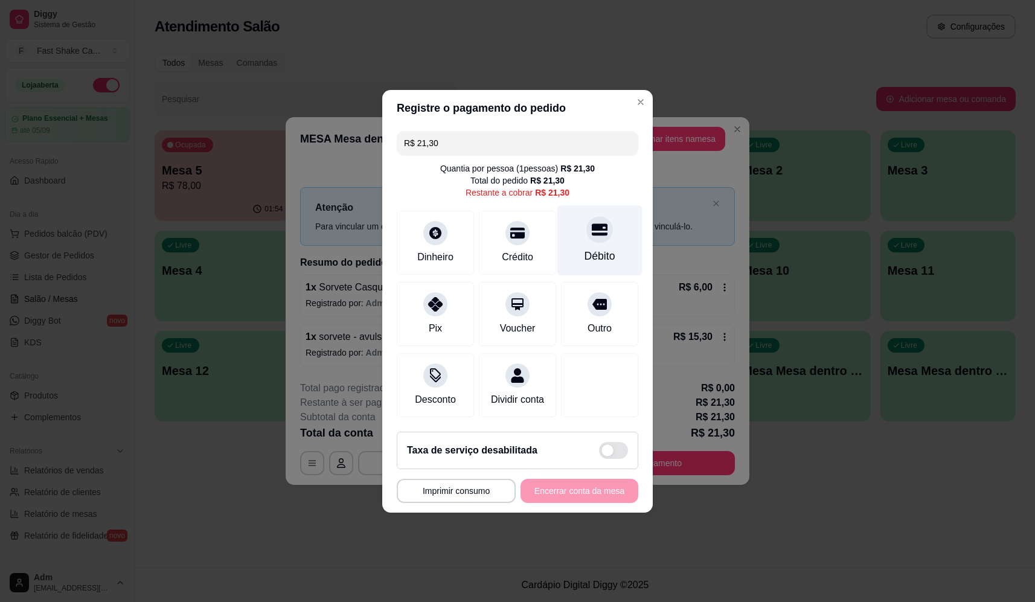
click at [565, 225] on div "Débito" at bounding box center [599, 240] width 85 height 71
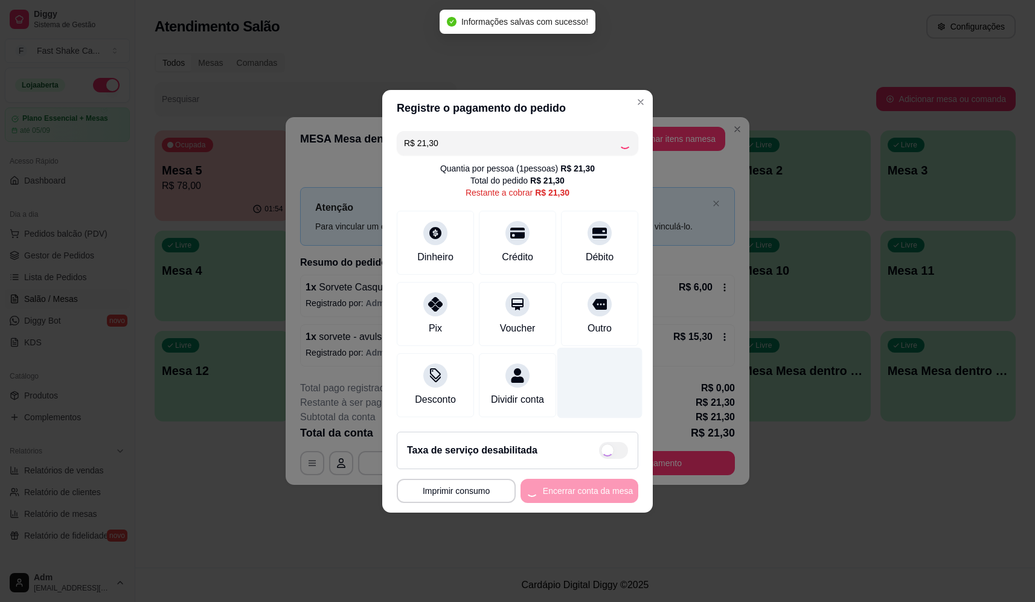
type input "R$ 0,00"
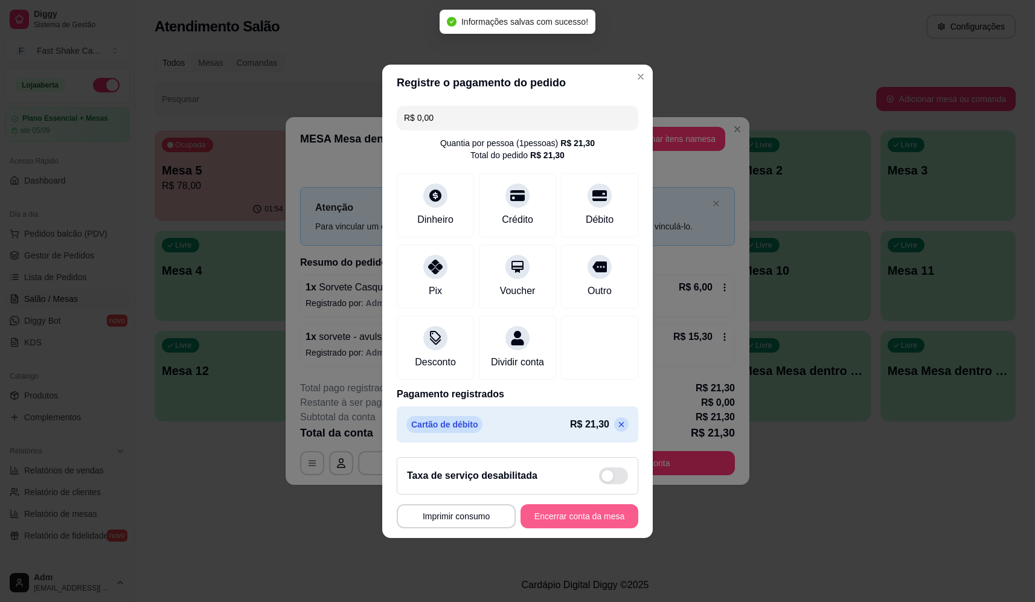
click at [585, 528] on button "Encerrar conta da mesa" at bounding box center [580, 516] width 118 height 24
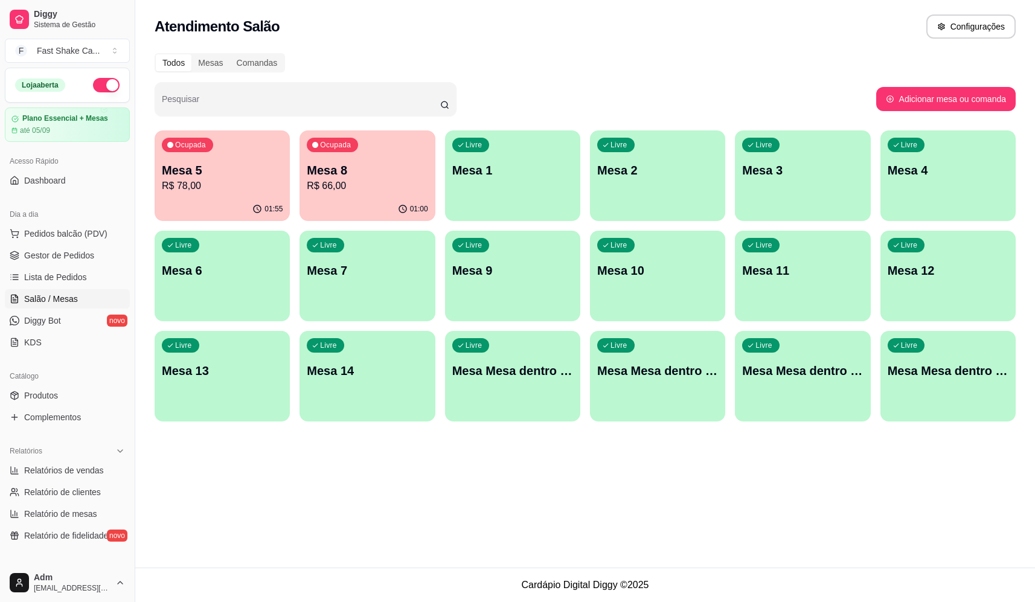
click at [524, 165] on p "Mesa 1" at bounding box center [512, 170] width 121 height 17
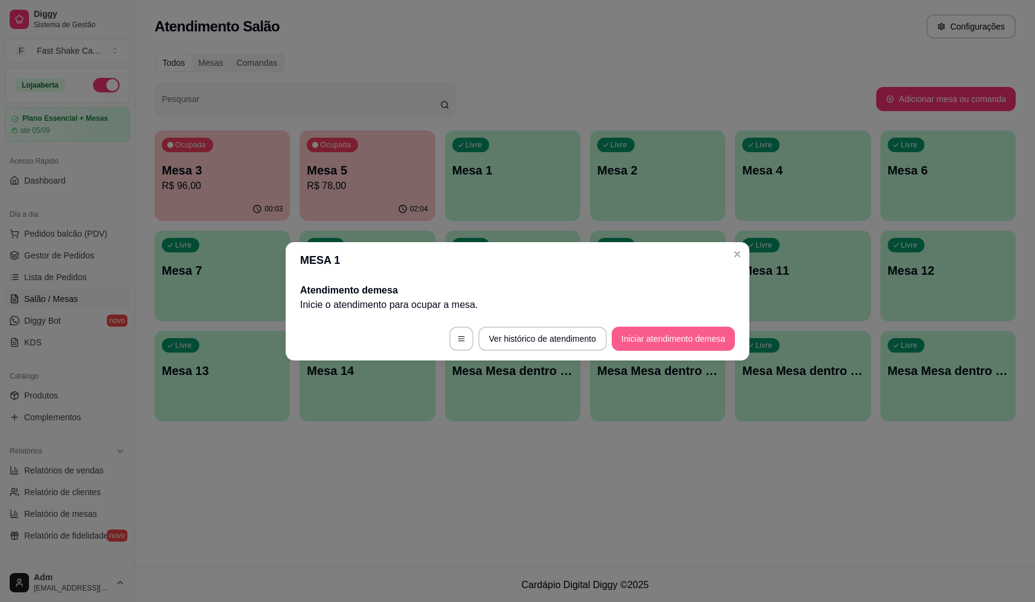
click at [680, 338] on button "Iniciar atendimento de mesa" at bounding box center [673, 339] width 123 height 24
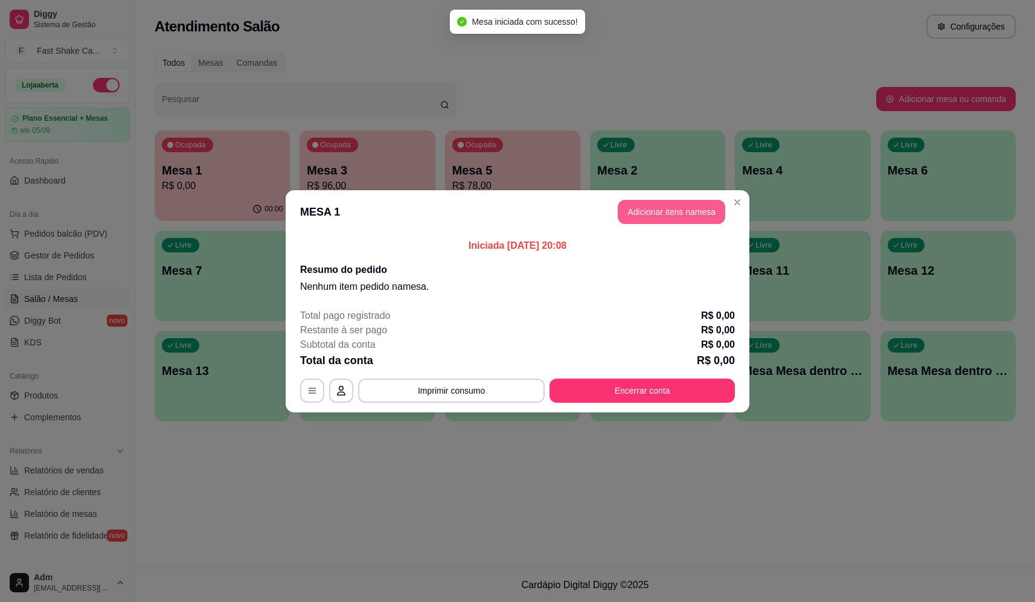
click at [668, 216] on button "Adicionar itens na mesa" at bounding box center [671, 212] width 107 height 24
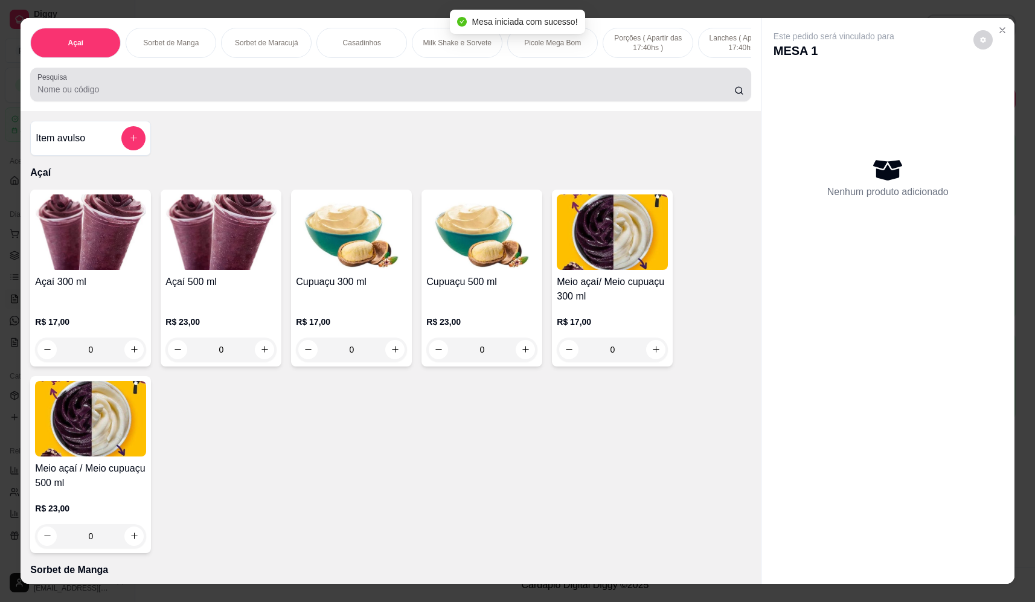
click at [150, 95] on input "Pesquisa" at bounding box center [385, 89] width 697 height 12
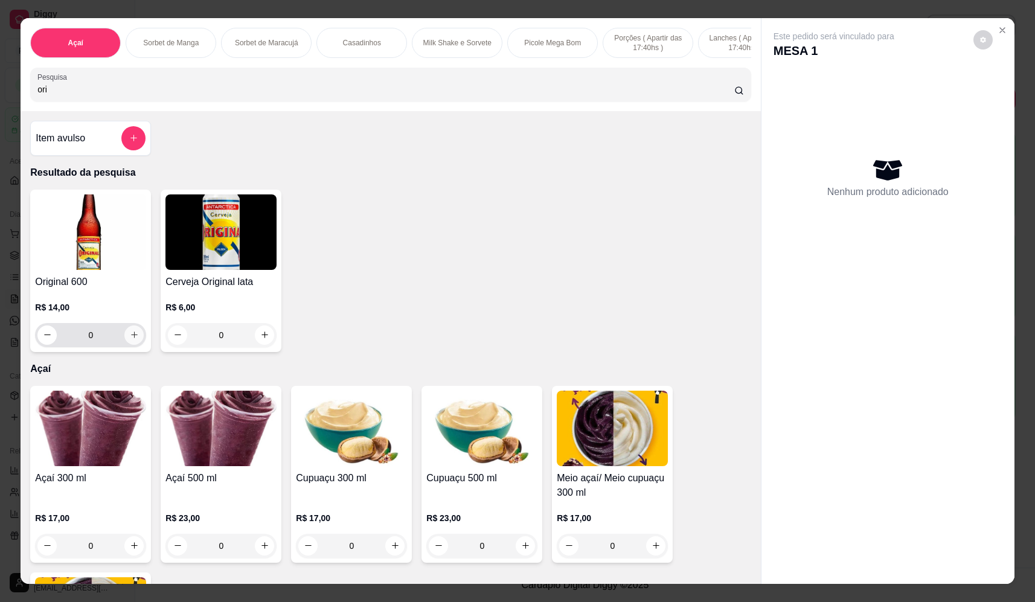
type input "ori"
click at [131, 339] on icon "increase-product-quantity" at bounding box center [134, 334] width 9 height 9
type input "1"
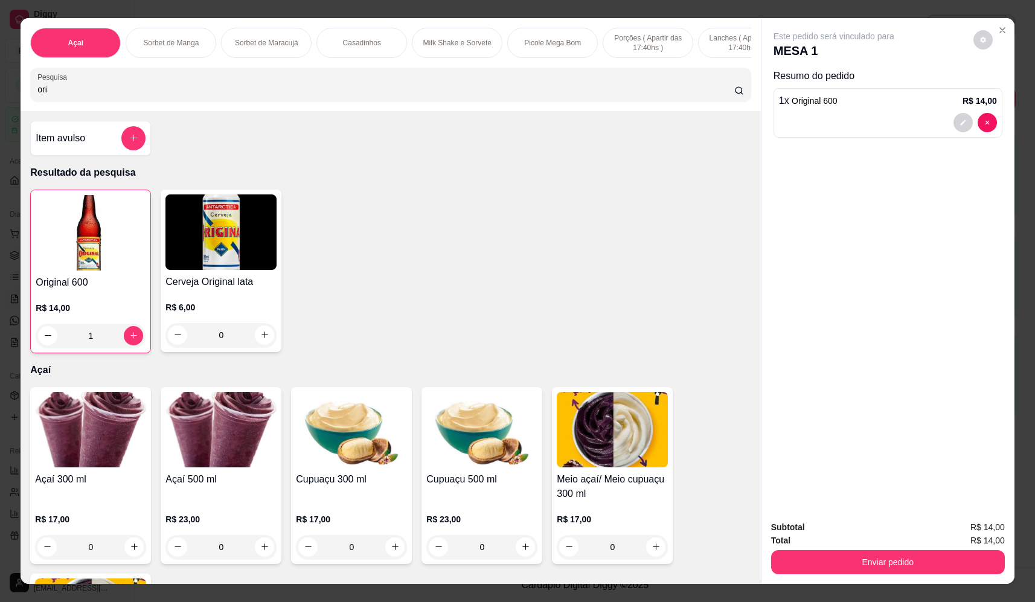
drag, startPoint x: 170, startPoint y: 98, endPoint x: 12, endPoint y: 109, distance: 158.6
click at [21, 101] on div "Açaí Sorbet de Manga Sorbet de Maracujá Casadinhos Milk Shake e Sorvete Picole …" at bounding box center [391, 64] width 740 height 93
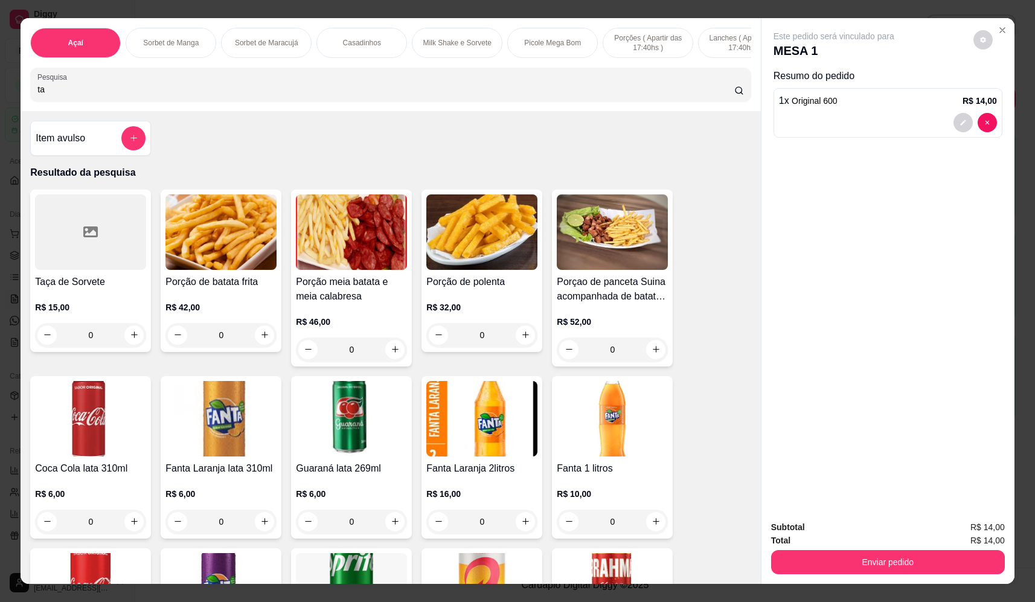
type input "ta"
click at [128, 342] on div "0" at bounding box center [90, 335] width 111 height 24
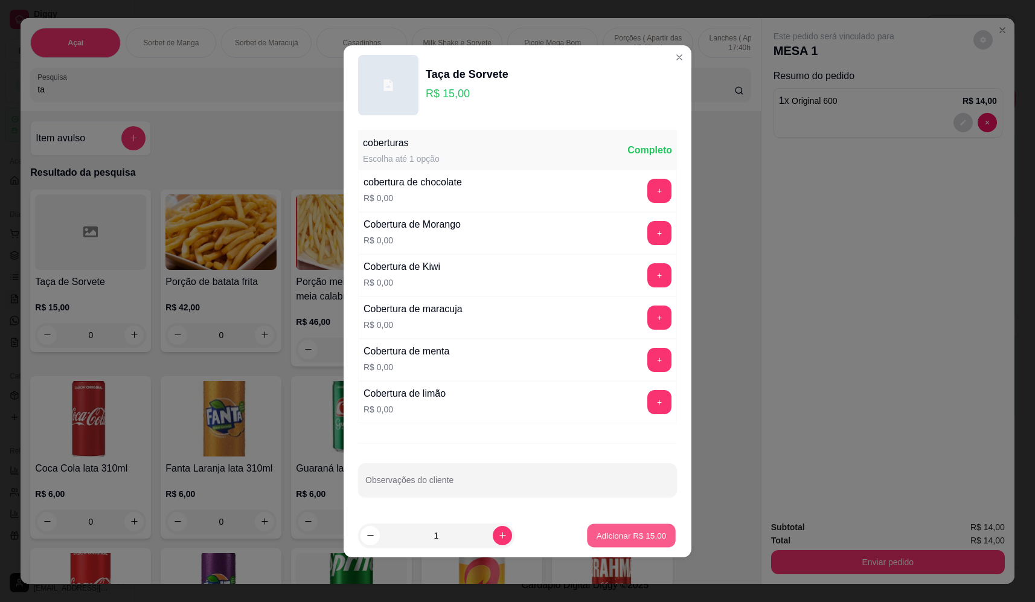
click at [632, 539] on p "Adicionar R$ 15,00" at bounding box center [632, 535] width 70 height 11
type input "1"
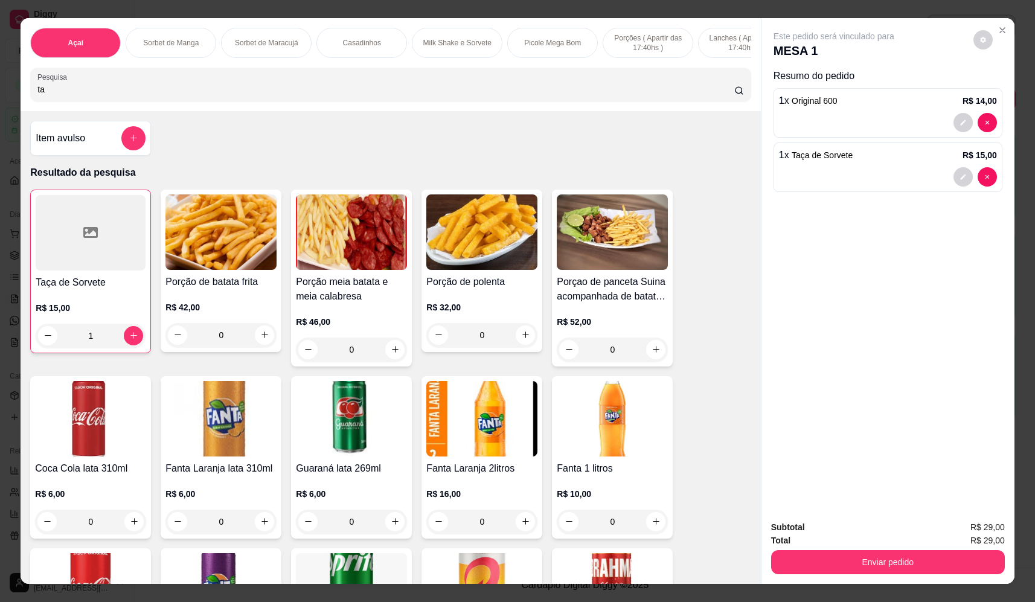
drag, startPoint x: -25, startPoint y: 102, endPoint x: -40, endPoint y: 103, distance: 15.7
click at [0, 103] on html "Diggy Sistema de Gestão F Fast Shake Ca ... Loja aberta Plano Essencial + Mesas…" at bounding box center [517, 301] width 1035 height 602
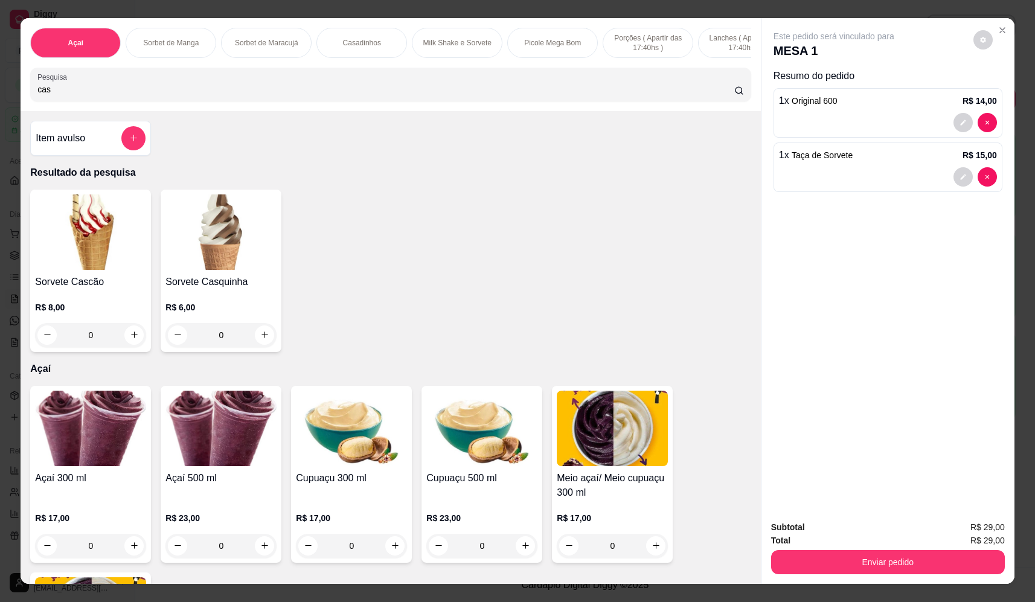
type input "cas"
click at [263, 342] on div "0" at bounding box center [220, 335] width 111 height 24
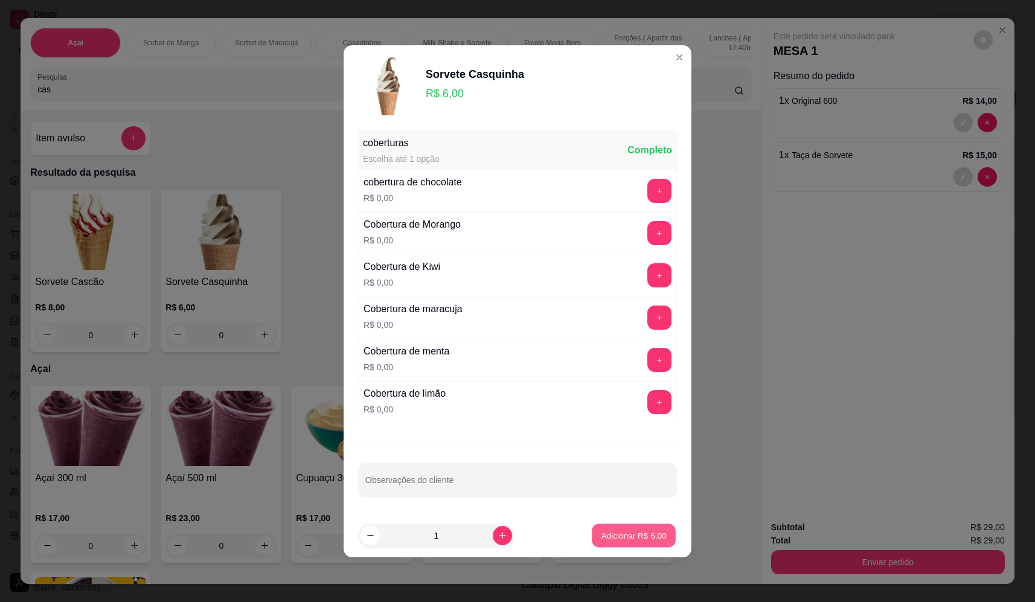
click at [620, 530] on p "Adicionar R$ 6,00" at bounding box center [633, 535] width 65 height 11
type input "1"
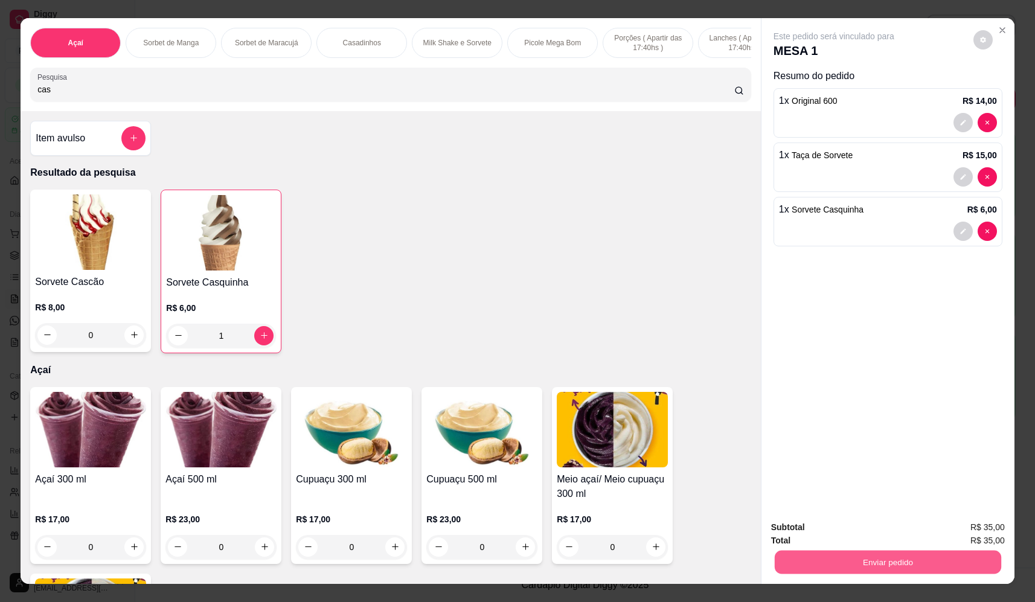
click at [863, 562] on button "Enviar pedido" at bounding box center [888, 563] width 226 height 24
click at [845, 530] on button "Não registrar e enviar pedido" at bounding box center [848, 532] width 122 height 22
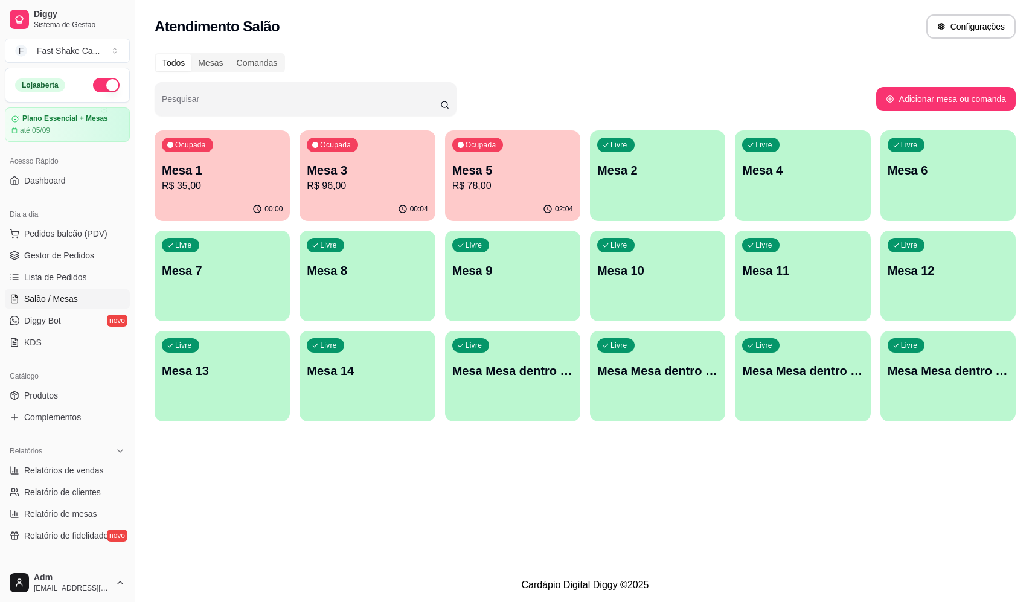
drag, startPoint x: 77, startPoint y: 232, endPoint x: 141, endPoint y: 230, distance: 64.0
click at [77, 231] on span "Pedidos balcão (PDV)" at bounding box center [65, 234] width 83 height 12
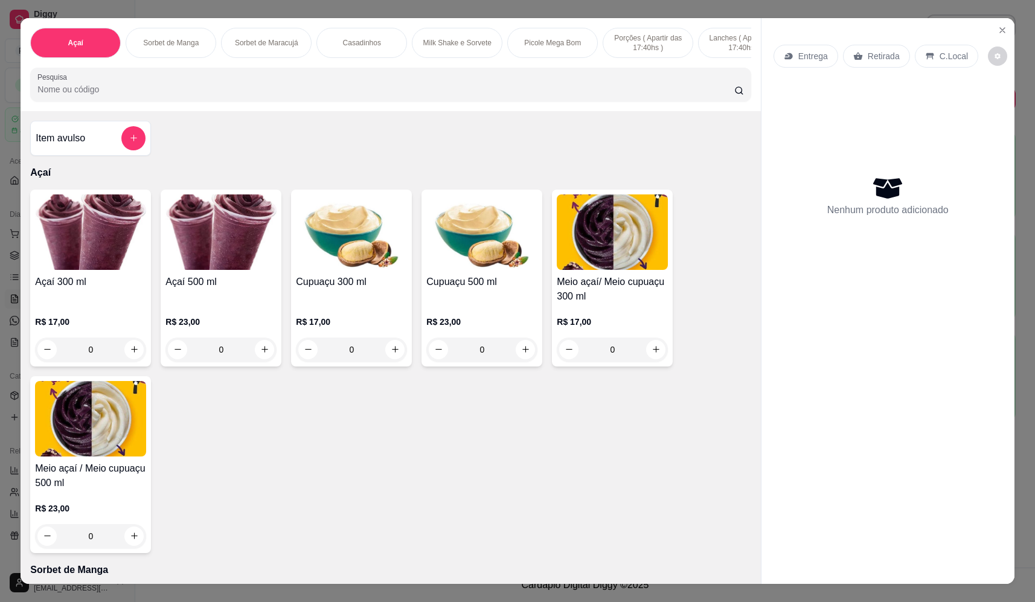
click at [260, 359] on div "0" at bounding box center [220, 350] width 111 height 24
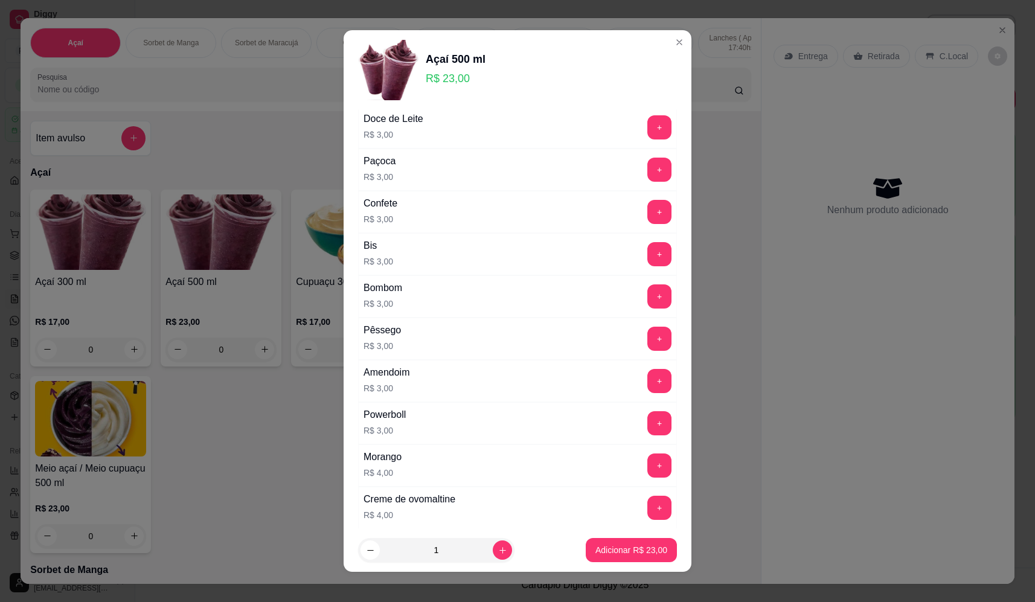
scroll to position [483, 0]
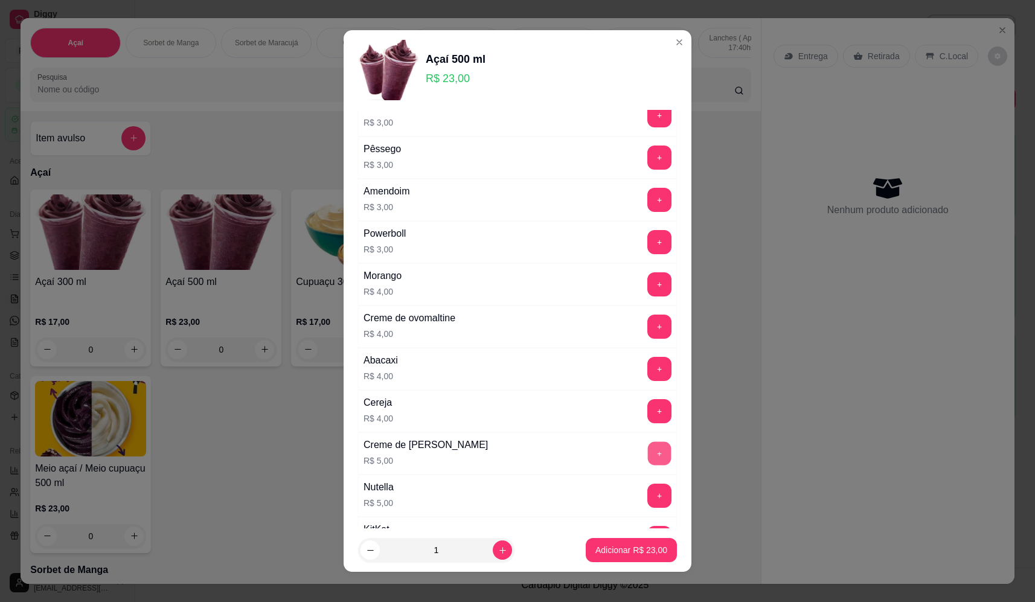
click at [648, 453] on button "+" at bounding box center [660, 453] width 24 height 24
click at [647, 324] on button "+" at bounding box center [659, 327] width 24 height 24
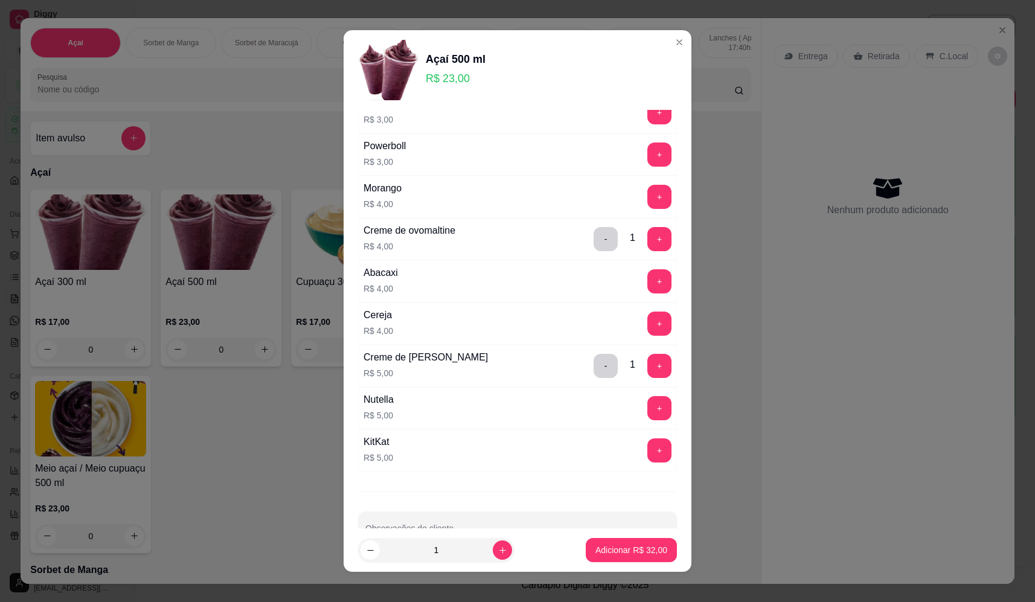
scroll to position [604, 0]
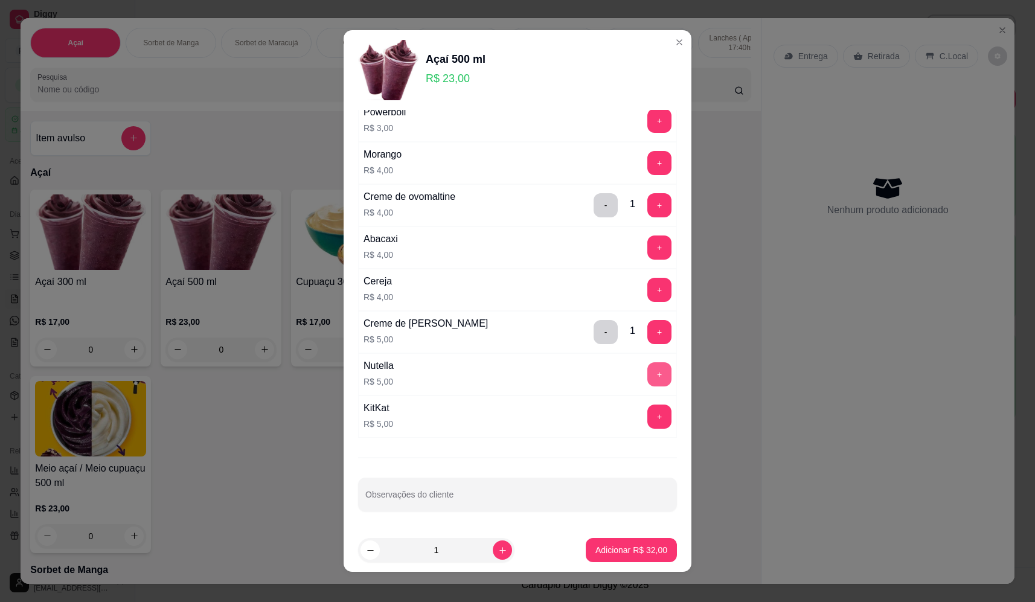
click at [647, 376] on button "+" at bounding box center [659, 374] width 24 height 24
click at [493, 550] on button "increase-product-quantity" at bounding box center [502, 549] width 19 height 19
type input "2"
click at [620, 549] on p "Adicionar R$ 74,00" at bounding box center [631, 550] width 72 height 12
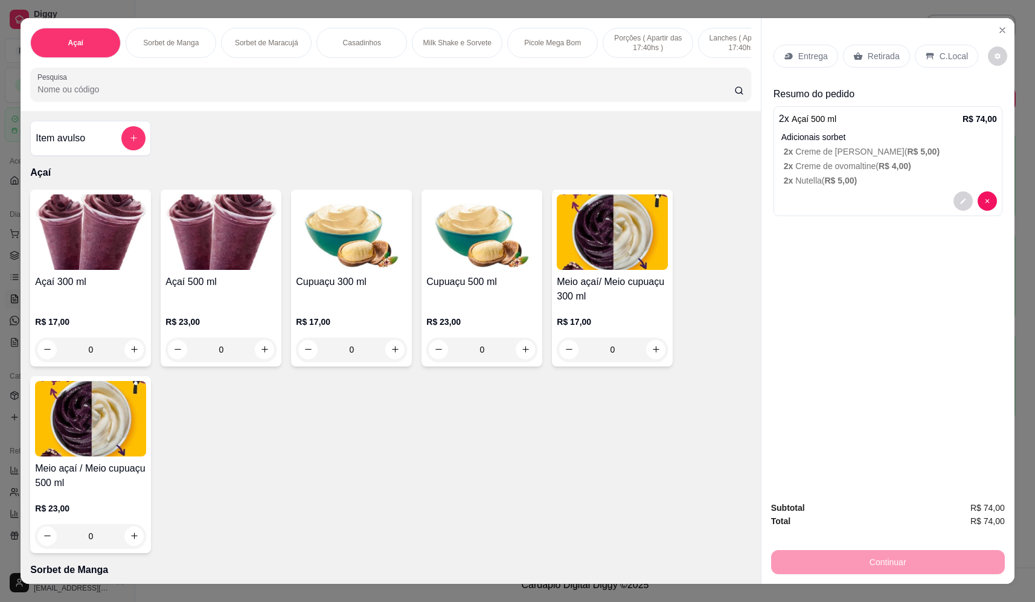
click at [793, 59] on div "Entrega" at bounding box center [806, 56] width 65 height 23
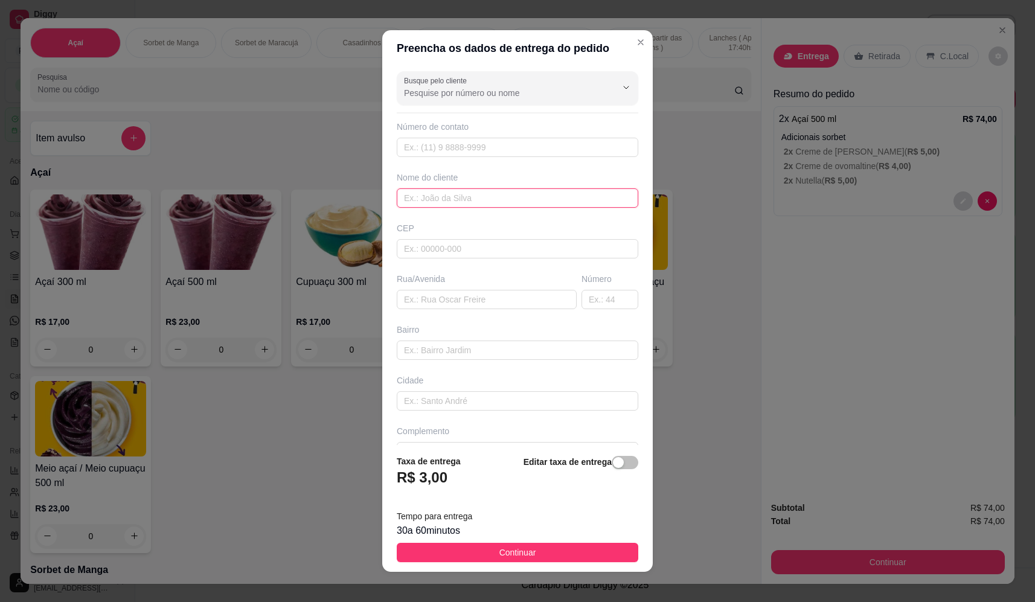
click at [467, 202] on input "text" at bounding box center [518, 197] width 242 height 19
type input "claudiane"
click at [473, 293] on input "text" at bounding box center [487, 299] width 180 height 19
click at [426, 298] on input "text" at bounding box center [487, 299] width 180 height 19
paste input "Rua Bolívia esquina com Quito. 2959 sol nascente"
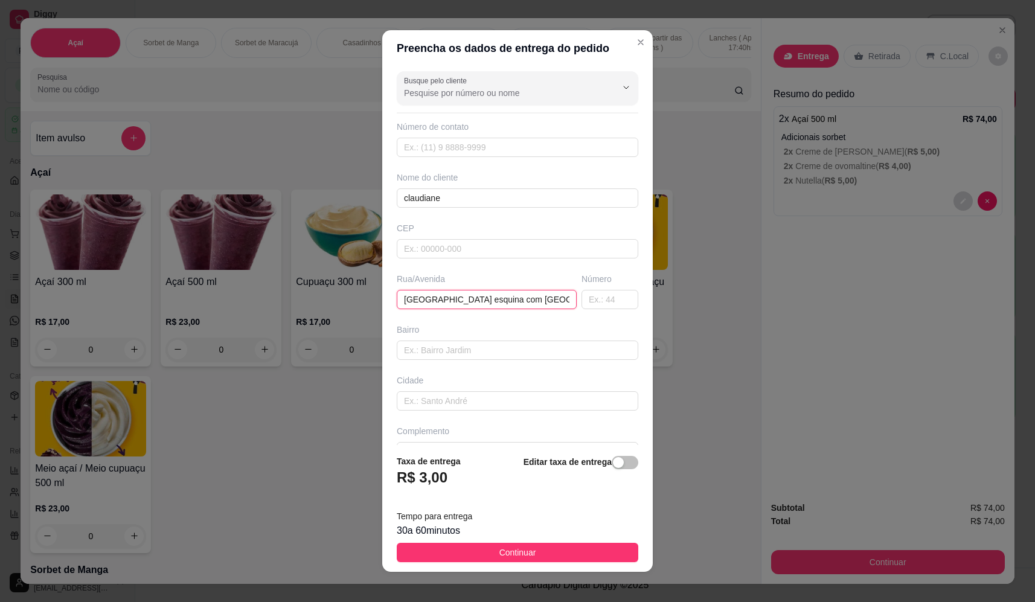
scroll to position [0, 32]
type input "Rua Bolívia esquina com Quito. 2959 sol nascente"
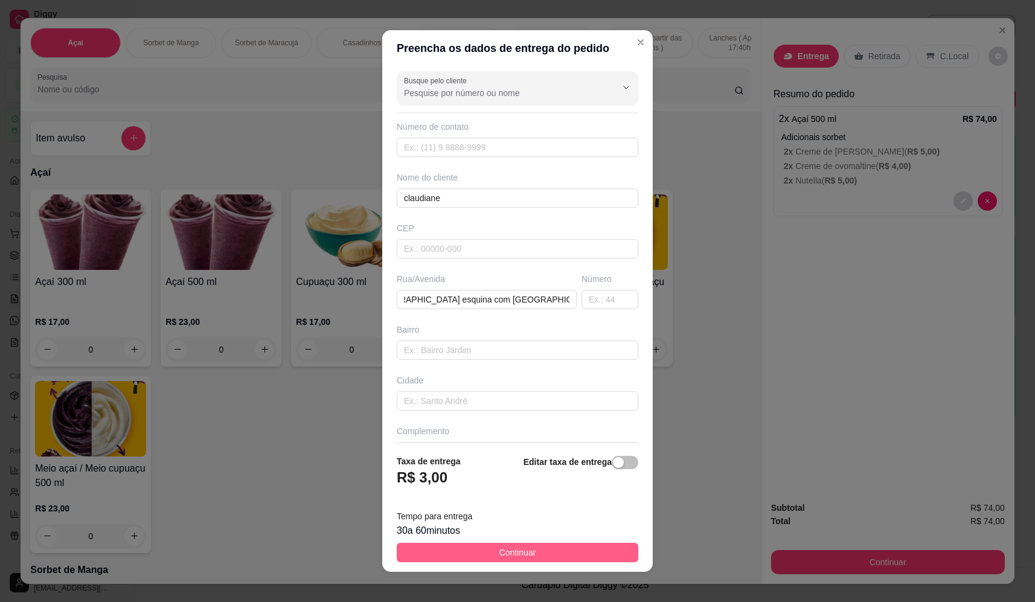
click at [500, 549] on span "Continuar" at bounding box center [517, 552] width 37 height 13
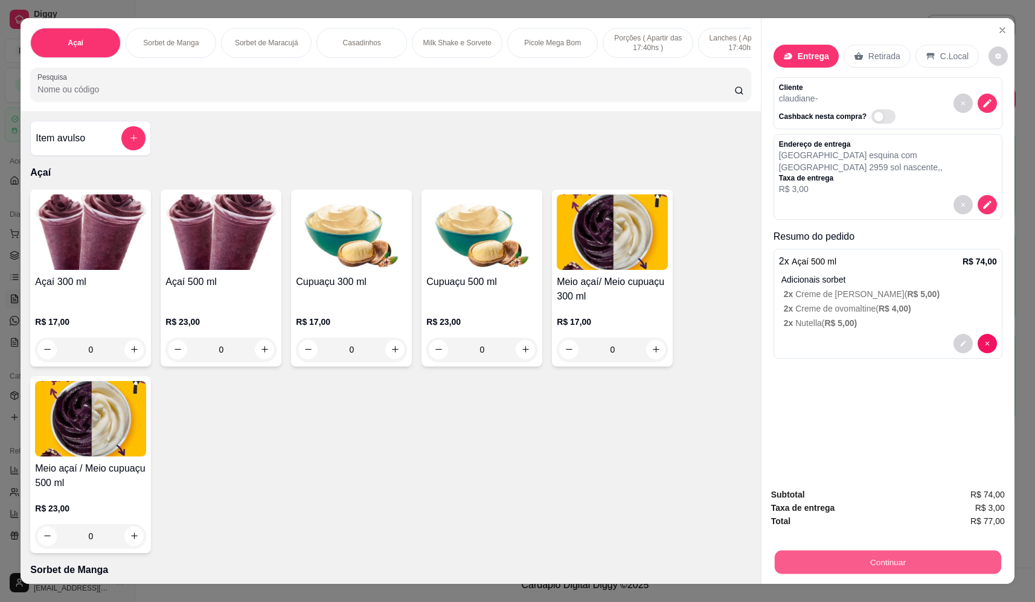
click at [888, 563] on button "Continuar" at bounding box center [888, 563] width 226 height 24
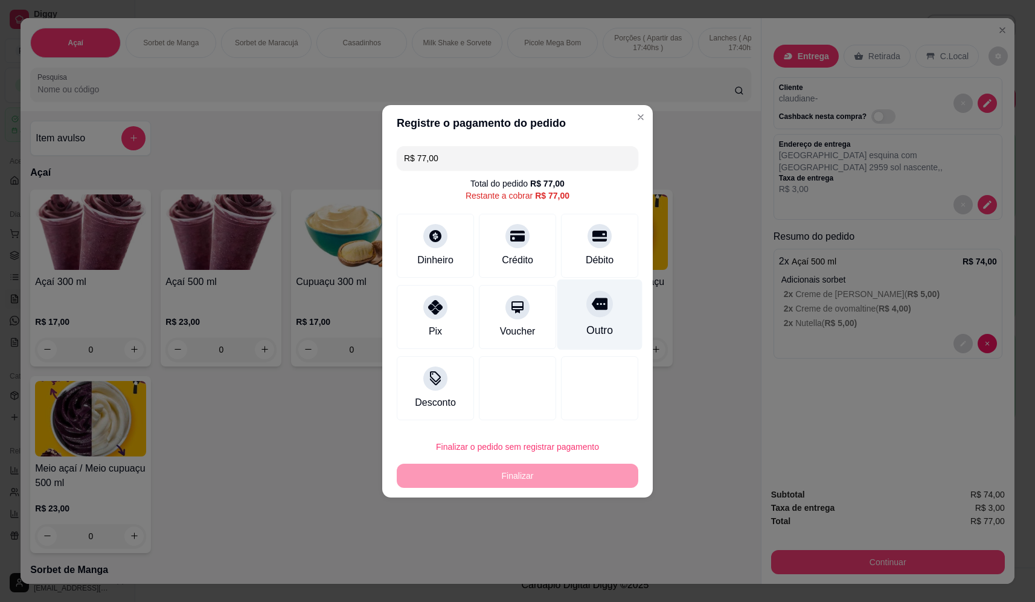
drag, startPoint x: 585, startPoint y: 232, endPoint x: 589, endPoint y: 292, distance: 59.9
click at [592, 235] on icon at bounding box center [599, 236] width 14 height 14
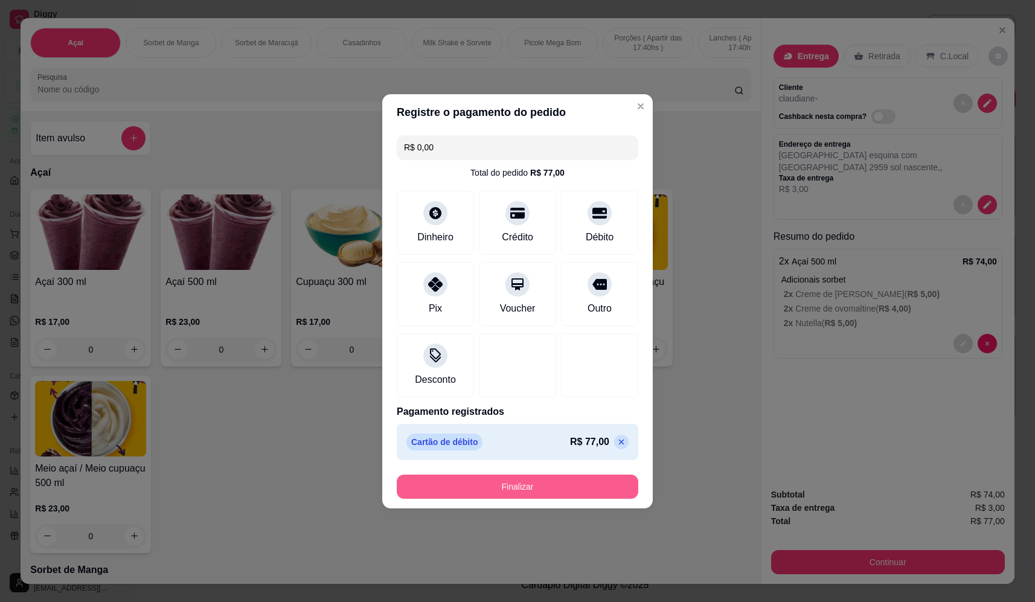
click at [578, 482] on button "Finalizar" at bounding box center [518, 487] width 242 height 24
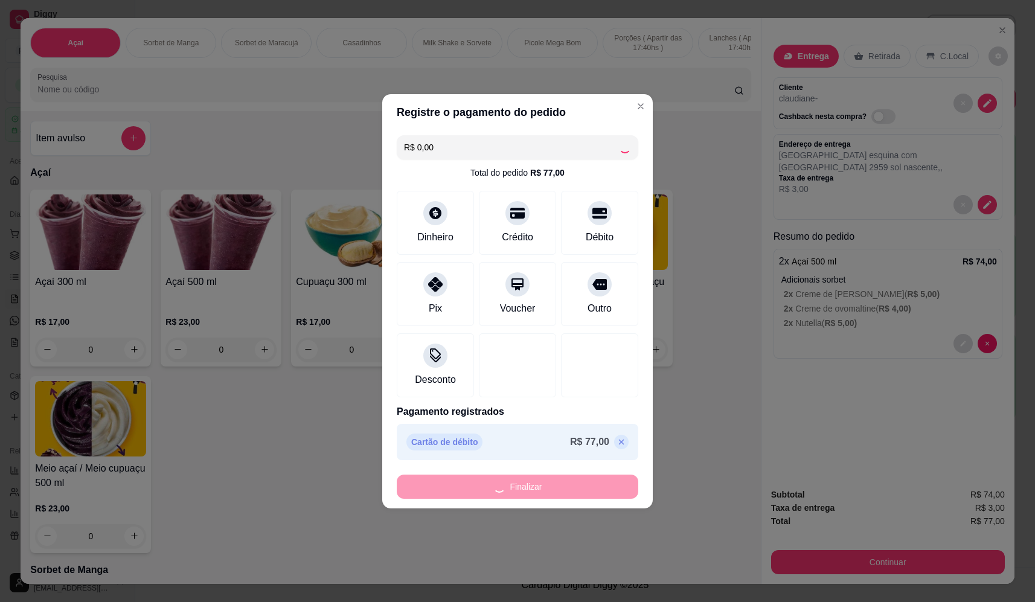
type input "-R$ 77,00"
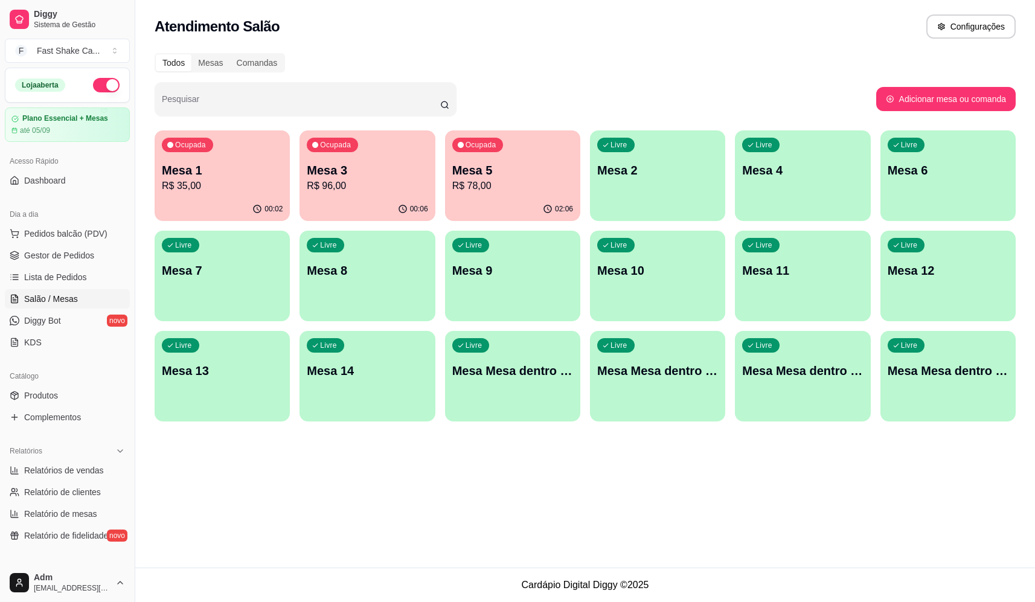
click at [346, 185] on p "R$ 96,00" at bounding box center [367, 186] width 121 height 14
click at [369, 178] on p "Mesa 3" at bounding box center [367, 170] width 117 height 16
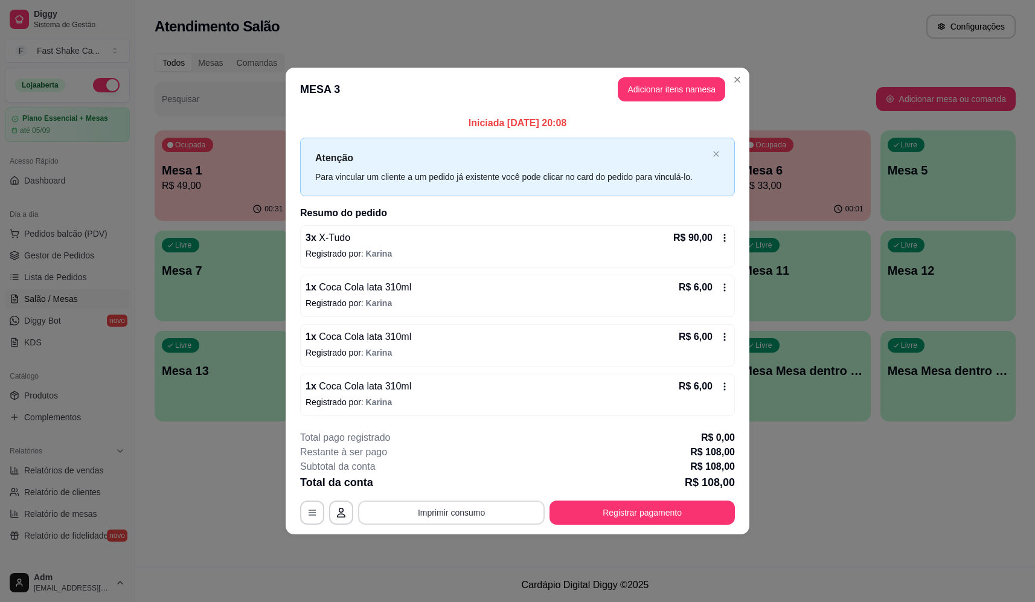
click at [504, 519] on button "Imprimir consumo" at bounding box center [451, 513] width 187 height 24
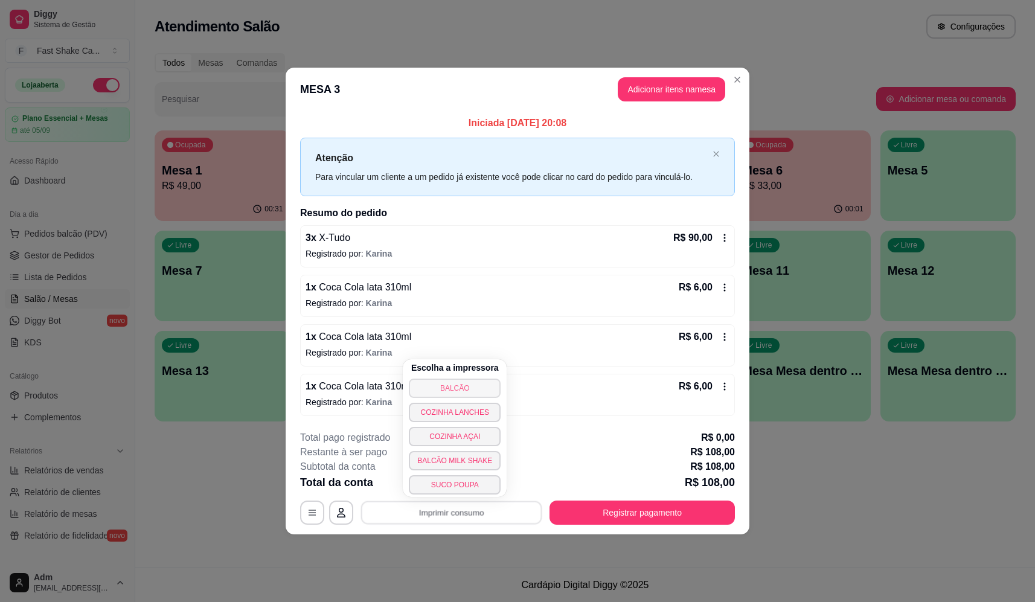
click at [464, 388] on button "BALCÃO" at bounding box center [455, 388] width 92 height 19
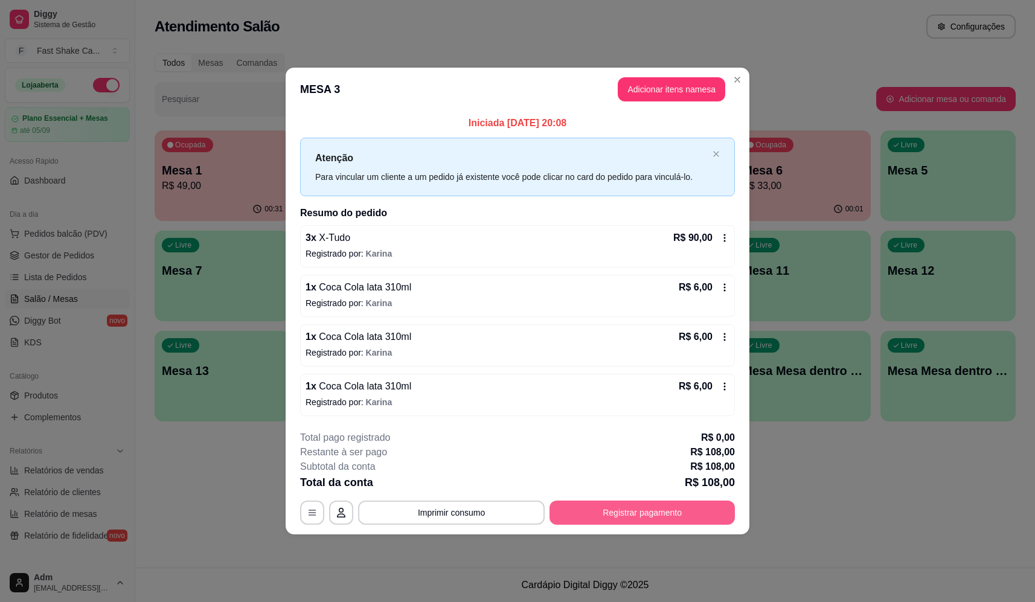
click at [667, 520] on button "Registrar pagamento" at bounding box center [641, 513] width 185 height 24
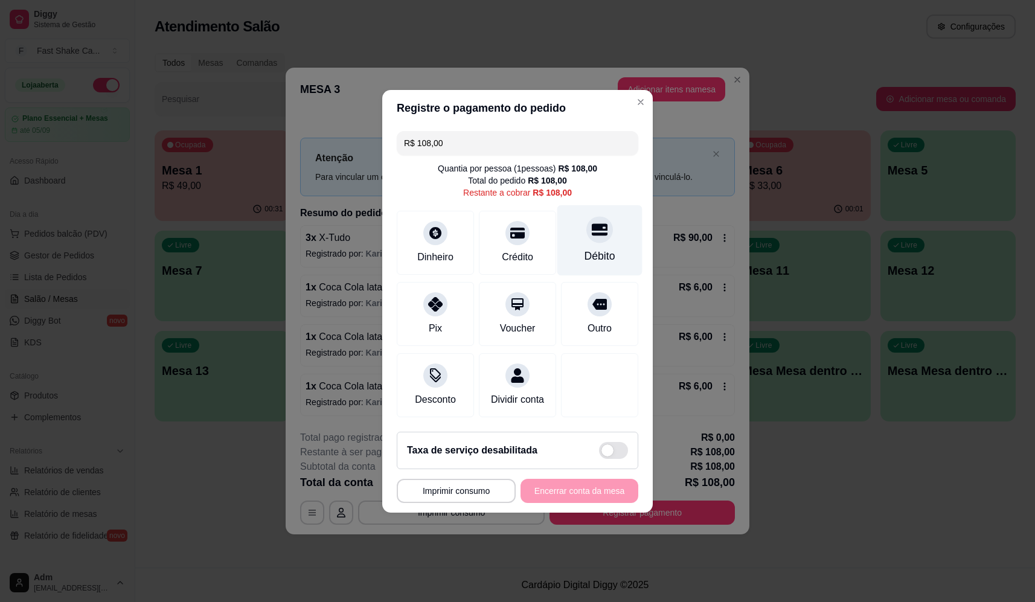
click at [586, 233] on div at bounding box center [599, 229] width 27 height 27
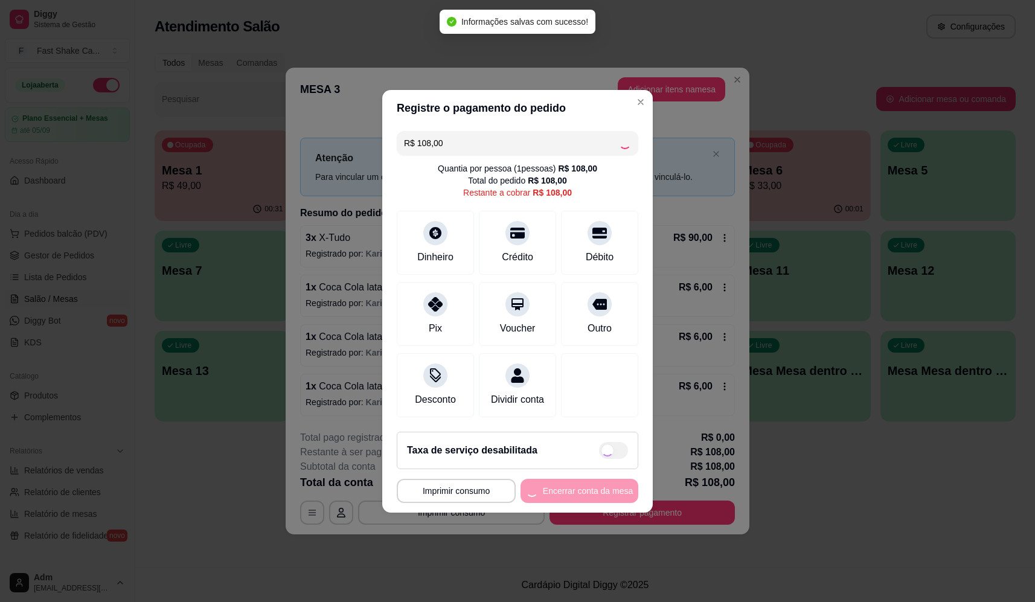
type input "R$ 0,00"
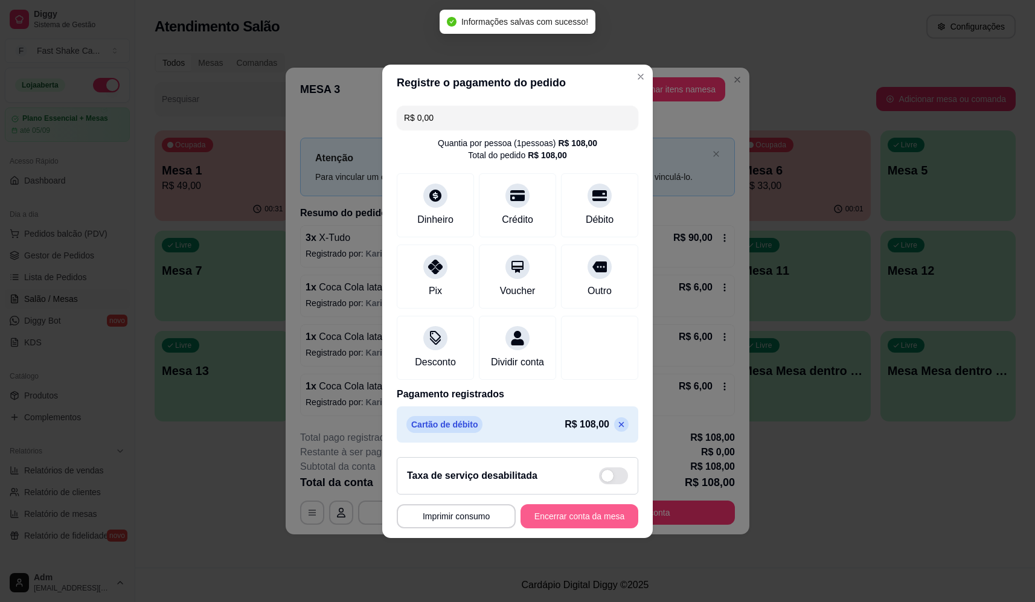
click at [585, 516] on button "Encerrar conta da mesa" at bounding box center [580, 516] width 118 height 24
